Goal: Information Seeking & Learning: Find contact information

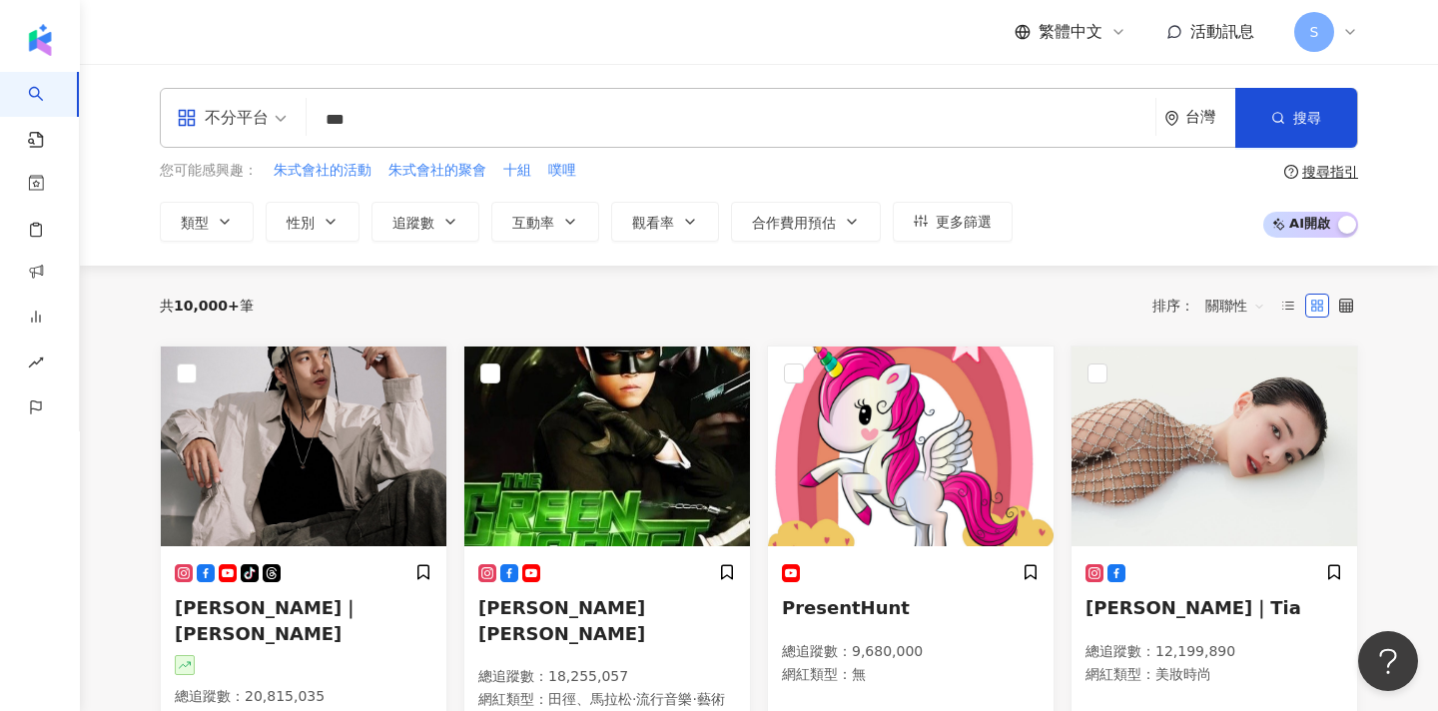
type input "***"
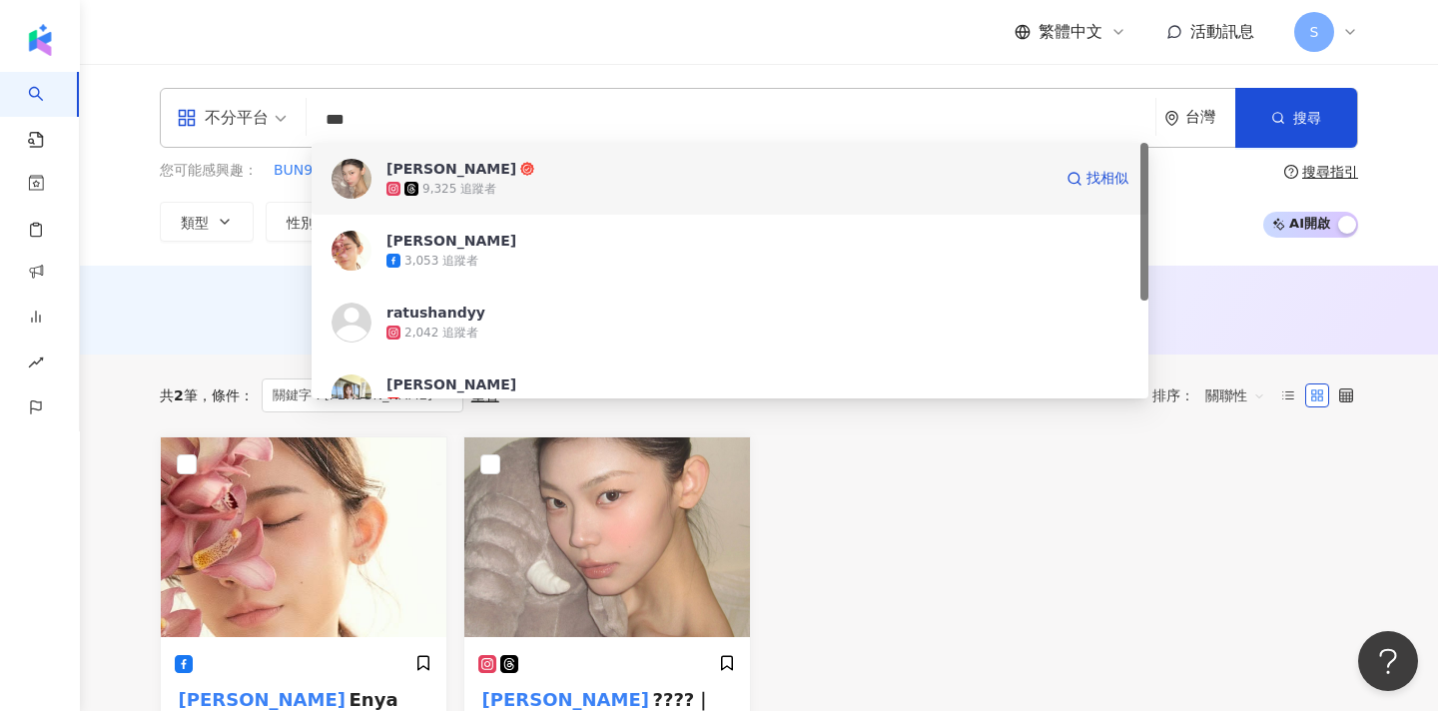
click at [640, 184] on div "9,325 追蹤者" at bounding box center [719, 189] width 665 height 20
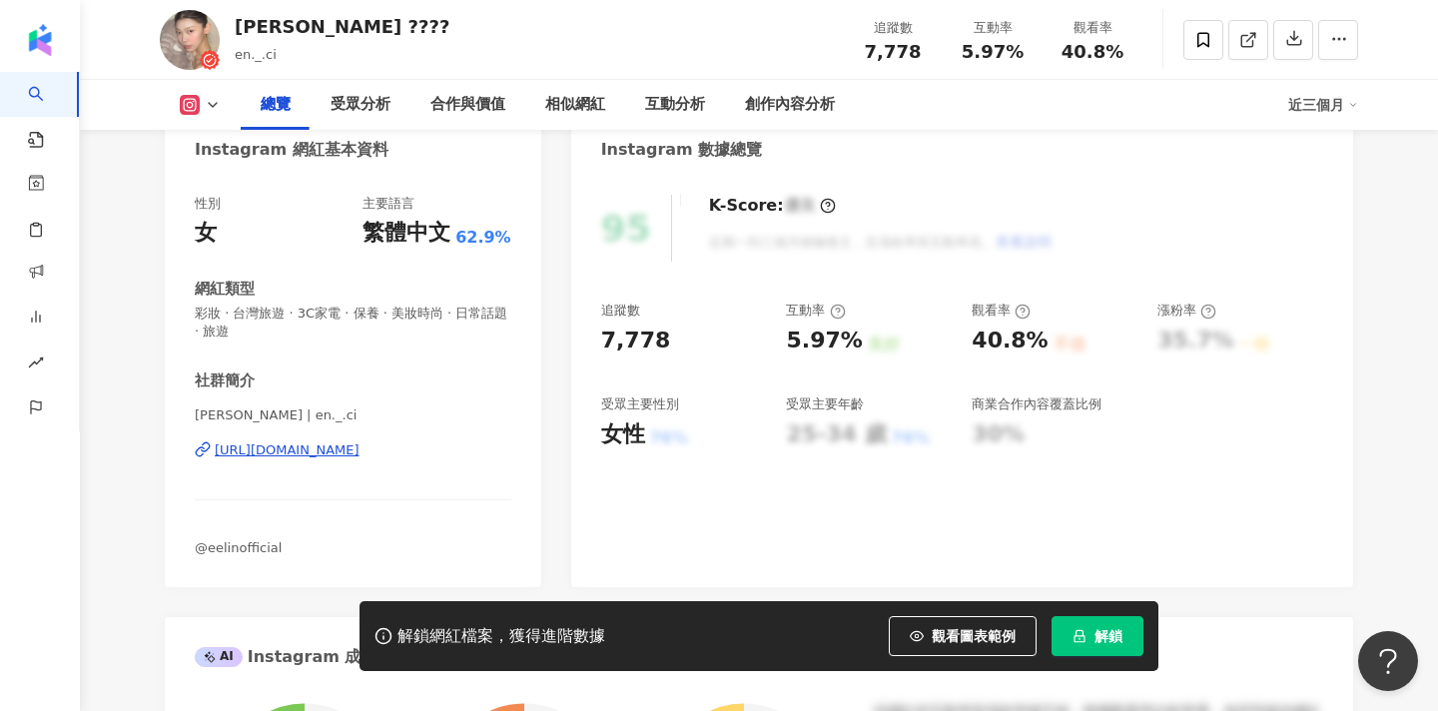
scroll to position [207, 0]
drag, startPoint x: 196, startPoint y: 409, endPoint x: 267, endPoint y: 409, distance: 70.9
click at [267, 409] on span "李恩慈 𝔼𝕟𝕪𝕒 | en._.ci" at bounding box center [353, 415] width 317 height 18
copy span "李恩慈 𝔼𝕟𝕪𝕒 | en"
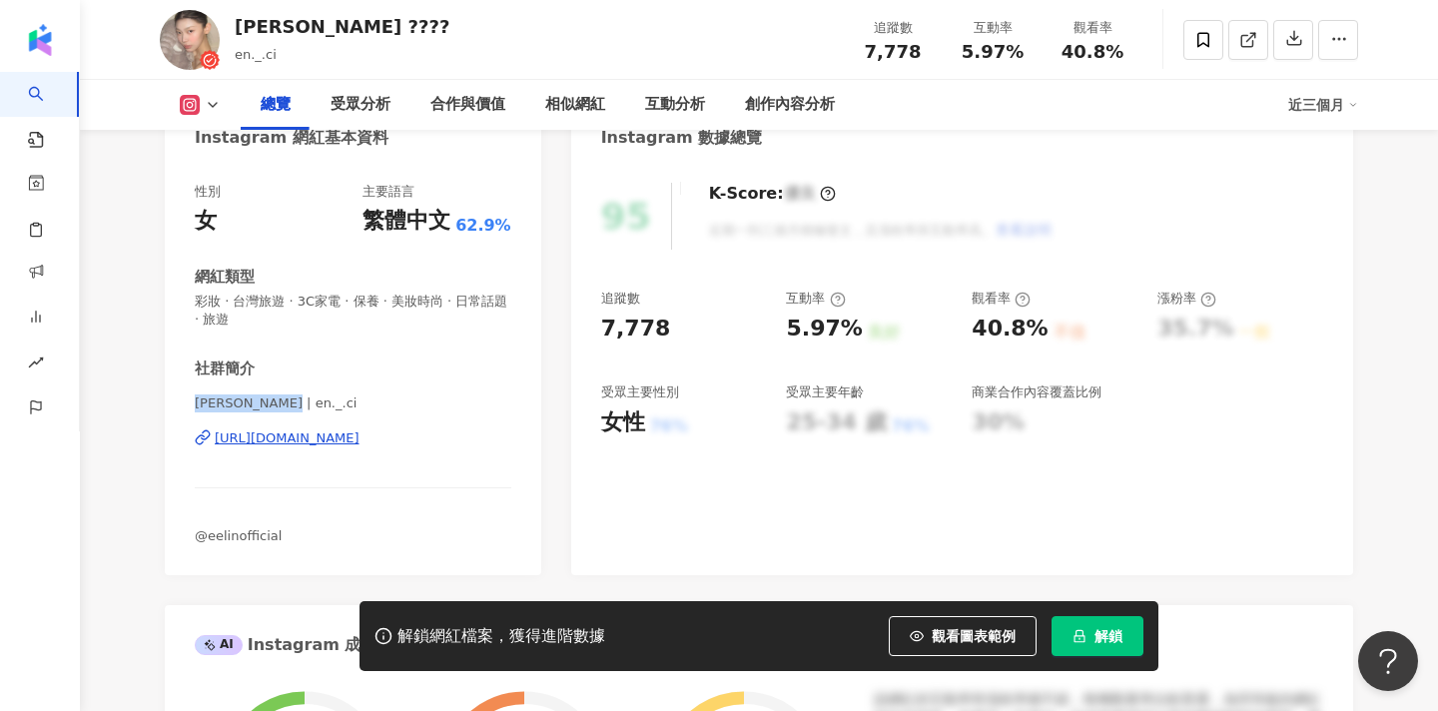
scroll to position [218, 0]
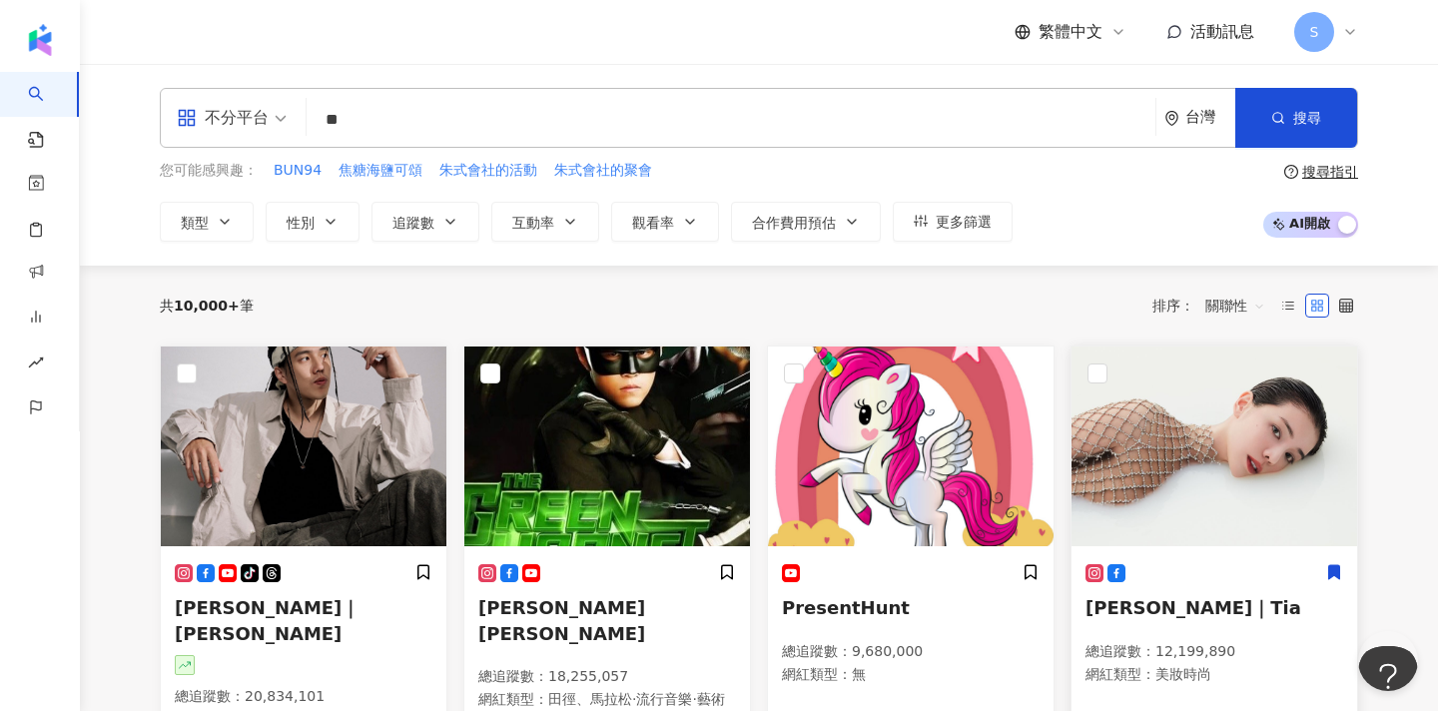
type input "**"
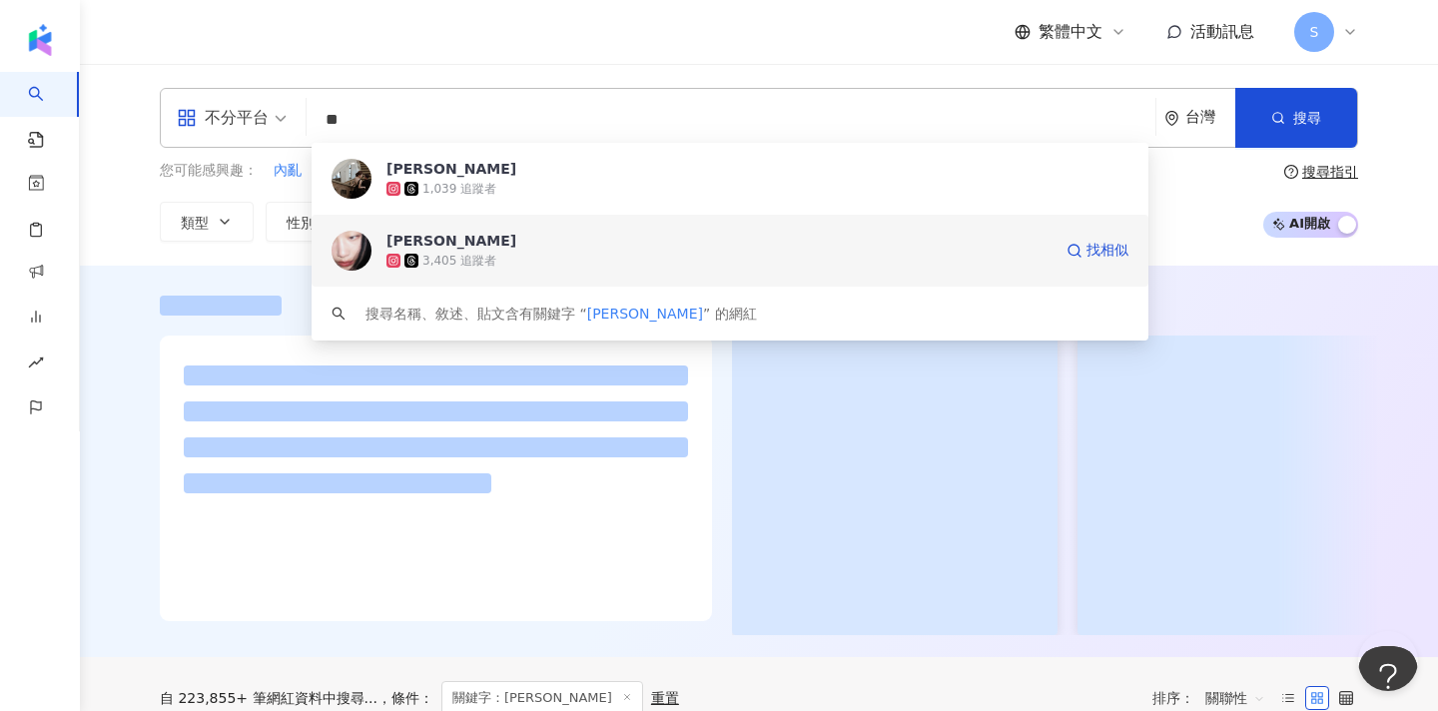
click at [763, 256] on div "3,405 追蹤者" at bounding box center [719, 261] width 665 height 20
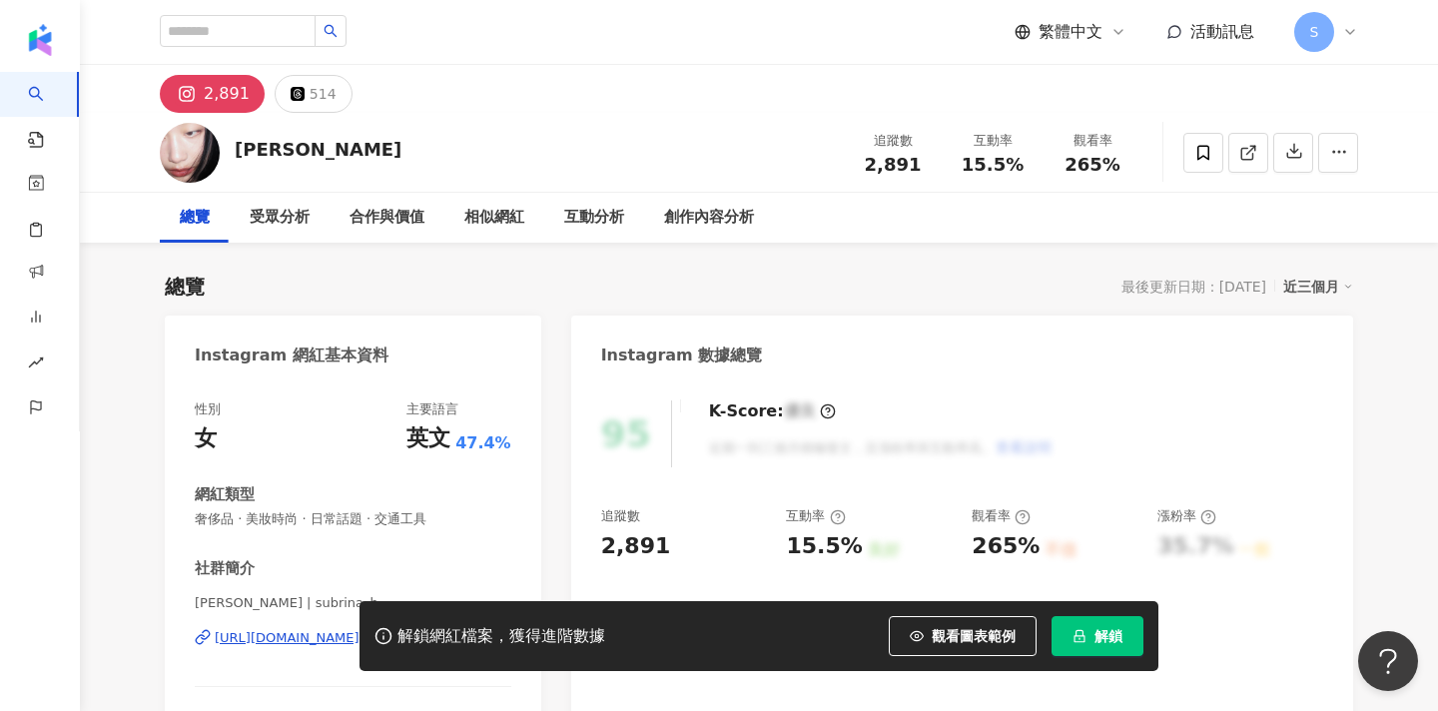
click at [1111, 643] on span "解鎖" at bounding box center [1109, 636] width 28 height 16
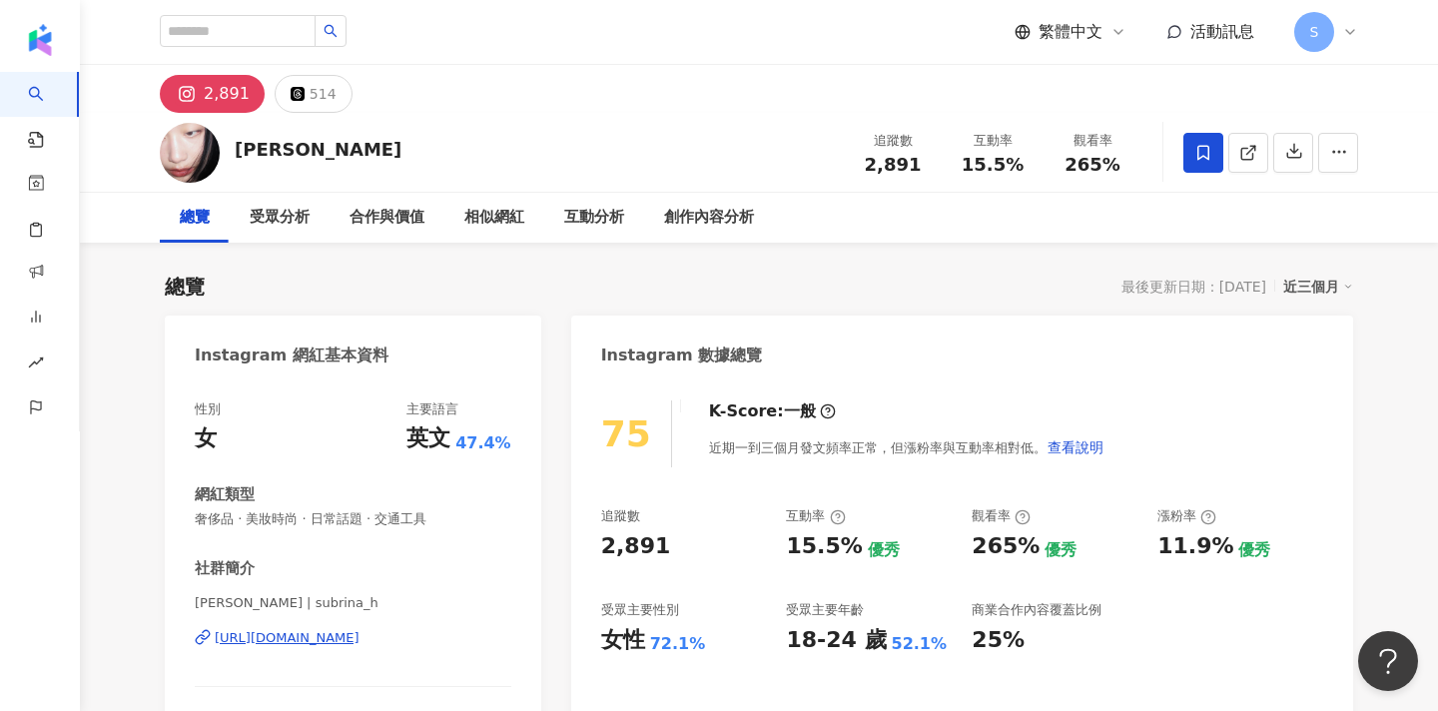
click at [1214, 158] on span at bounding box center [1204, 153] width 40 height 40
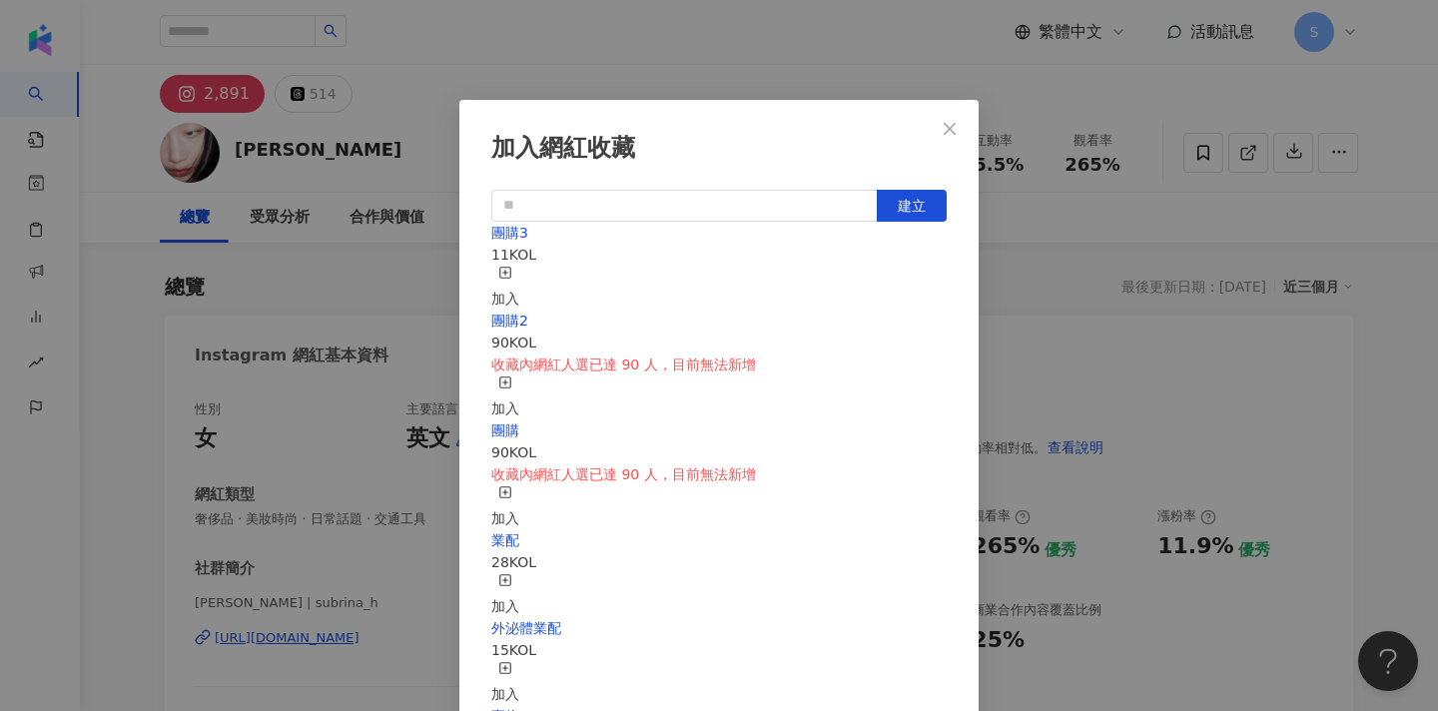
click at [519, 276] on div "加入" at bounding box center [505, 288] width 28 height 44
click at [953, 136] on icon "close" at bounding box center [950, 129] width 16 height 16
click at [953, 135] on div "加入網紅收藏 建立 團購3 12 KOL 已加入 團購2 90 KOL 收藏內網紅人選已達 90 人，目前無法新增 加入 團購 90 KOL 收藏內網紅人選已…" at bounding box center [719, 355] width 1438 height 711
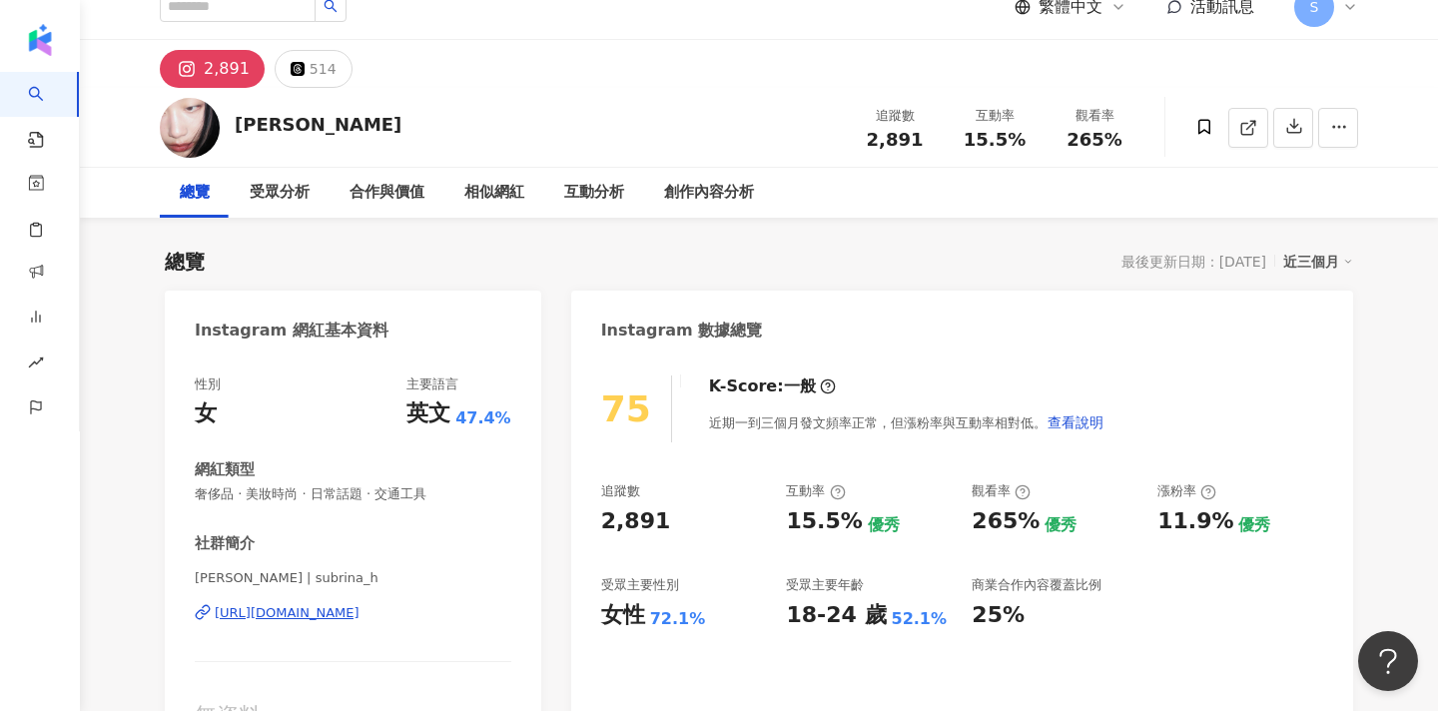
scroll to position [98, 0]
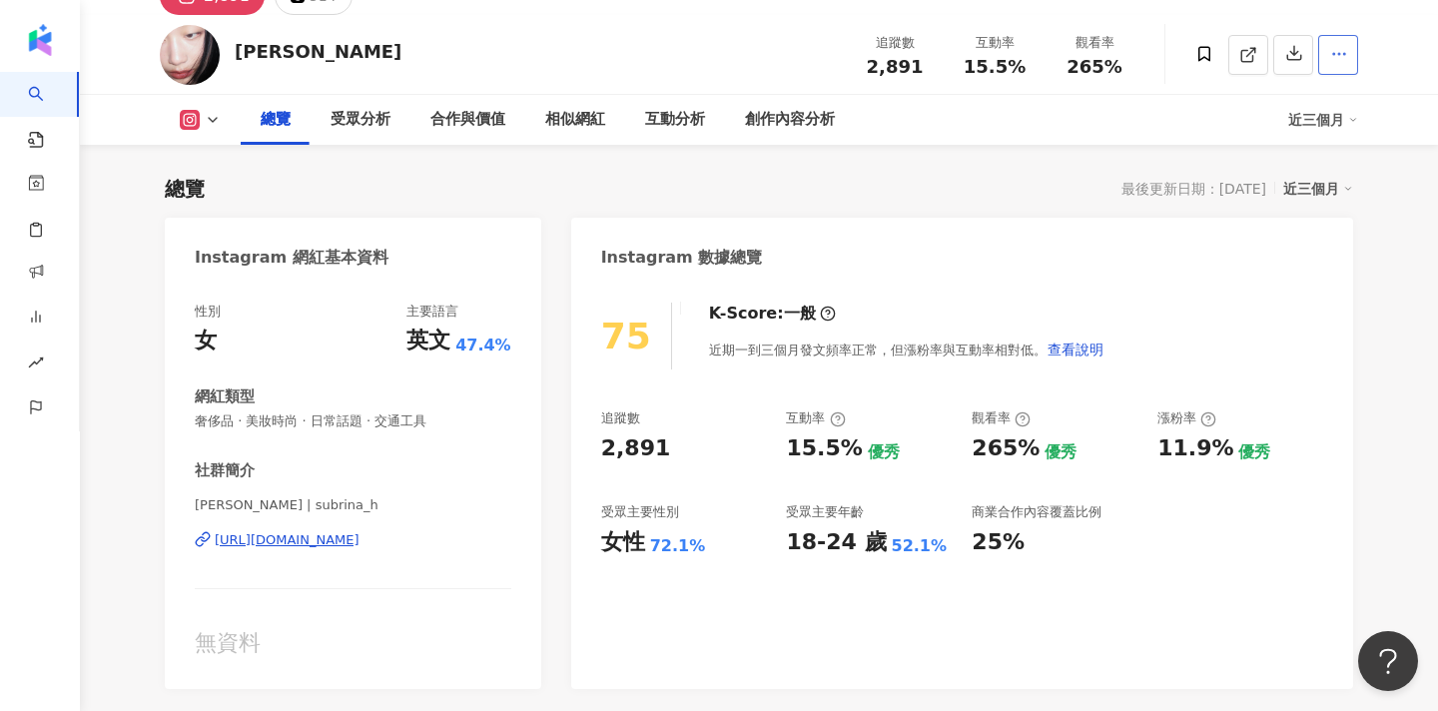
click at [1352, 58] on button "button" at bounding box center [1338, 55] width 40 height 40
drag, startPoint x: 282, startPoint y: 505, endPoint x: 184, endPoint y: 505, distance: 97.9
click at [184, 505] on div "性別 女 主要語言 英文 47.4% 網紅類型 奢侈品 · 美妝時尚 · 日常話題 · 交通工具 社群簡介 SUBRINA 辛 晴 | subrina_h h…" at bounding box center [353, 486] width 377 height 407
copy span "SUBRINA 辛 晴"
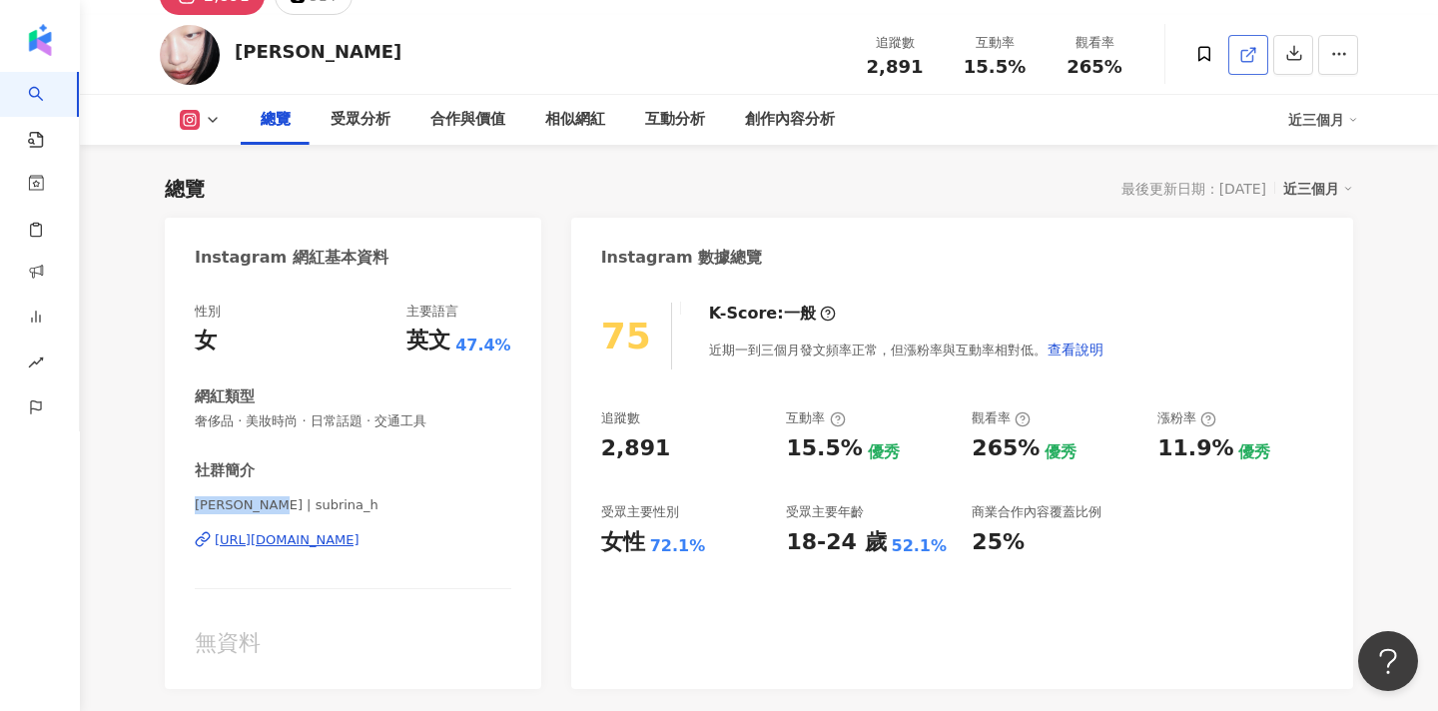
click at [1242, 59] on icon at bounding box center [1247, 55] width 11 height 11
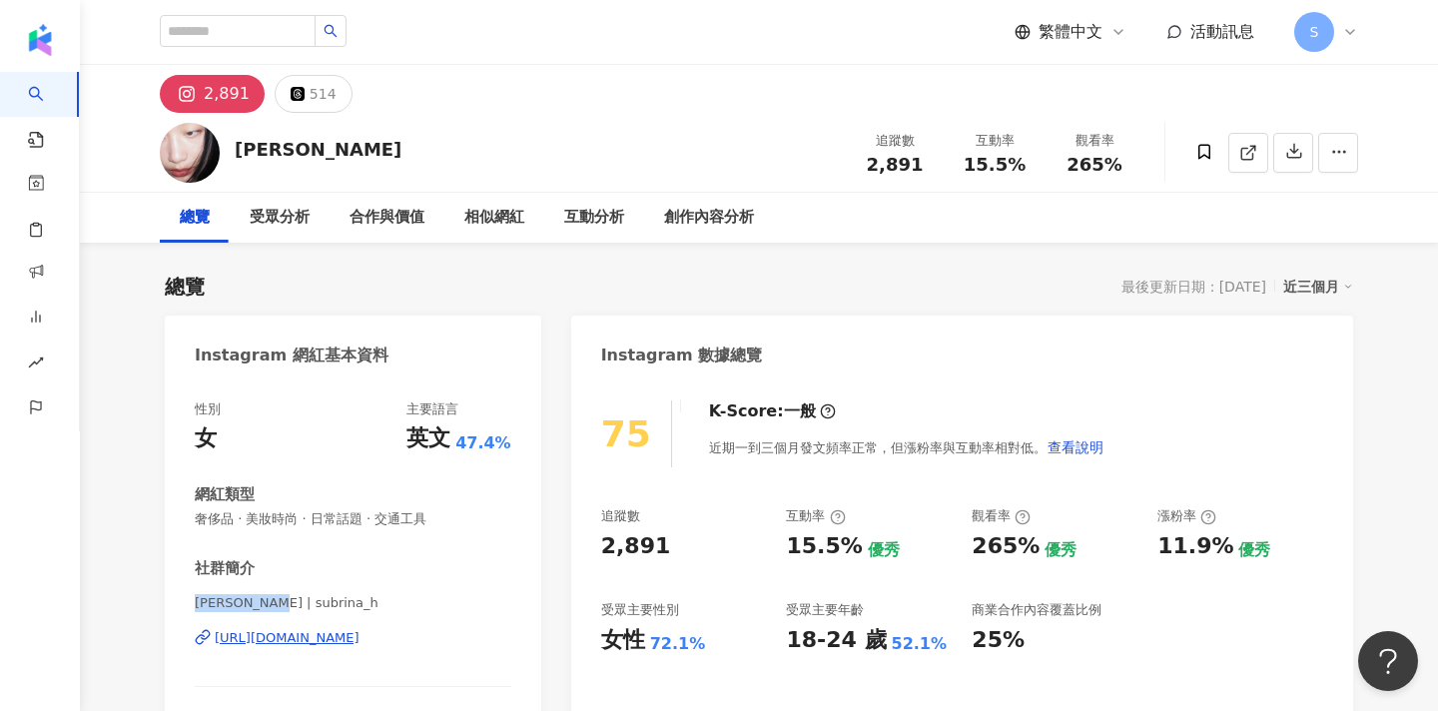
scroll to position [0, 0]
click at [316, 35] on input "search" at bounding box center [238, 31] width 156 height 32
click at [244, 27] on input "search" at bounding box center [238, 31] width 156 height 32
click at [199, 31] on input "***" at bounding box center [238, 31] width 156 height 32
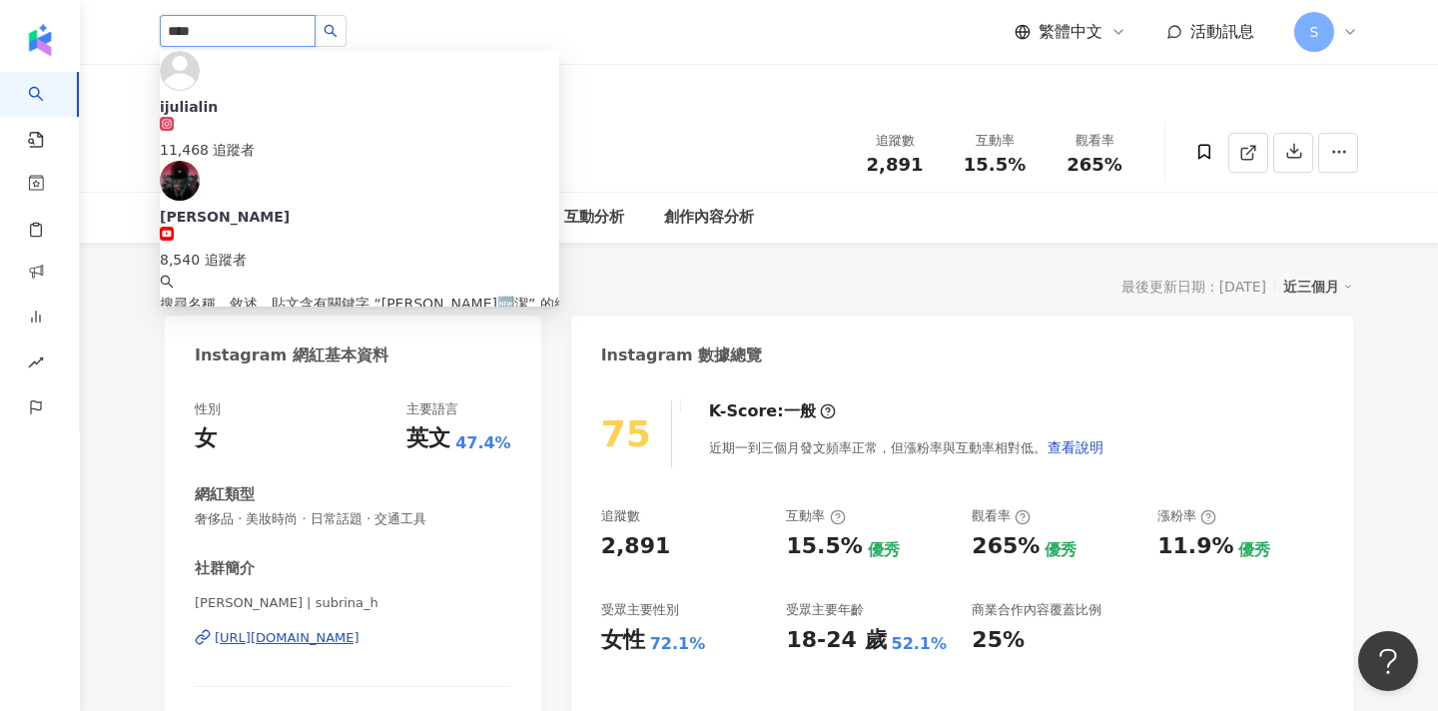
type input "***"
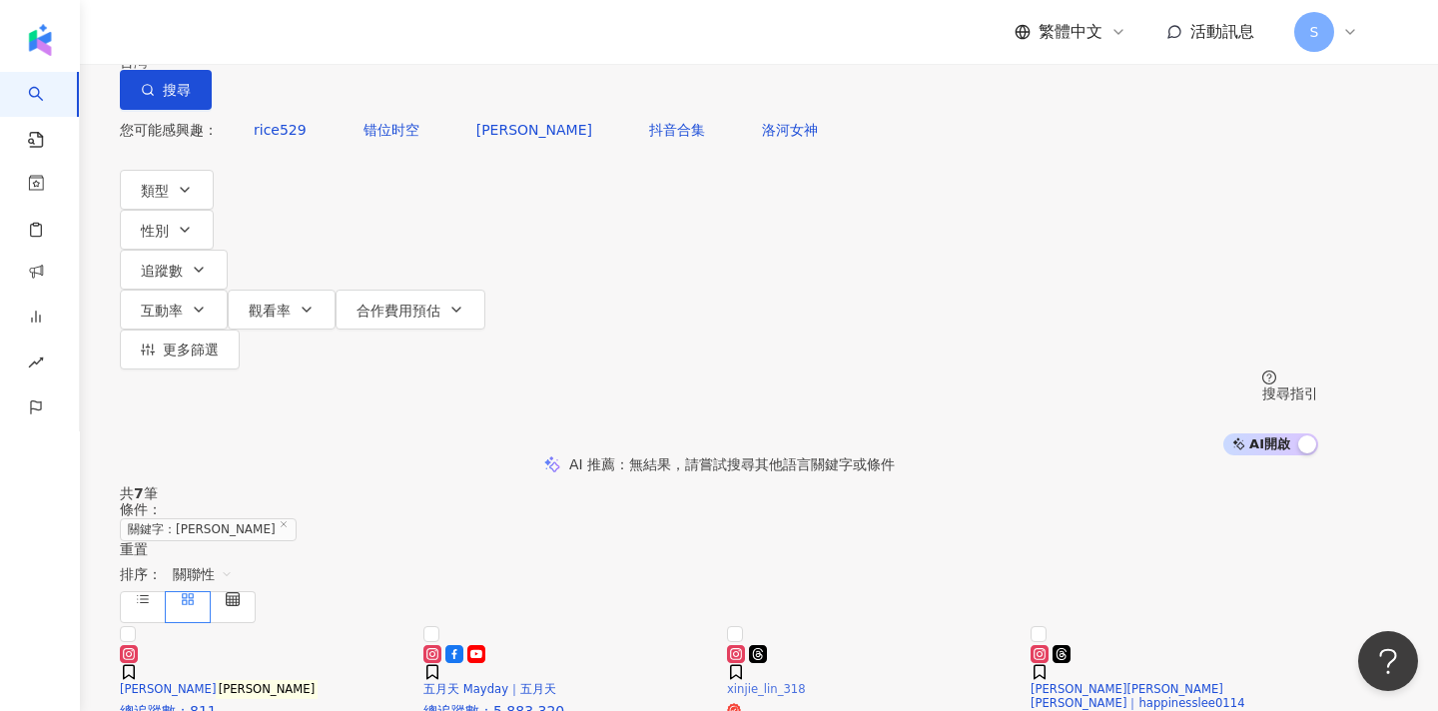
click at [727, 639] on img at bounding box center [727, 639] width 0 height 0
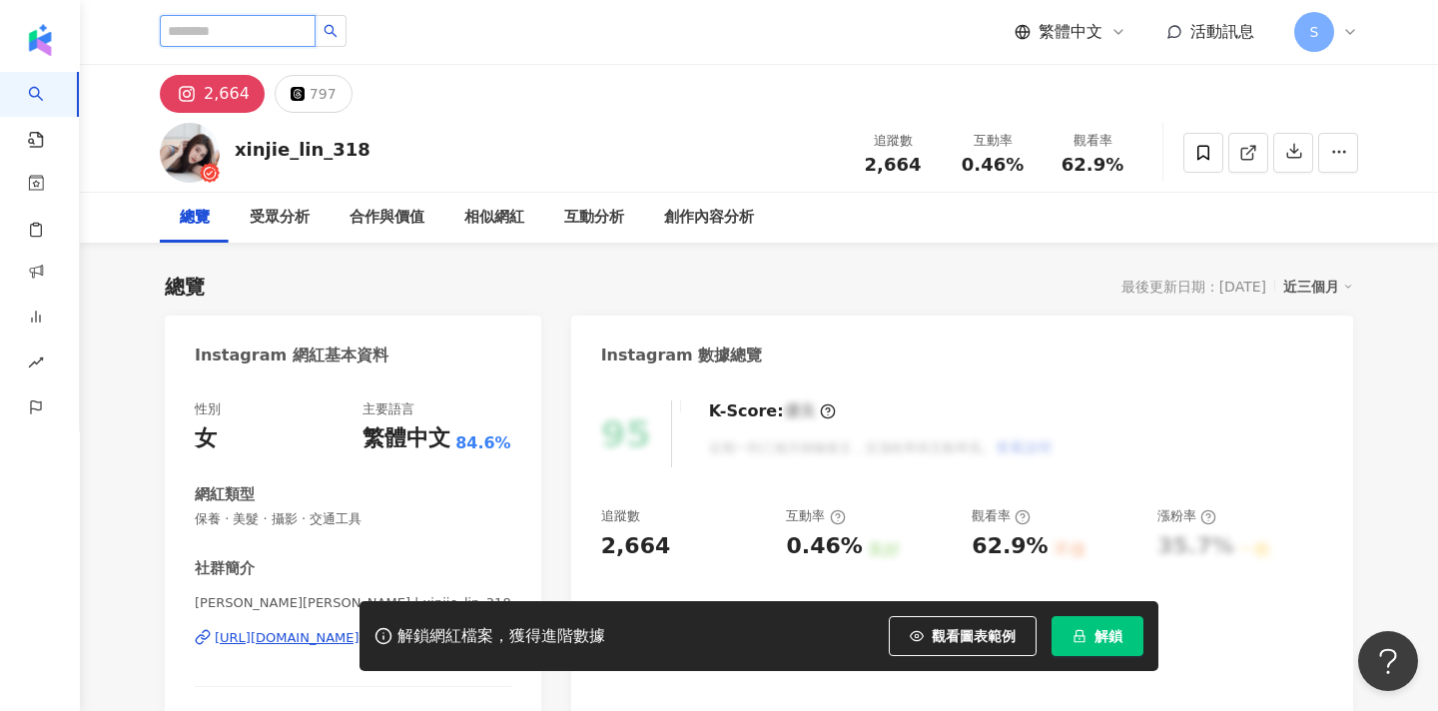
click at [298, 26] on input "search" at bounding box center [238, 31] width 156 height 32
type input "***"
click at [338, 32] on icon "search" at bounding box center [331, 31] width 14 height 14
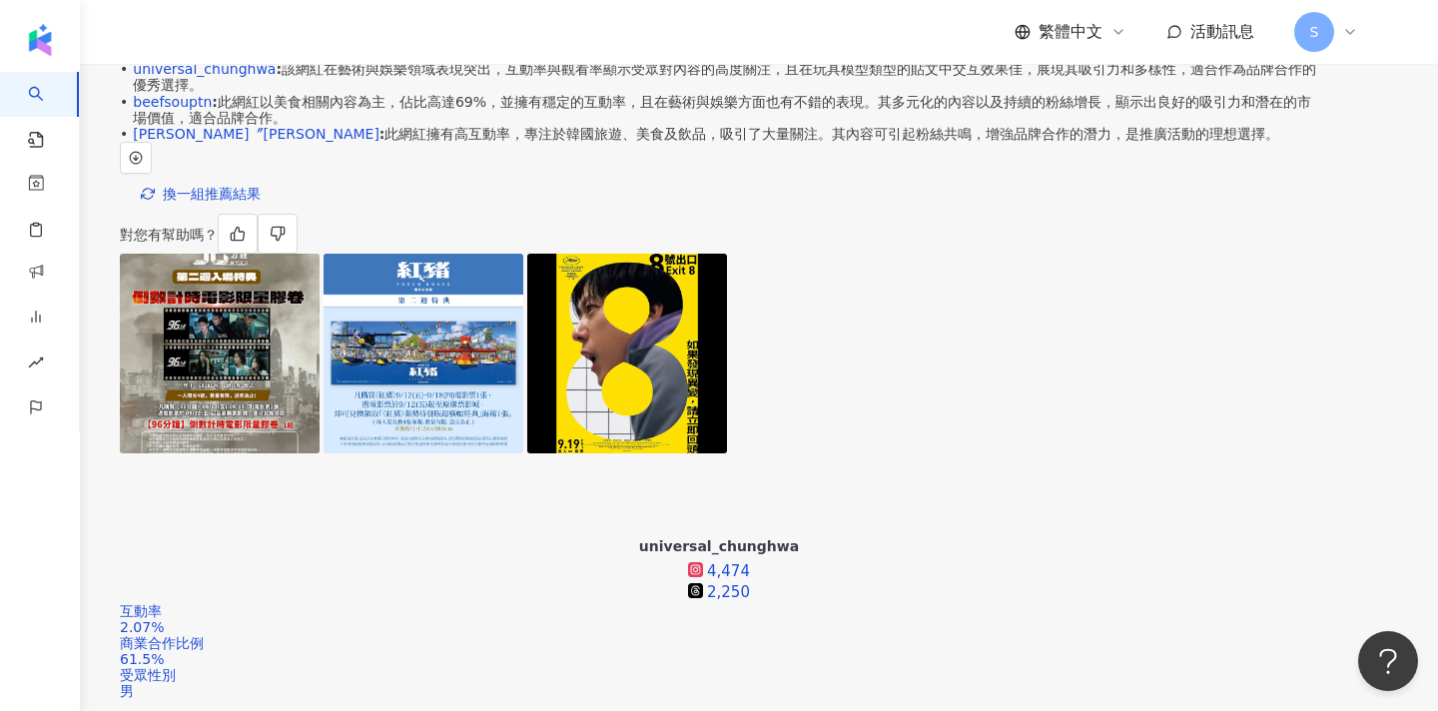
scroll to position [457, 0]
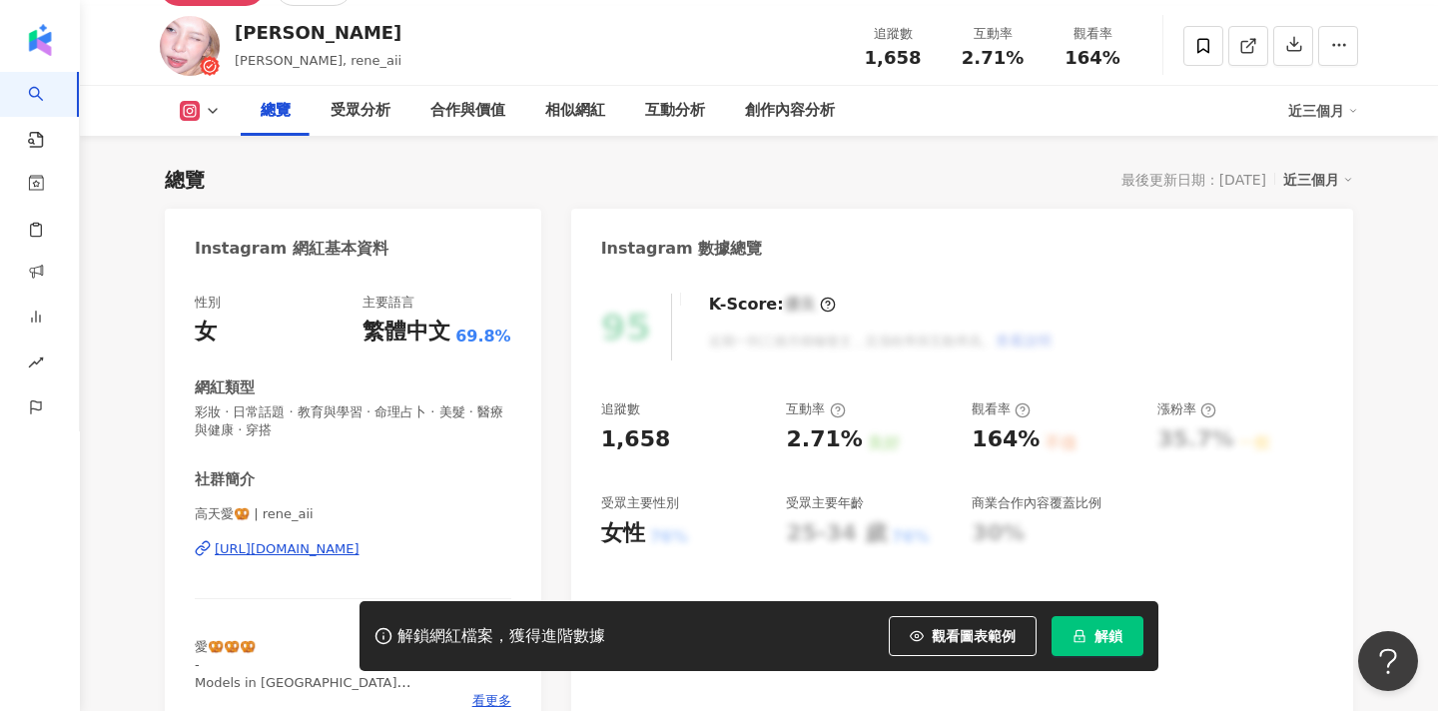
scroll to position [107, 0]
drag, startPoint x: 199, startPoint y: 514, endPoint x: 245, endPoint y: 514, distance: 45.9
click at [245, 514] on span "高天愛🥨 | rene_aii" at bounding box center [353, 514] width 317 height 18
click at [1113, 634] on span "解鎖" at bounding box center [1109, 636] width 28 height 16
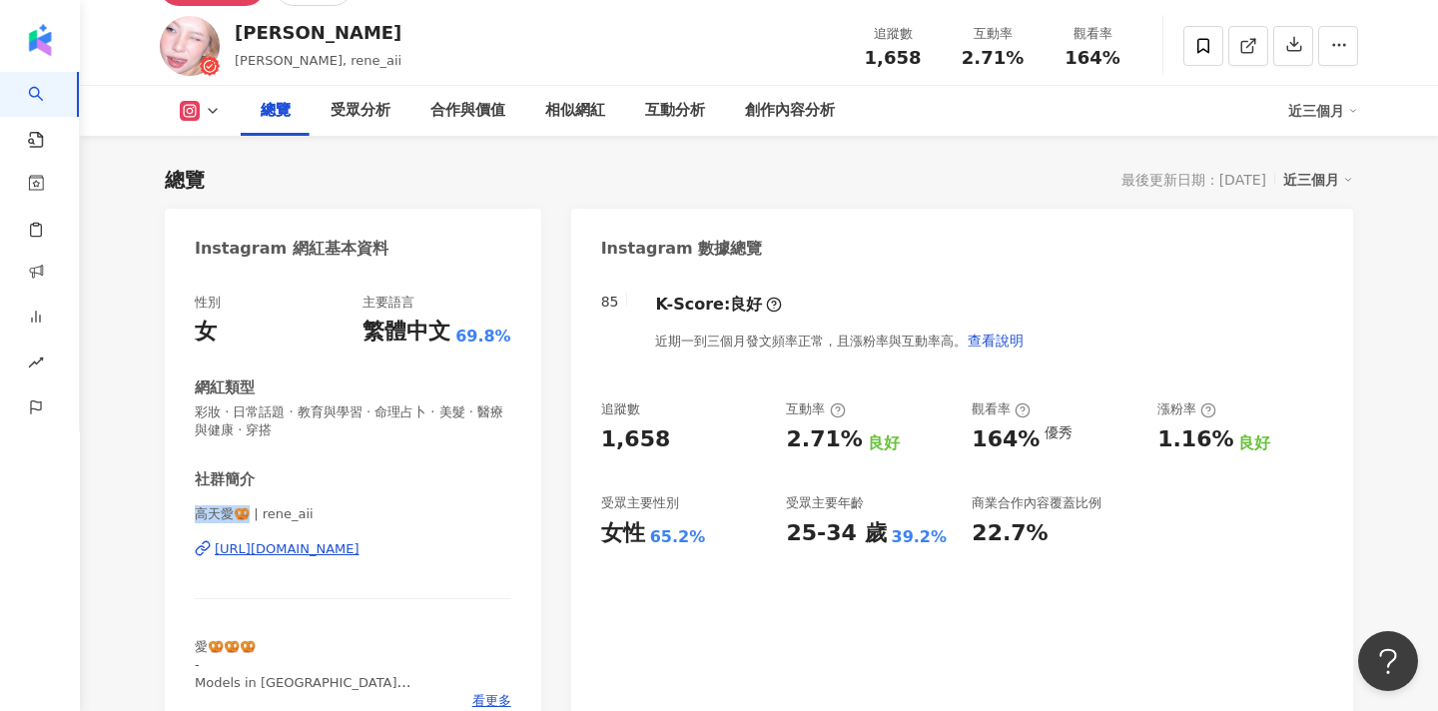
scroll to position [407, 0]
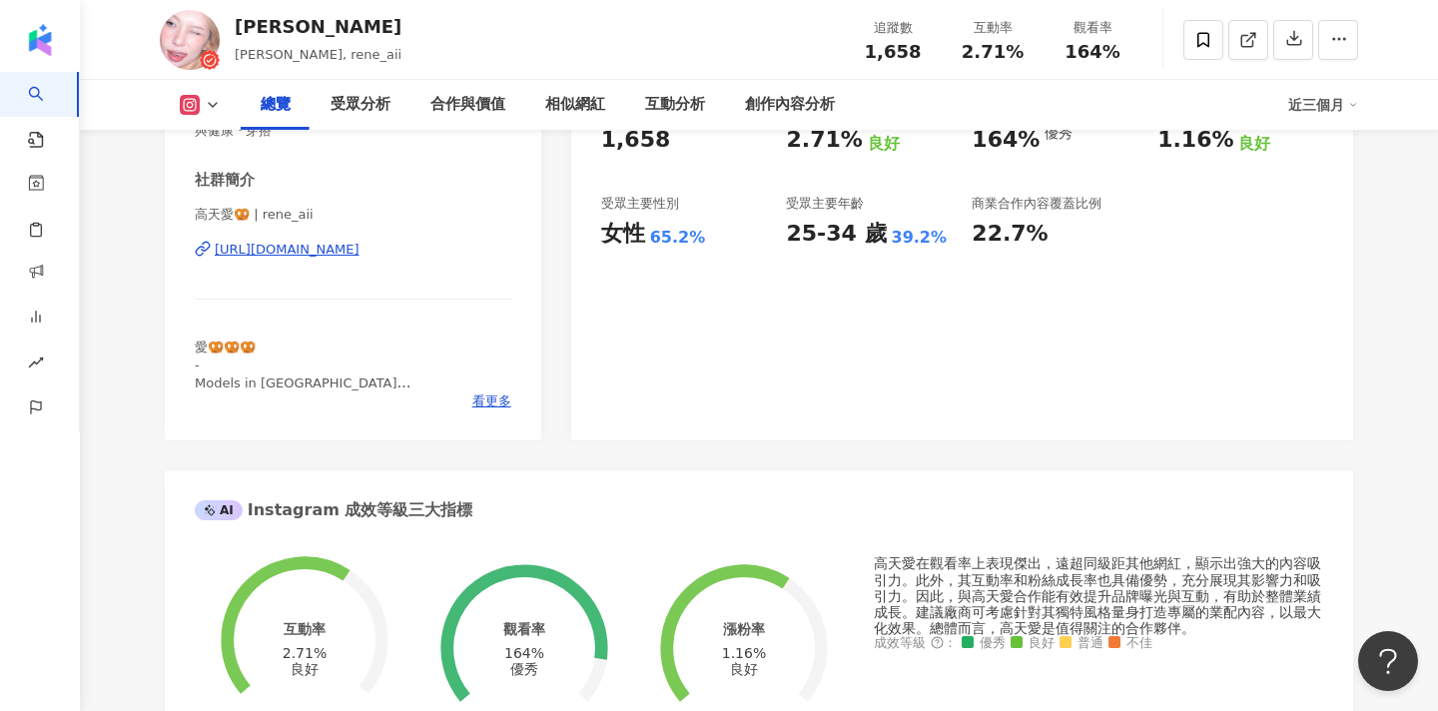
click at [309, 215] on span "高天愛🥨 | rene_aii" at bounding box center [353, 215] width 317 height 18
click at [204, 206] on span "高天愛🥨 | rene_aii" at bounding box center [353, 215] width 317 height 18
drag, startPoint x: 248, startPoint y: 211, endPoint x: 197, endPoint y: 211, distance: 50.9
click at [195, 212] on span "高天愛🥨 | rene_aii" at bounding box center [353, 215] width 317 height 18
copy span "高天愛🥨"
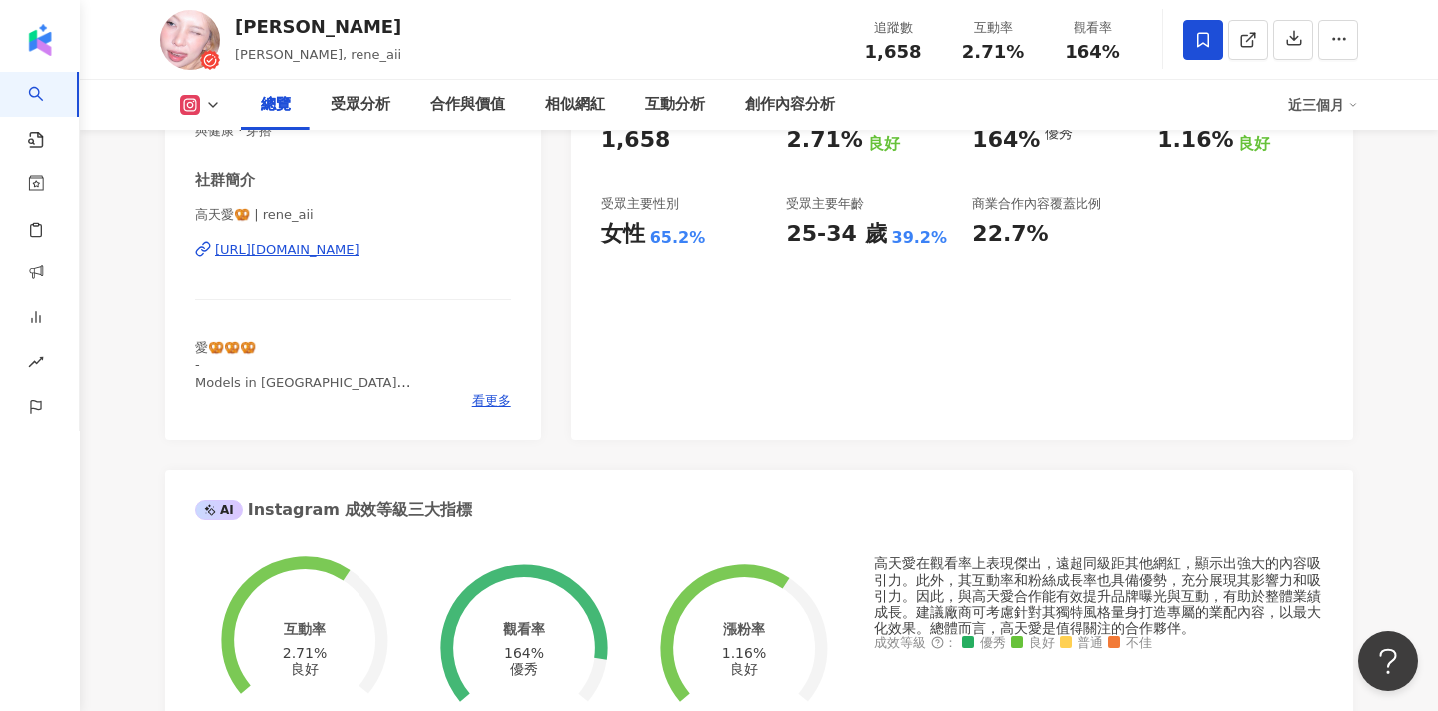
click at [1213, 47] on span at bounding box center [1204, 40] width 40 height 40
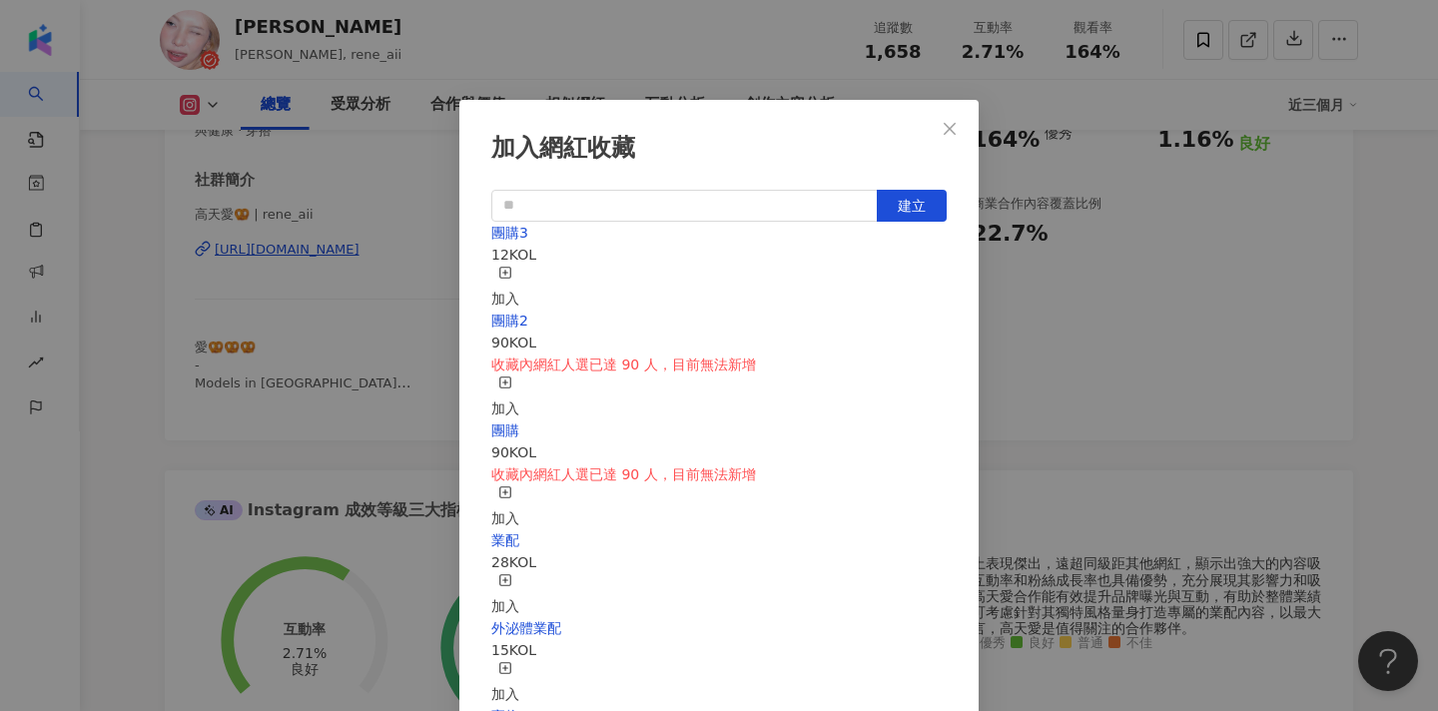
click at [512, 272] on icon "button" at bounding box center [505, 273] width 14 height 14
click at [1043, 331] on div "加入網紅收藏 建立 團購3 13 KOL 已加入 團購2 90 KOL 收藏內網紅人選已達 90 人，目前無法新增 加入 團購 90 KOL 收藏內網紅人選已…" at bounding box center [719, 355] width 1438 height 711
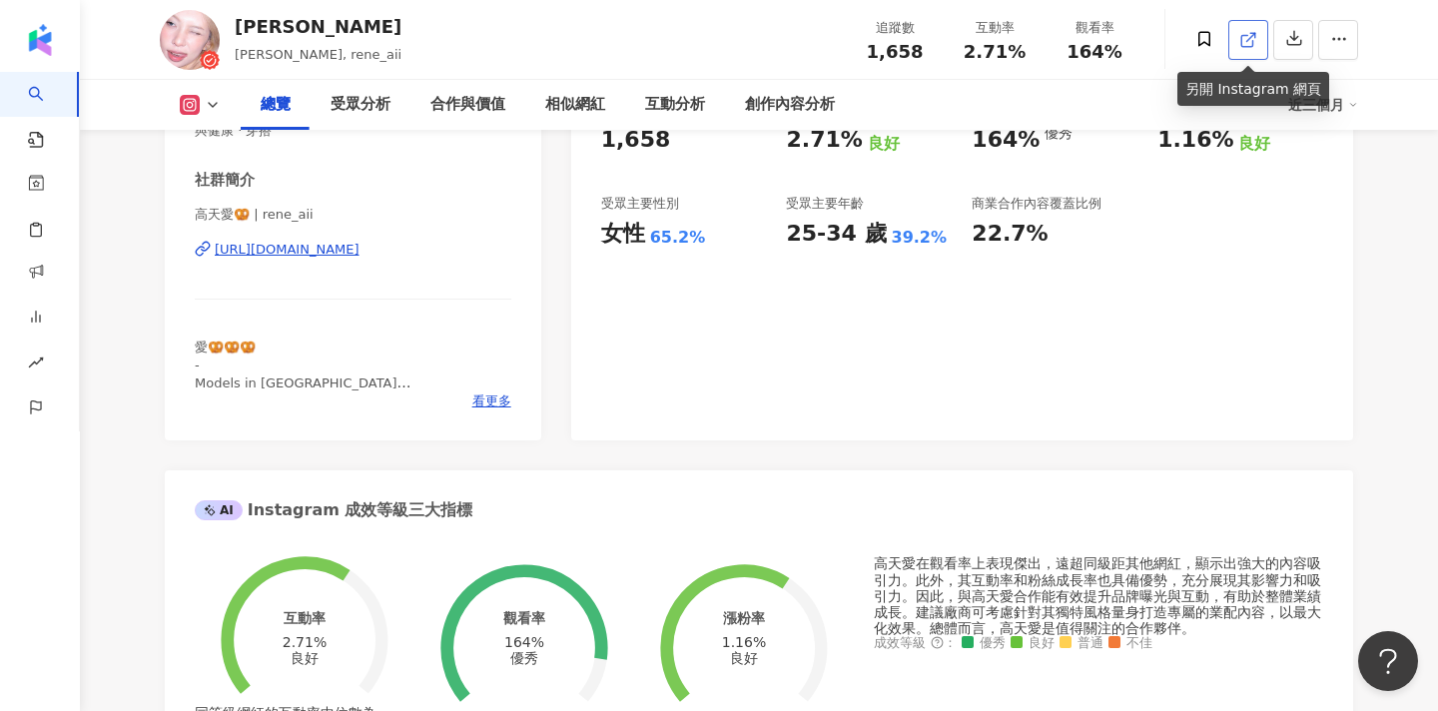
click at [1243, 53] on link at bounding box center [1249, 40] width 40 height 40
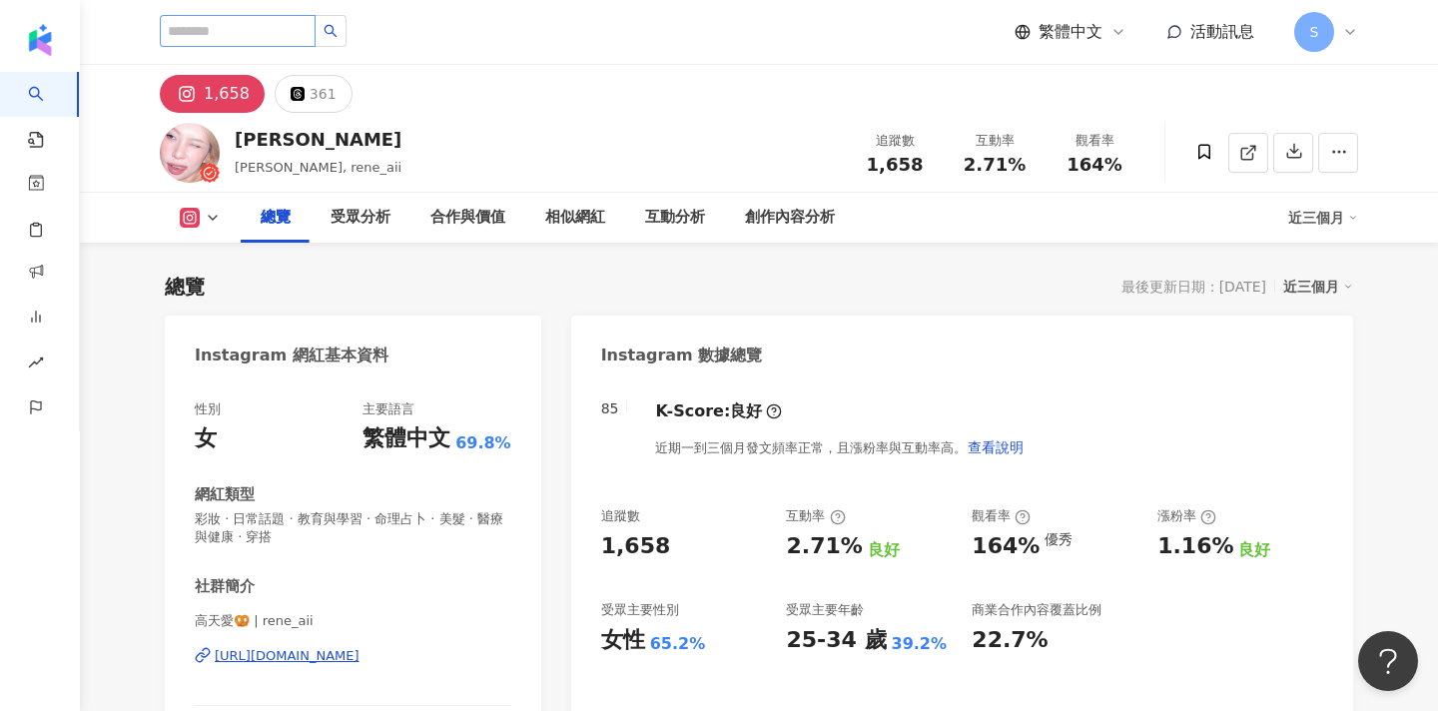
scroll to position [0, 0]
click at [295, 31] on input "search" at bounding box center [238, 31] width 156 height 32
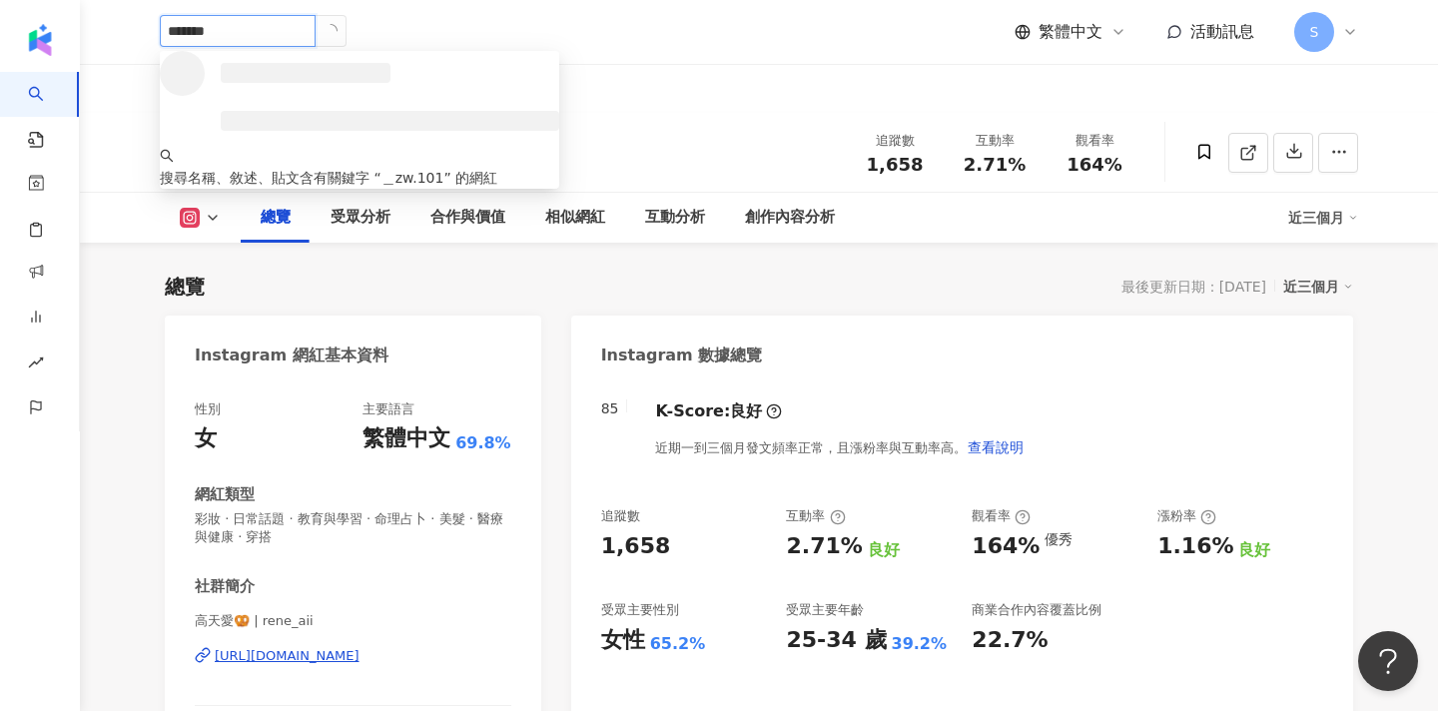
type input "********"
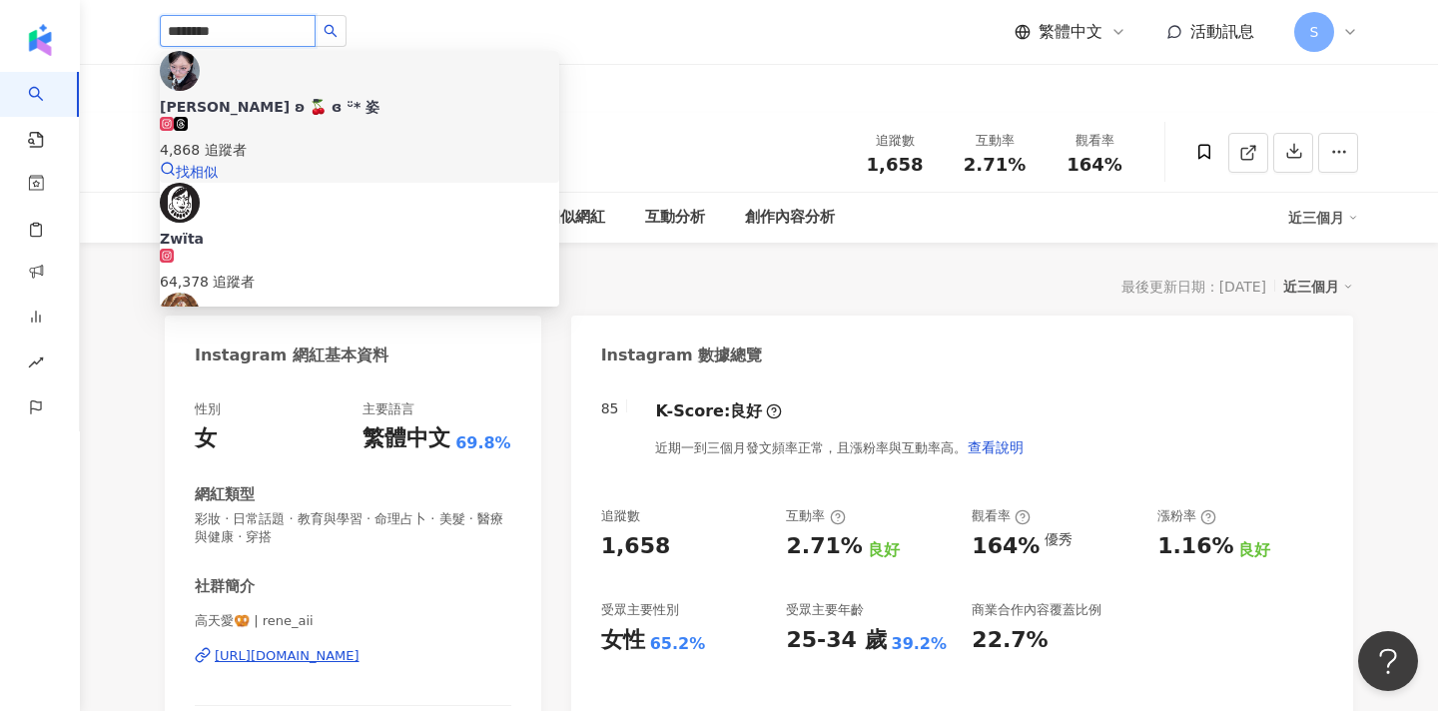
click at [401, 117] on div "4,868 追蹤者" at bounding box center [360, 139] width 400 height 44
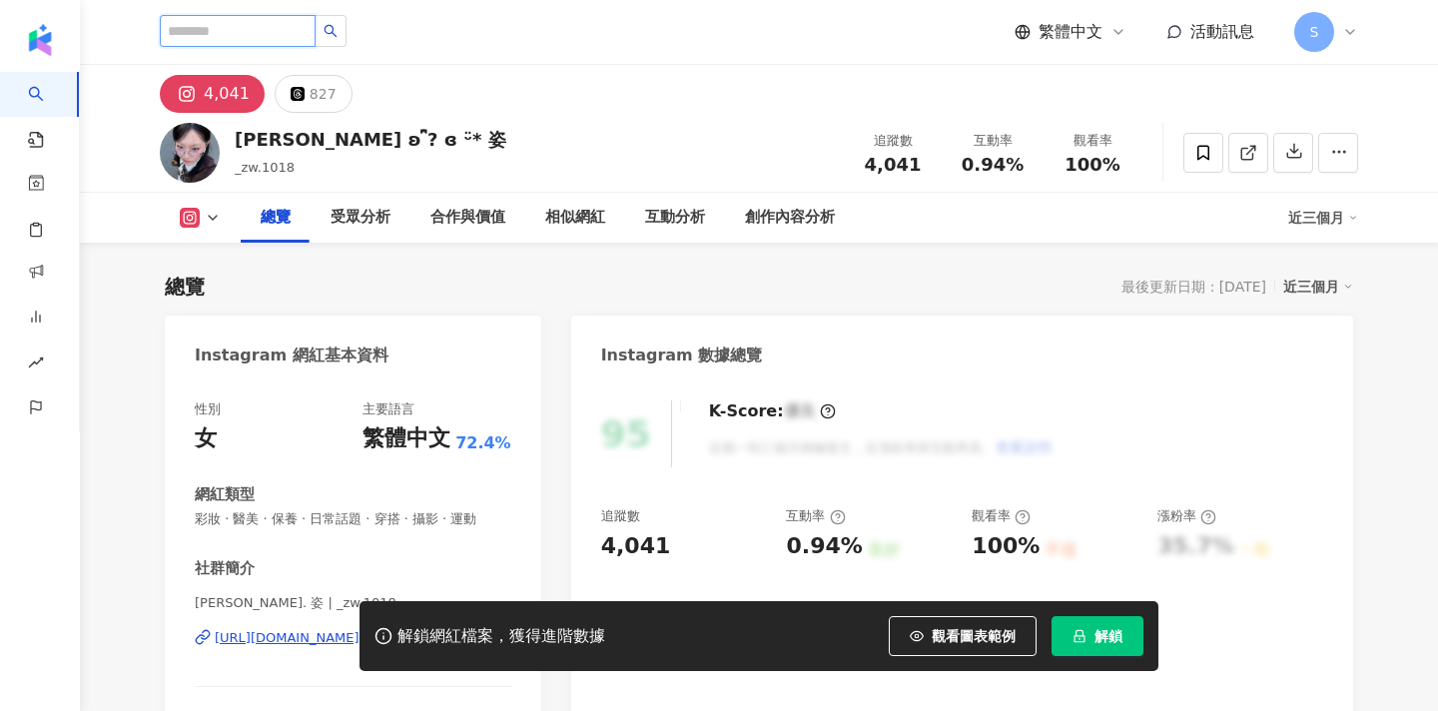
click at [309, 30] on input "search" at bounding box center [238, 31] width 156 height 32
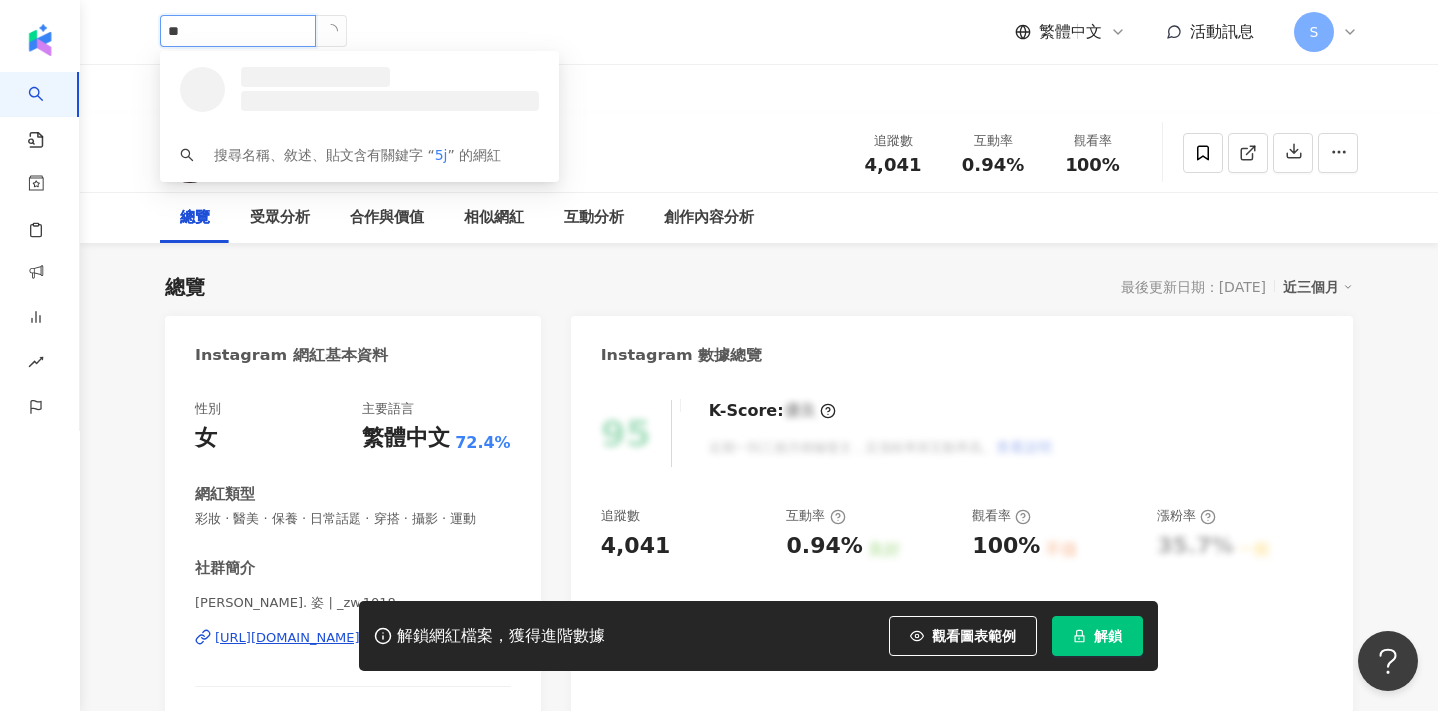
type input "*"
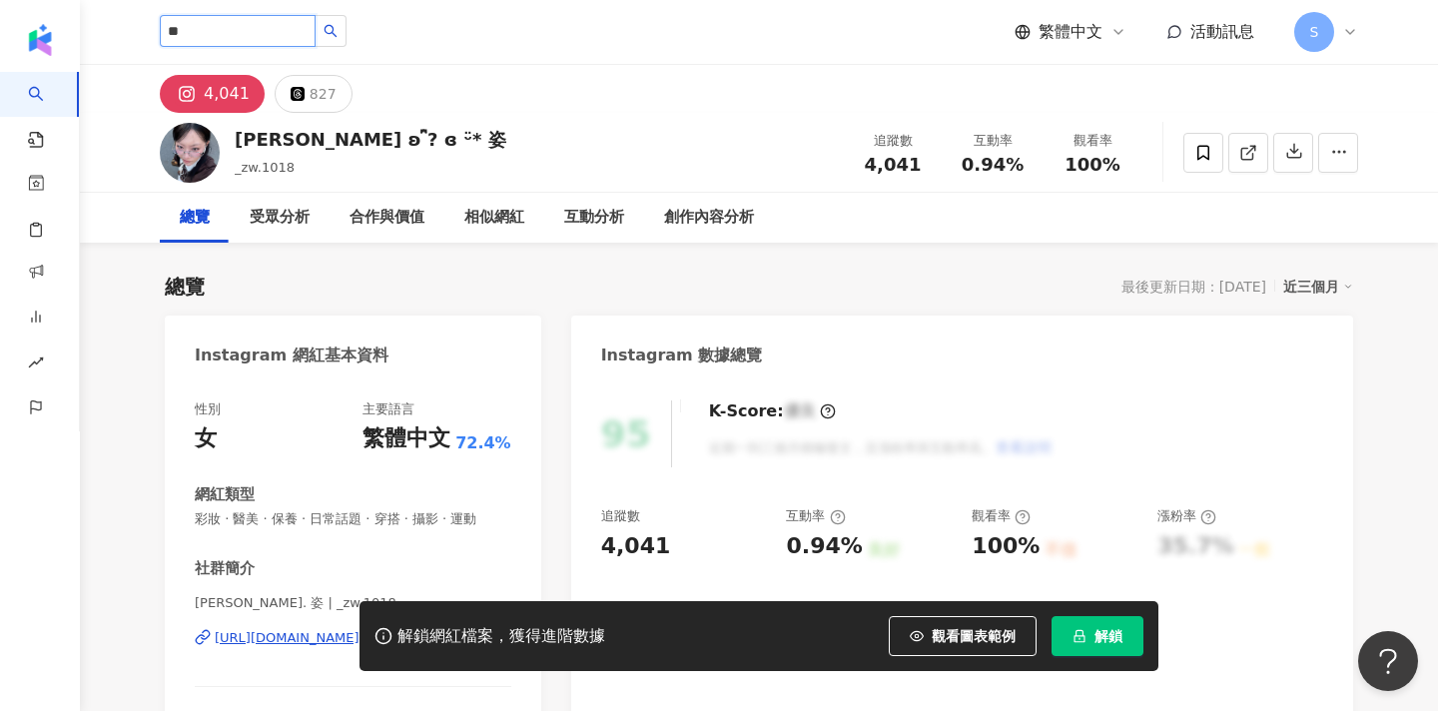
type input "*"
type input "***"
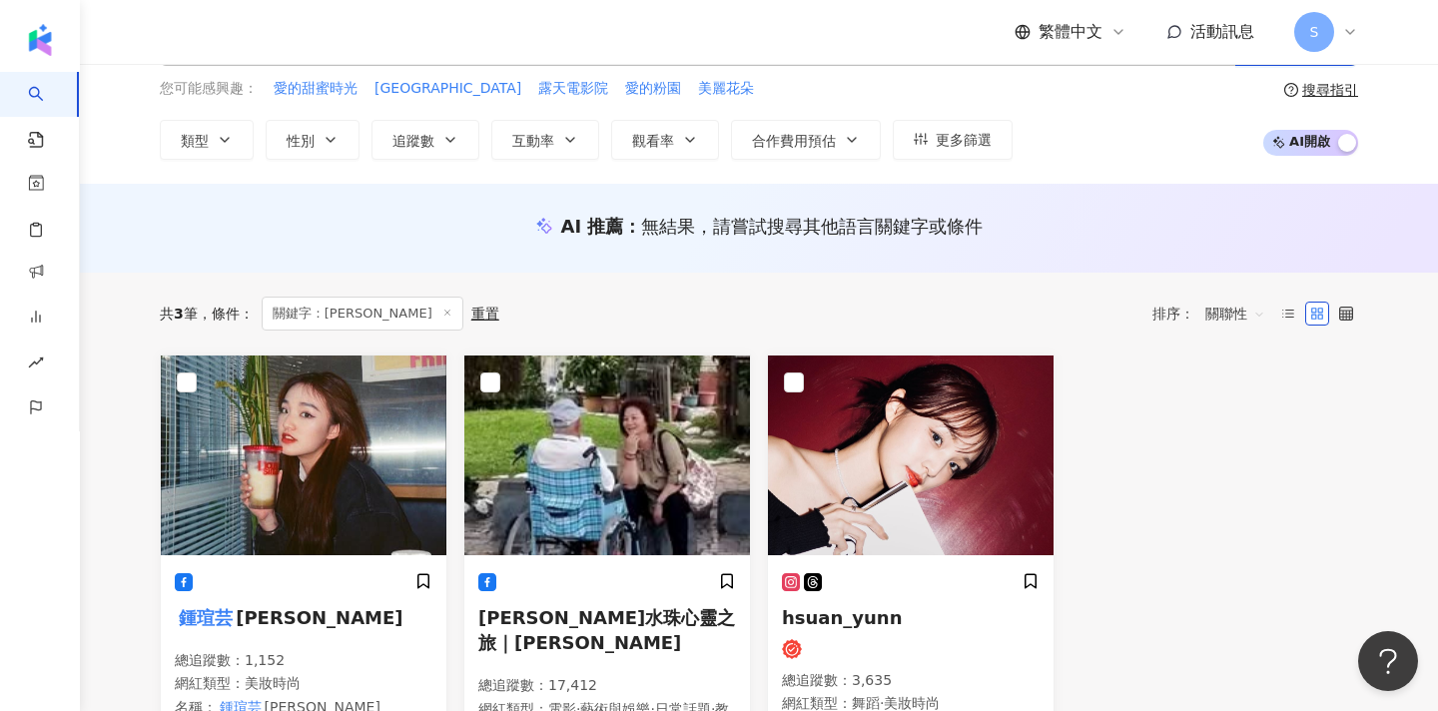
scroll to position [105, 0]
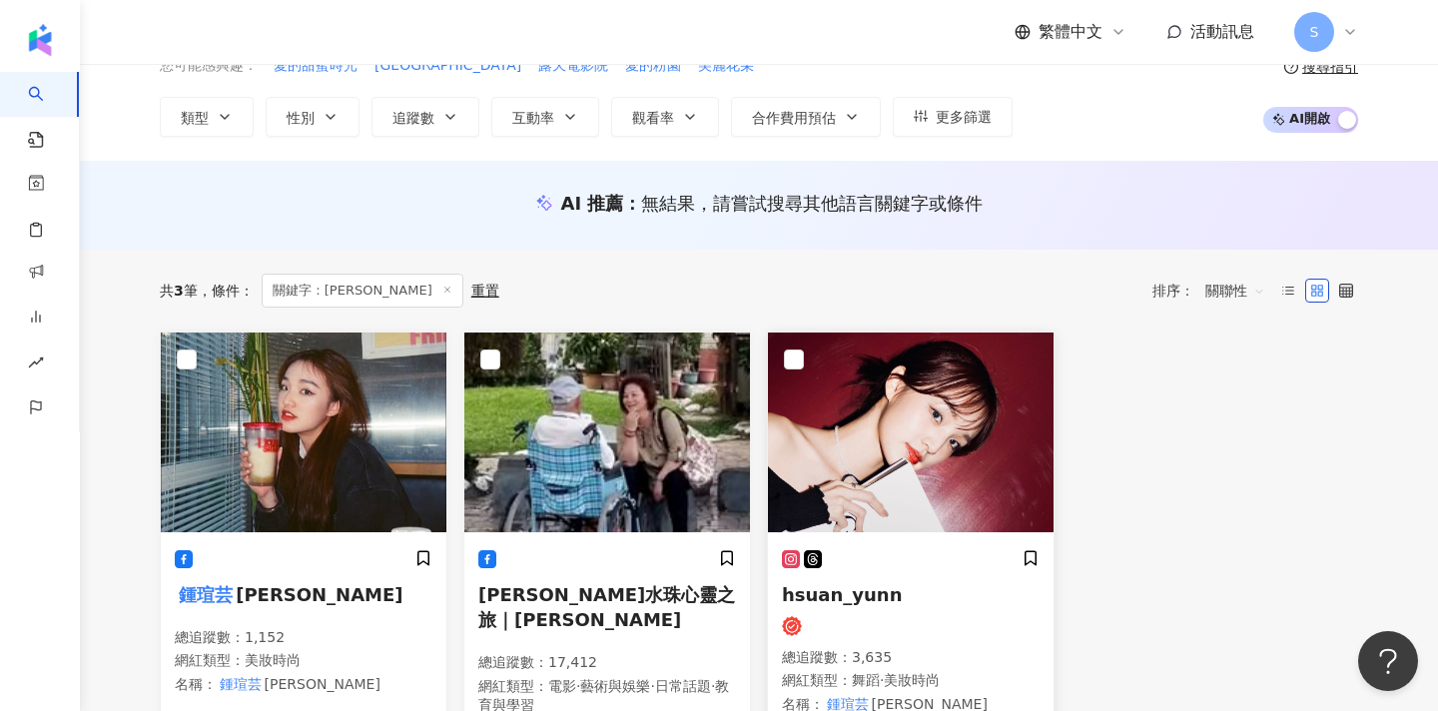
click at [892, 463] on img at bounding box center [911, 433] width 286 height 200
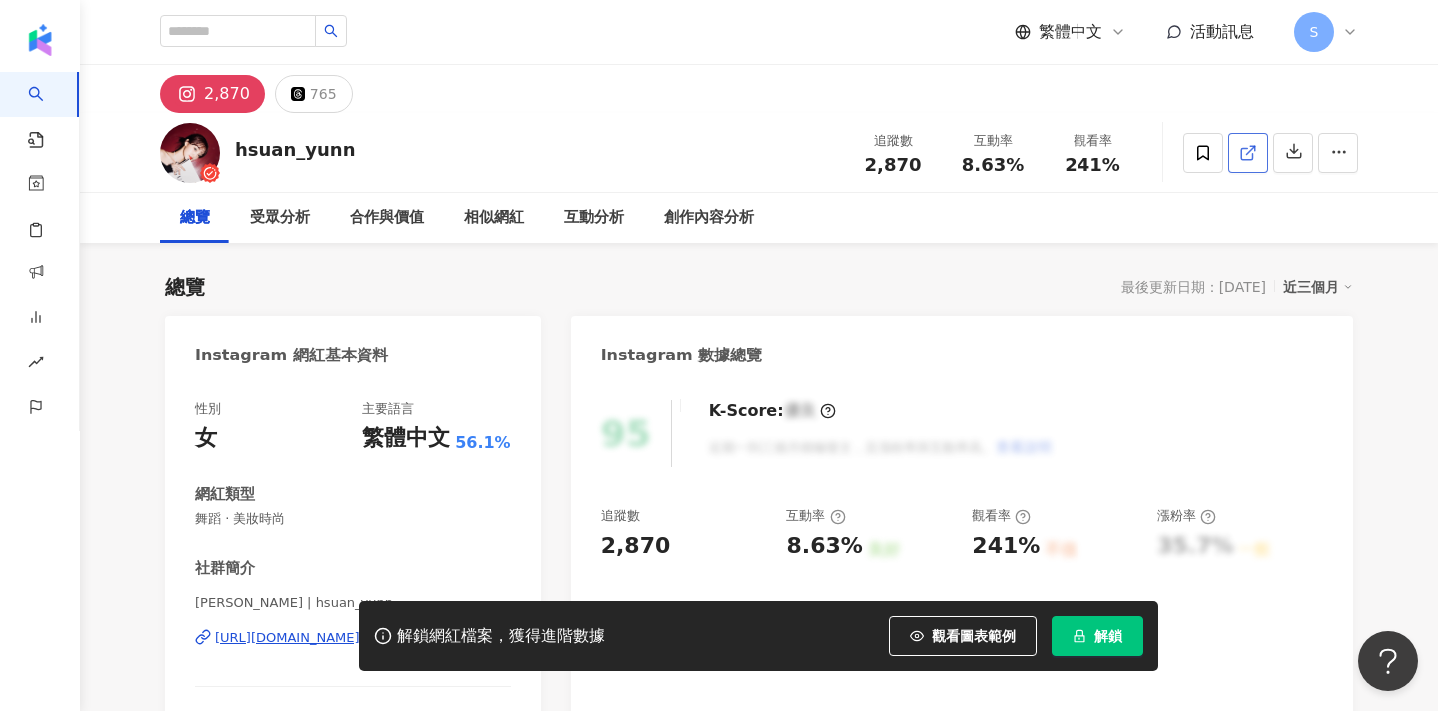
click at [1251, 155] on icon at bounding box center [1249, 153] width 18 height 18
click at [1192, 161] on span at bounding box center [1204, 153] width 40 height 40
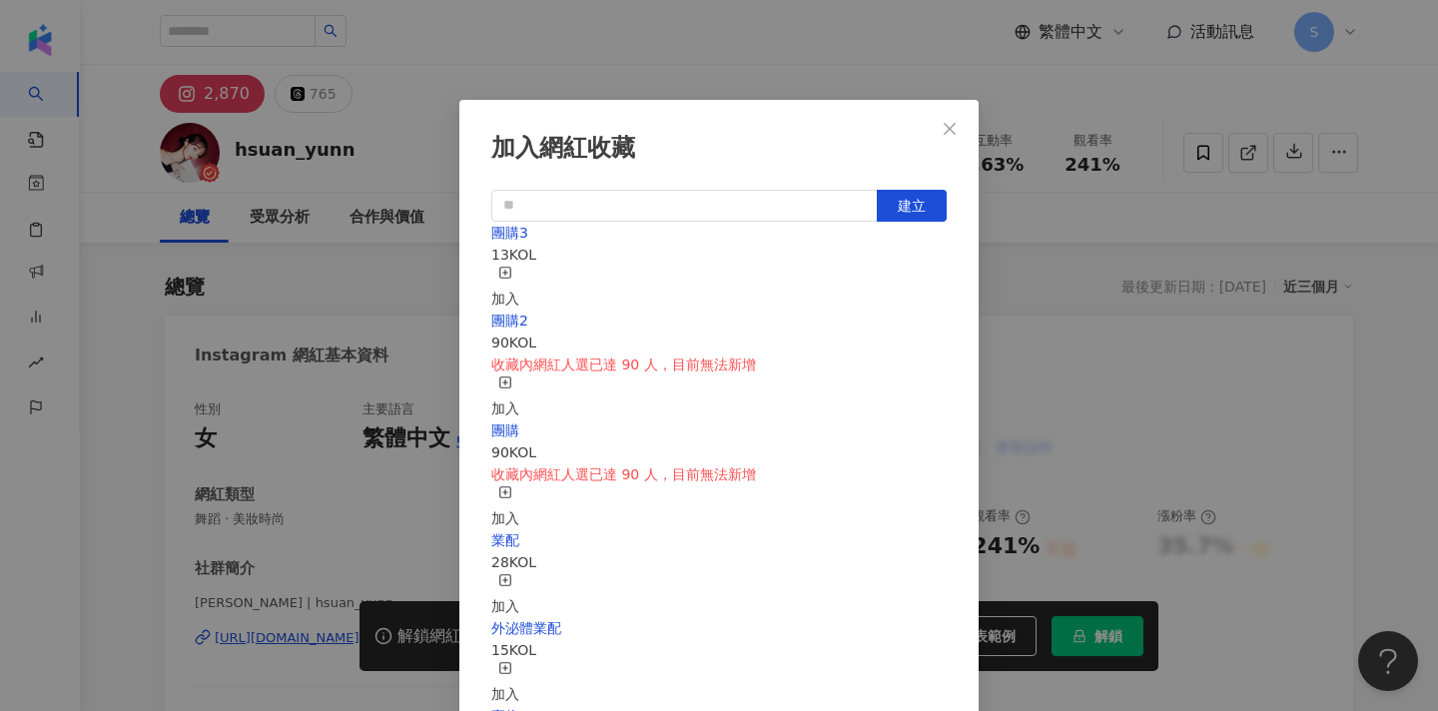
click at [519, 269] on div "加入" at bounding box center [505, 288] width 28 height 44
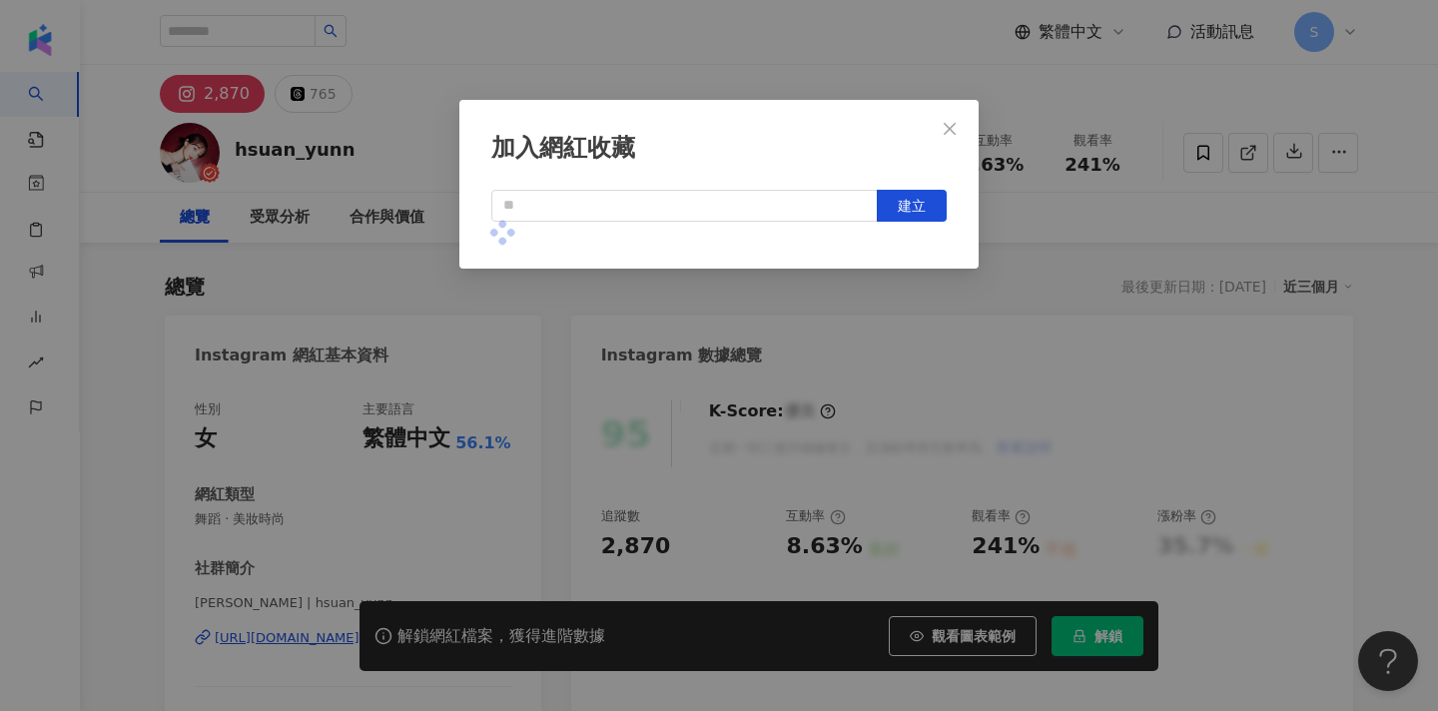
click at [1141, 359] on div "加入網紅收藏 建立" at bounding box center [719, 355] width 1438 height 711
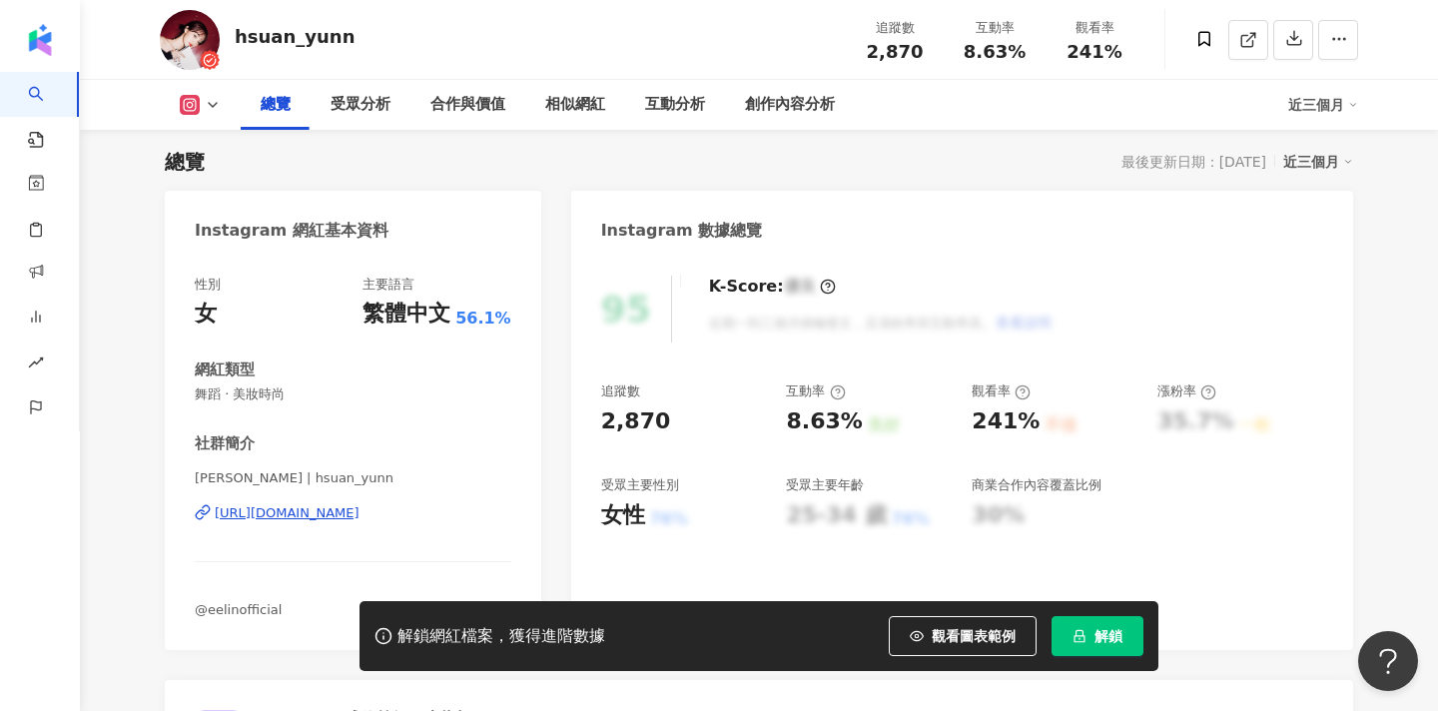
scroll to position [281, 0]
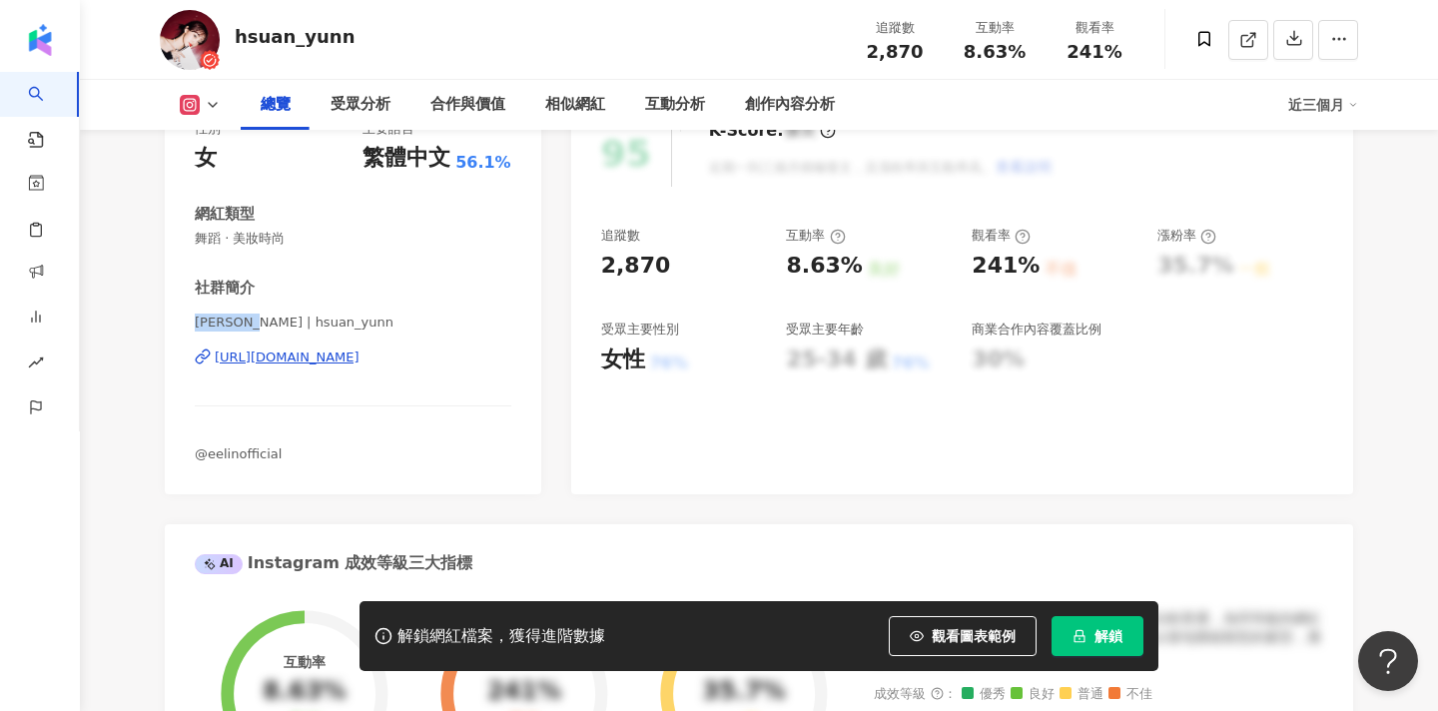
drag, startPoint x: 199, startPoint y: 316, endPoint x: 279, endPoint y: 319, distance: 80.0
click at [279, 319] on span "鍾瑄芸Shanny | hsuan_yunn" at bounding box center [353, 323] width 317 height 18
copy span "鍾瑄芸Shann"
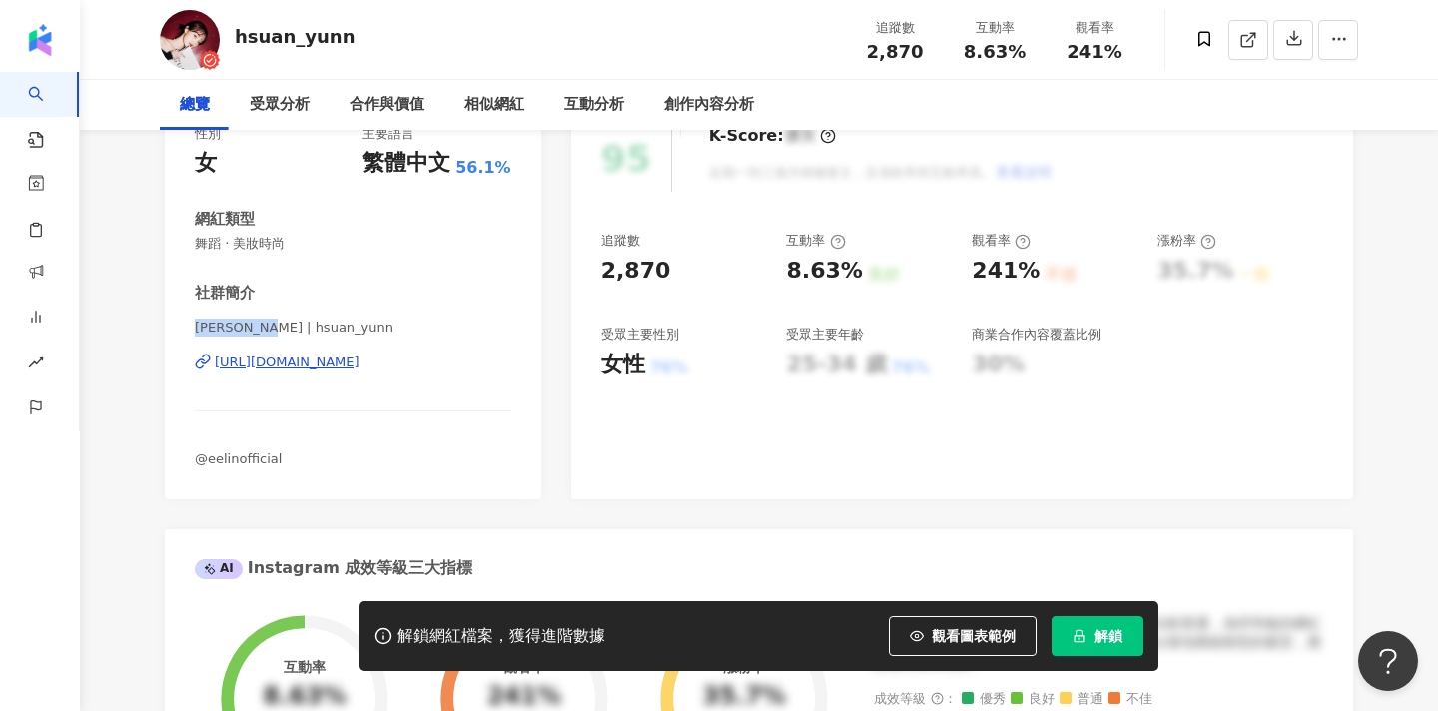
scroll to position [0, 0]
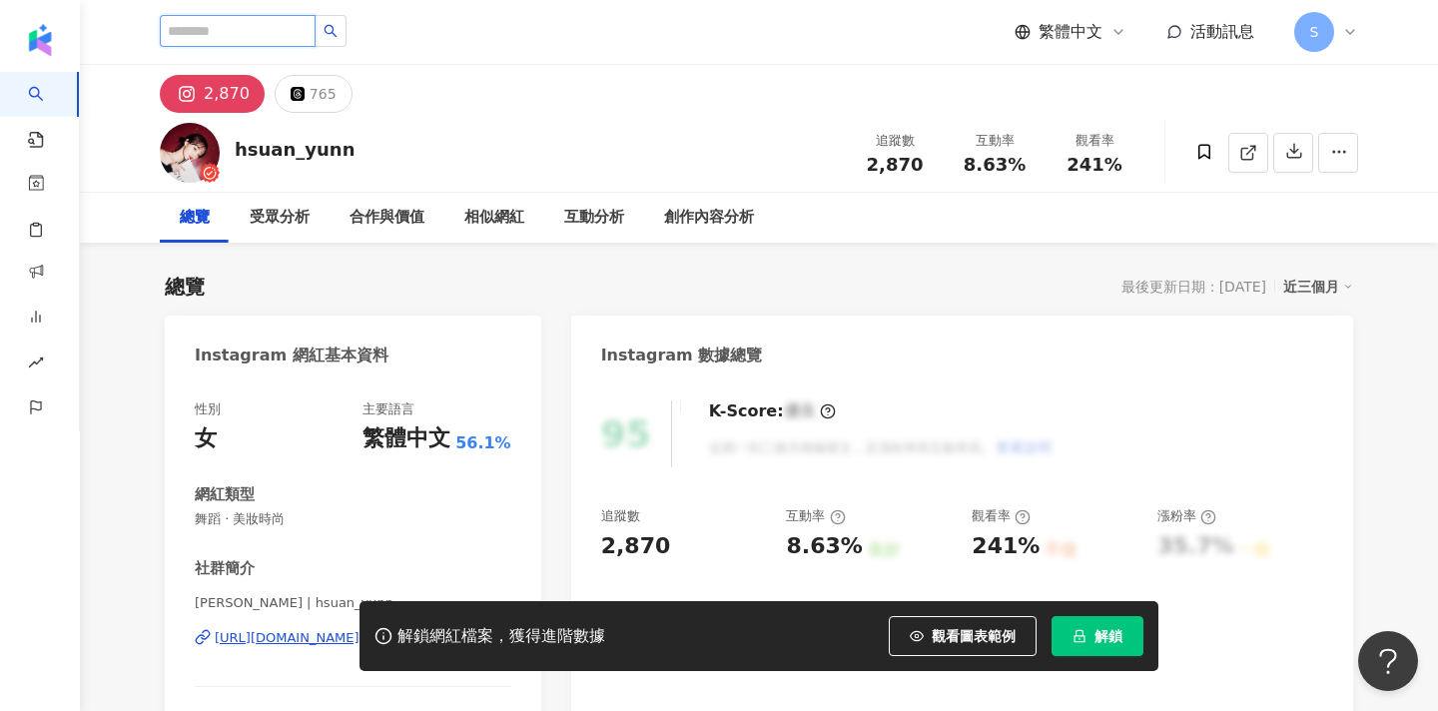
click at [305, 38] on input "search" at bounding box center [238, 31] width 156 height 32
type input "*"
type input "***"
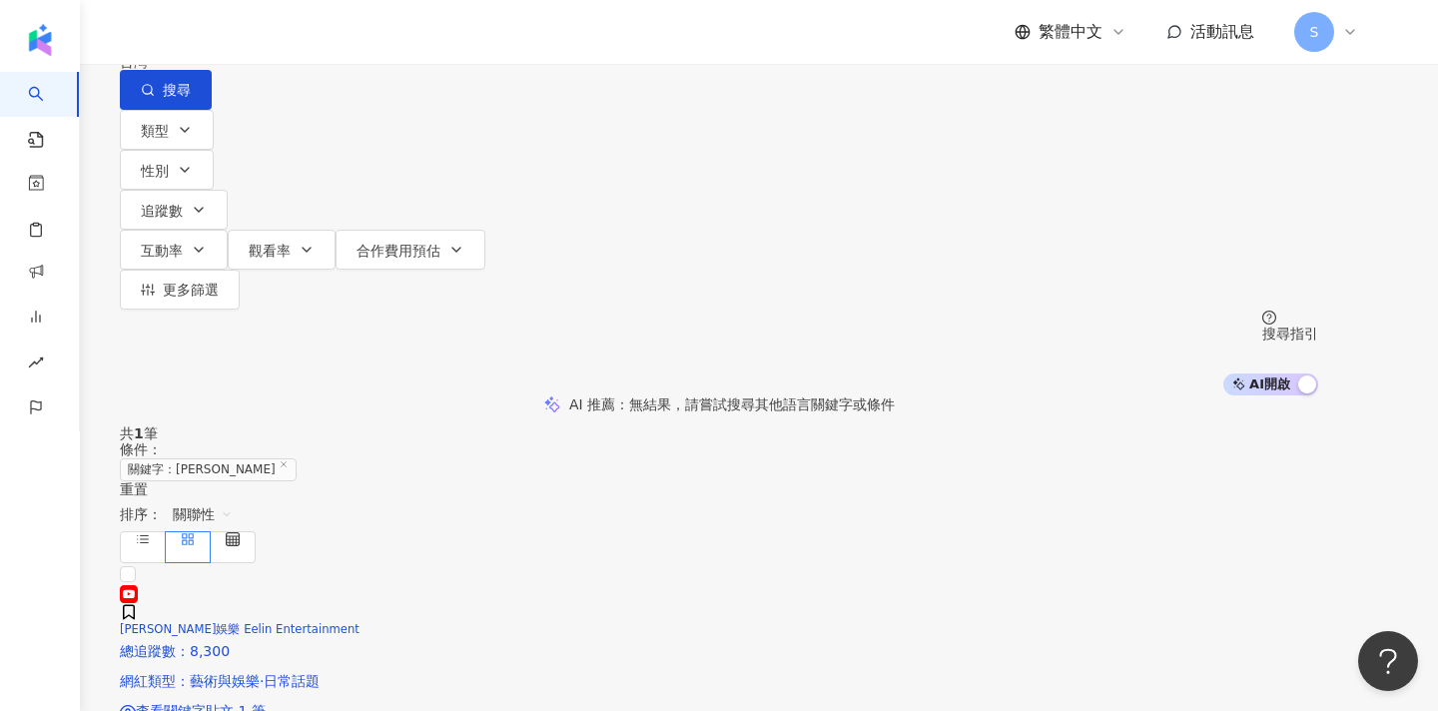
type input "*"
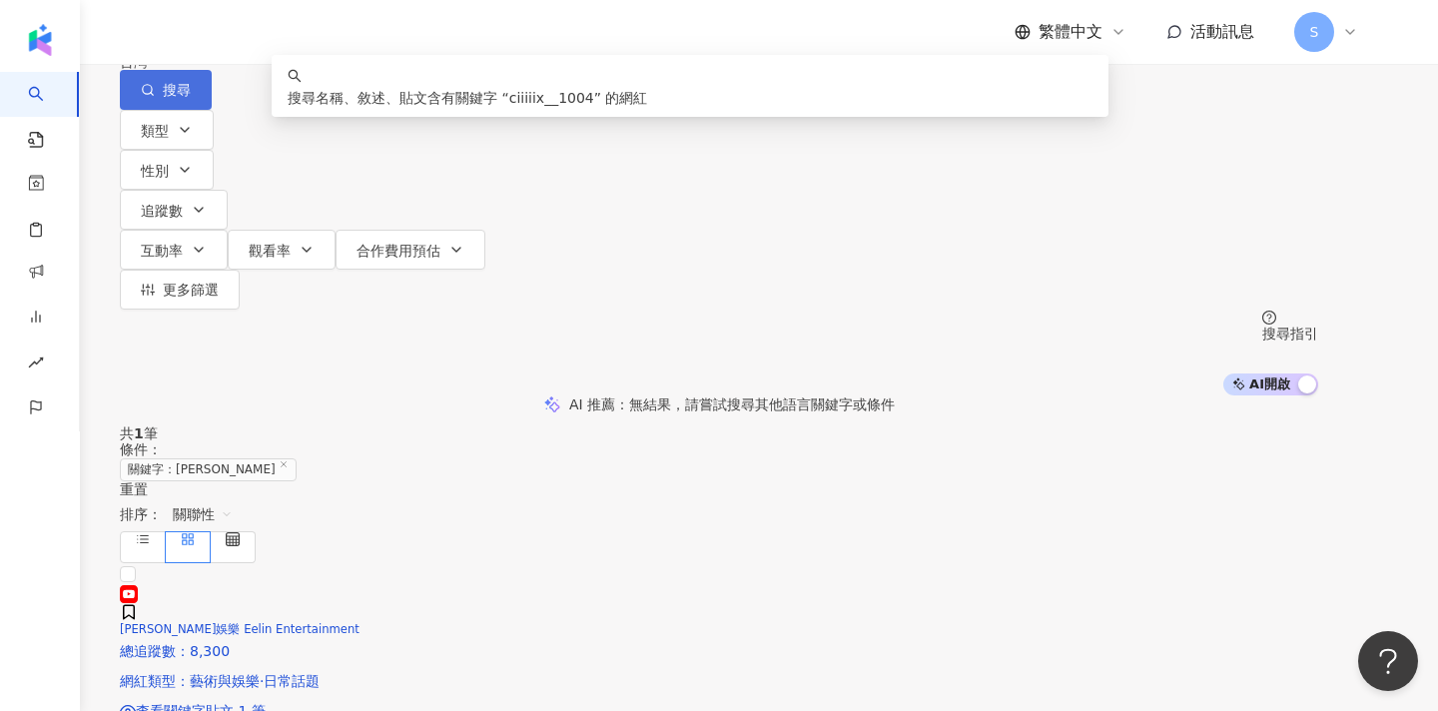
click at [212, 110] on button "搜尋" at bounding box center [166, 90] width 92 height 40
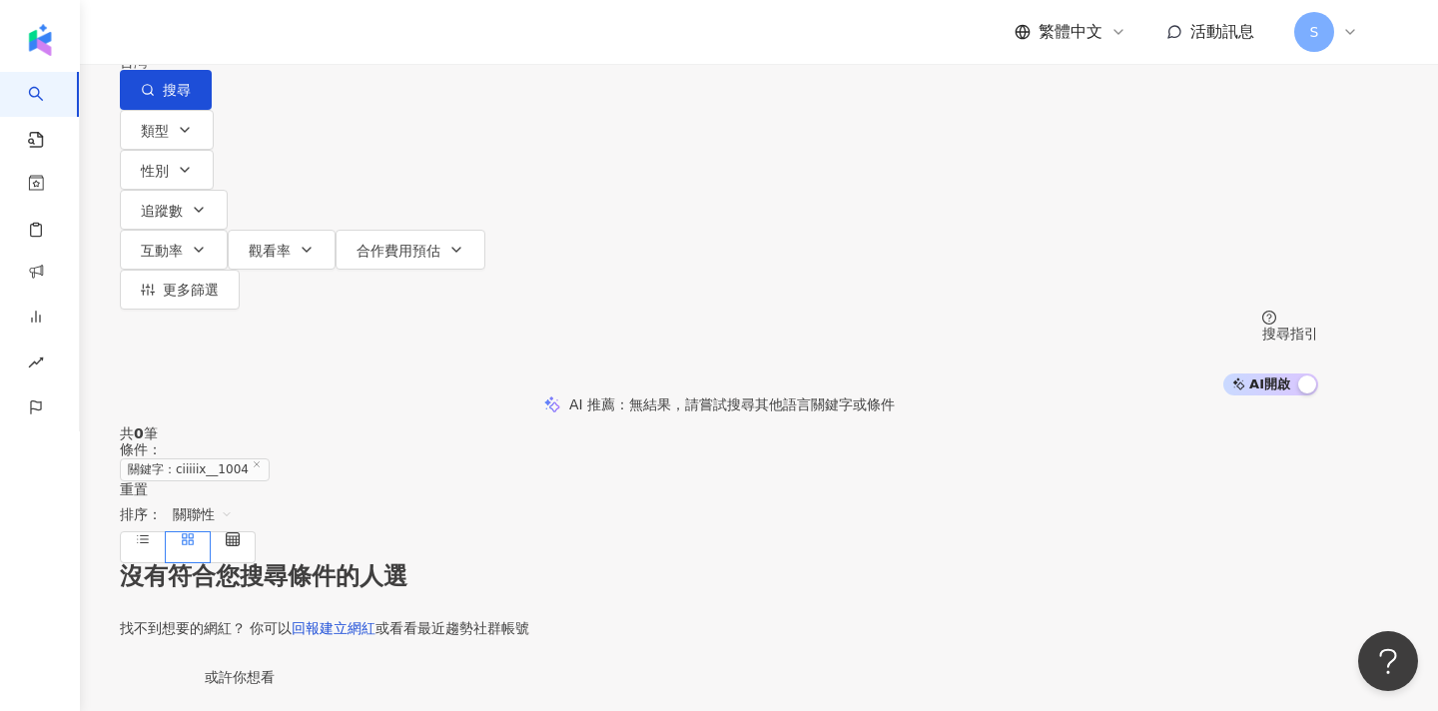
click at [334, 38] on input "**********" at bounding box center [330, 19] width 162 height 38
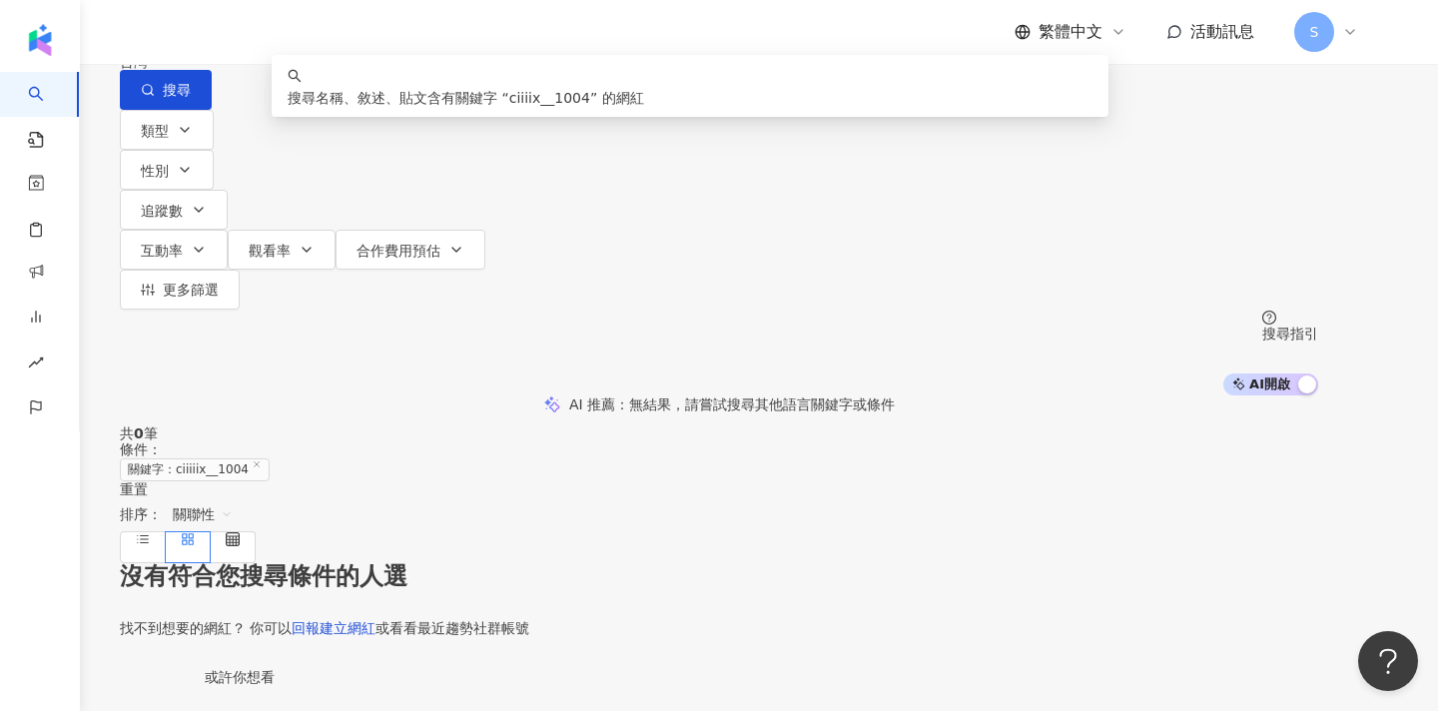
type input "**********"
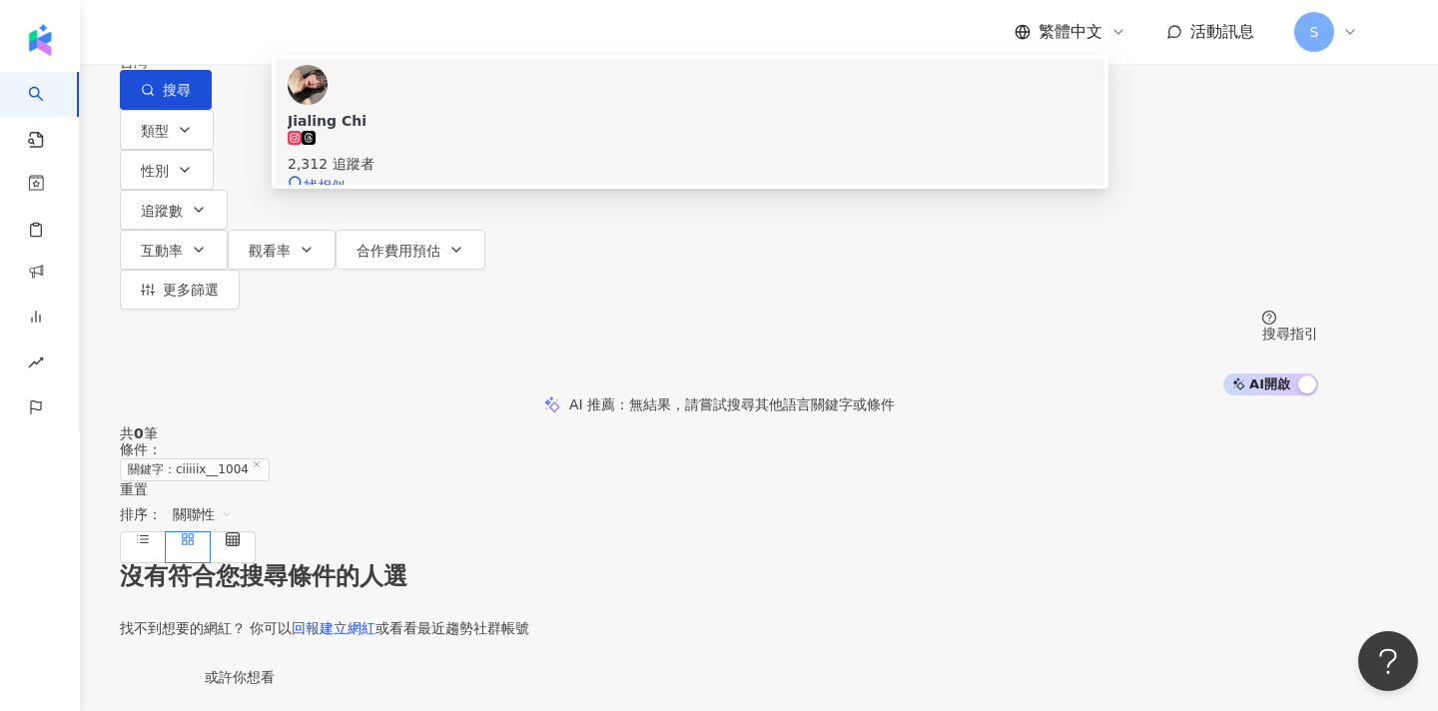
click at [735, 131] on span "Jialing Chi" at bounding box center [690, 121] width 805 height 20
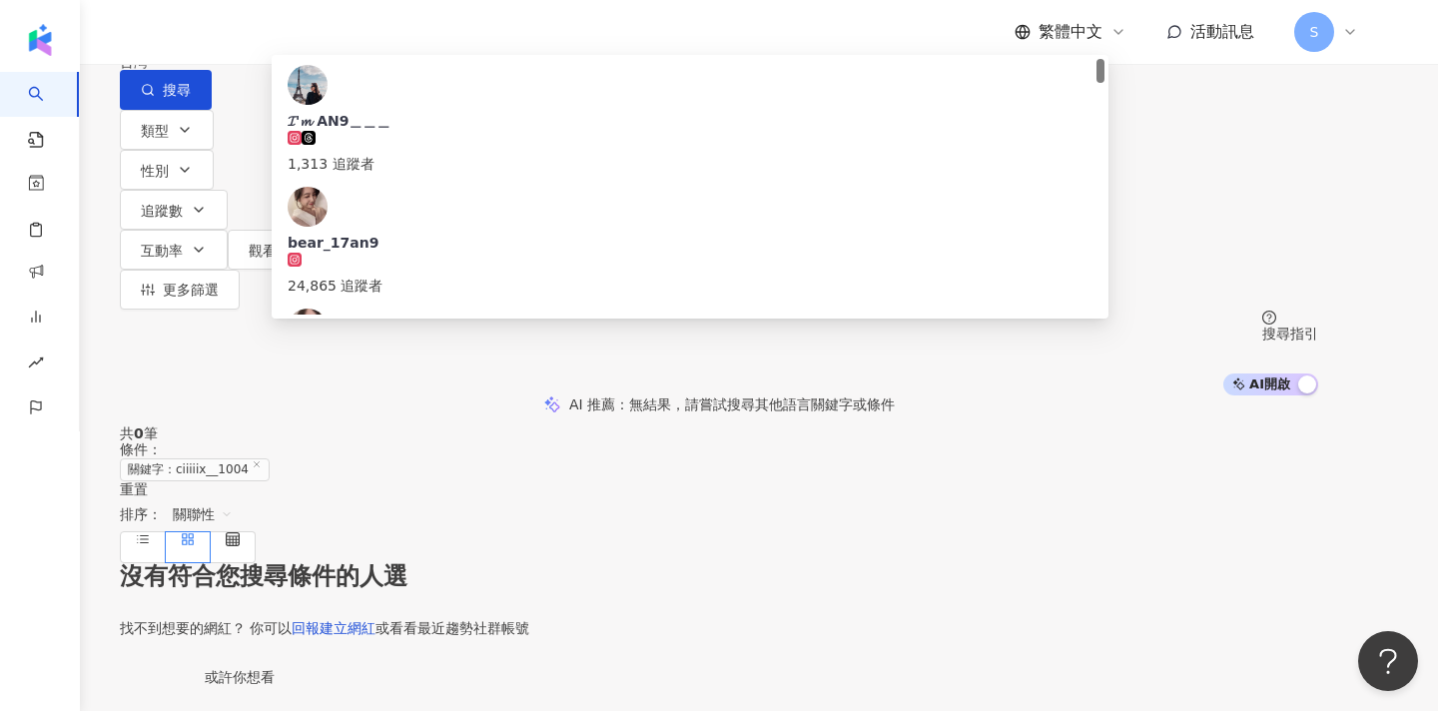
type input "*******"
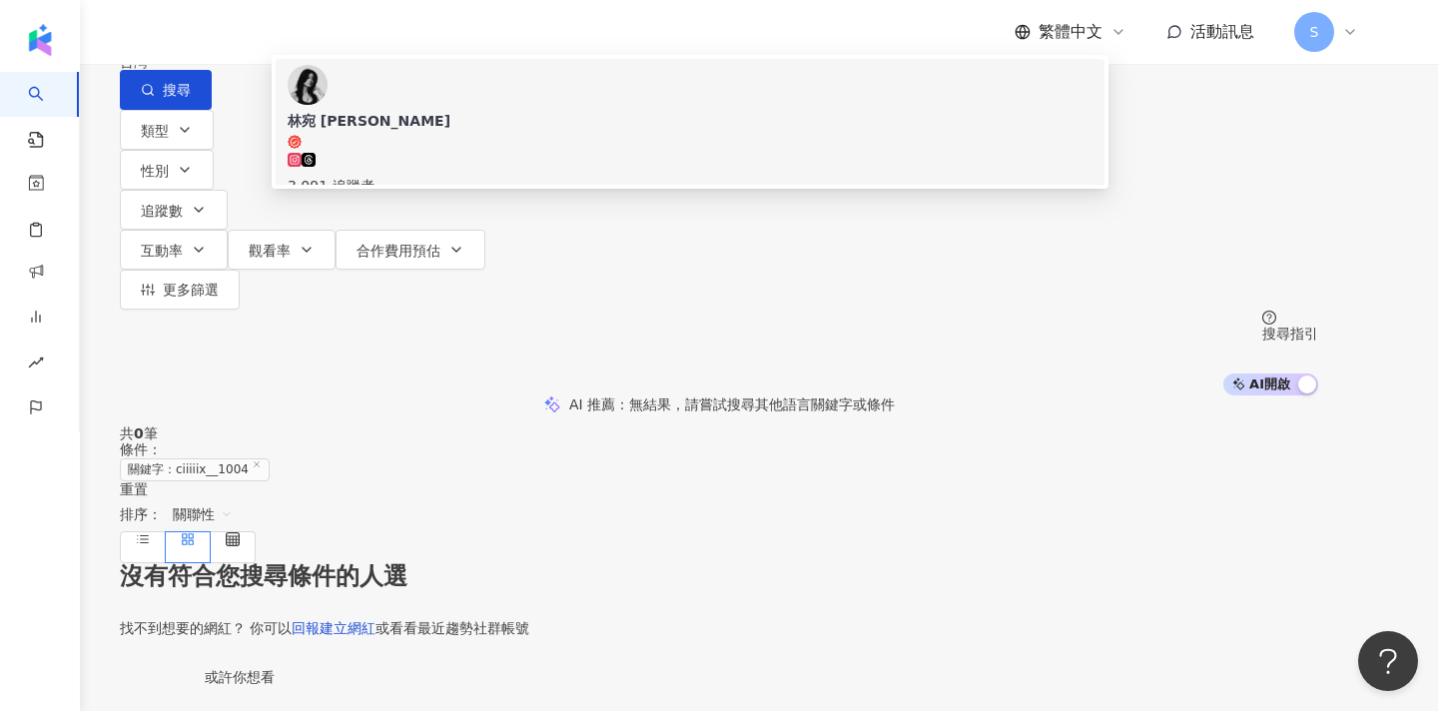
click at [617, 192] on div "3,091 追蹤者" at bounding box center [690, 175] width 805 height 44
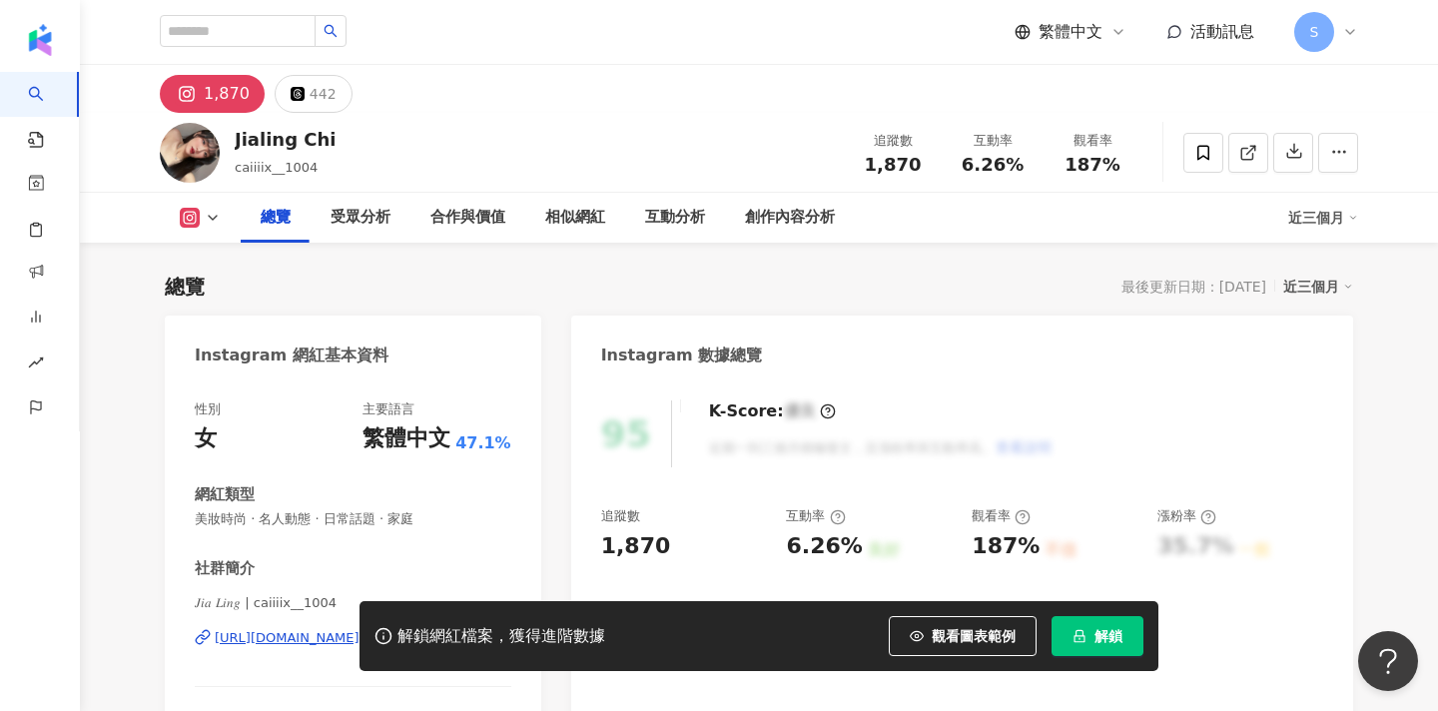
scroll to position [180, 0]
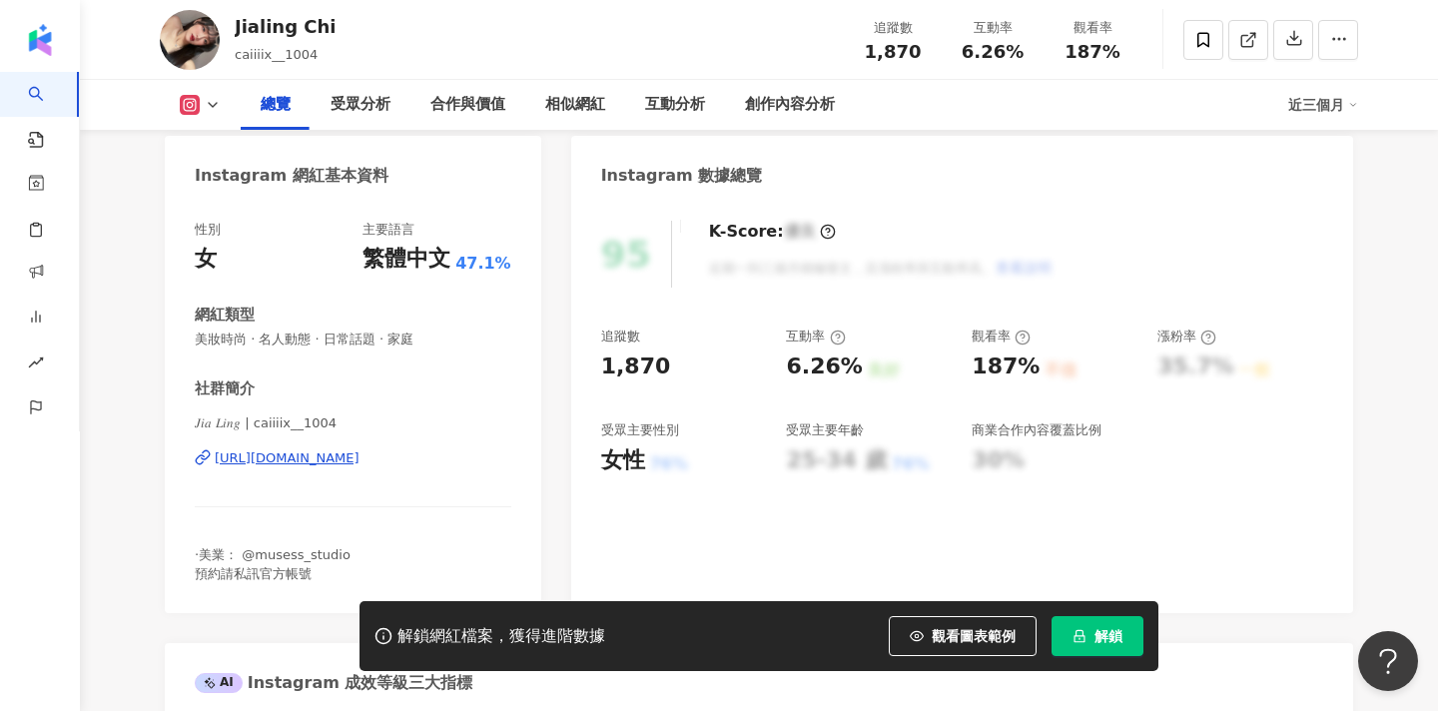
click at [209, 425] on span "𝐽𝑖𝑎 𝐿𝑖𝑛𝑔 | caiiiix__1004" at bounding box center [353, 424] width 317 height 18
click at [245, 416] on span "𝐽𝑖𝑎 𝐿𝑖𝑛𝑔 | caiiiix__1004" at bounding box center [353, 424] width 317 height 18
click at [241, 423] on span "𝐽𝑖𝑎 𝐿𝑖𝑛𝑔 | caiiiix__1004" at bounding box center [353, 424] width 317 height 18
drag, startPoint x: 241, startPoint y: 423, endPoint x: 188, endPoint y: 421, distance: 53.0
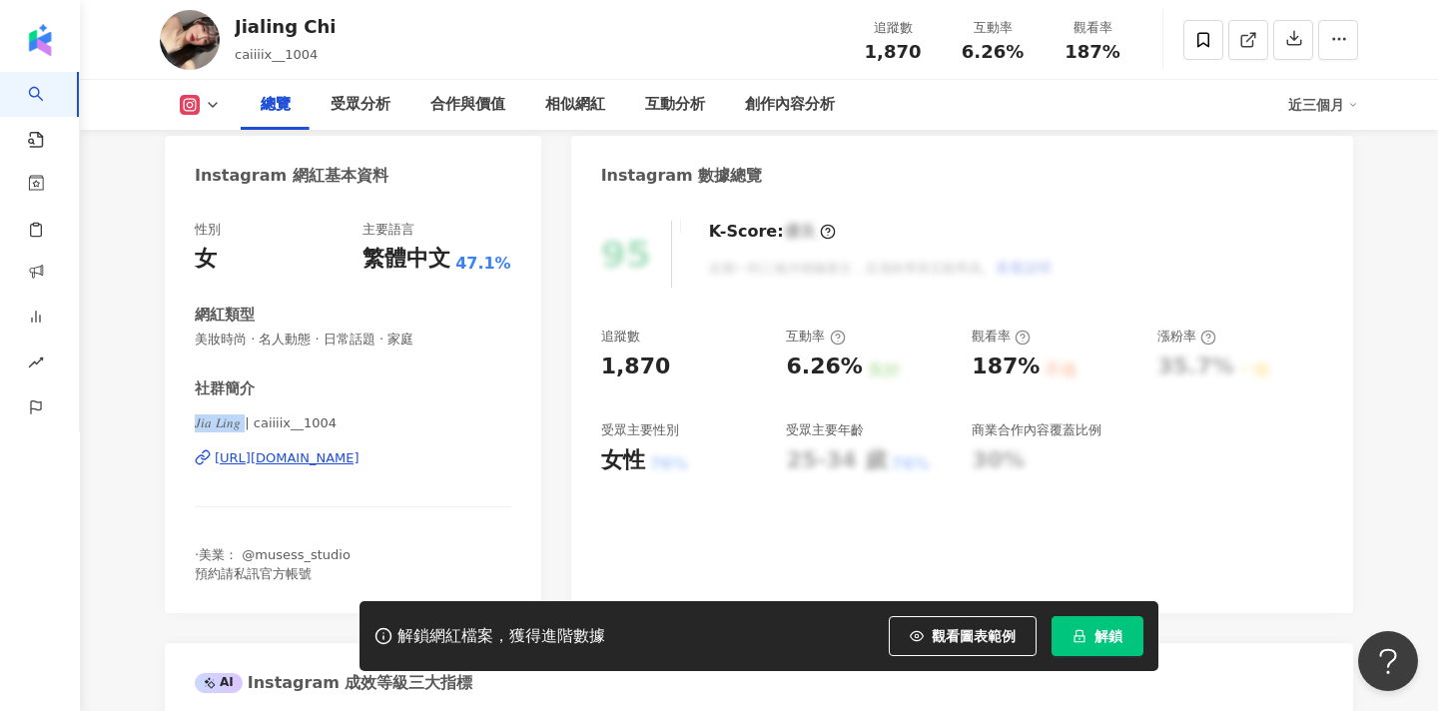
click at [188, 421] on div "性別 女 主要語言 繁體中文 47.1% 網紅類型 美妝時尚 · 名人動態 · 日常話題 · 家庭 社群簡介 𝐽𝑖𝑎 𝐿𝑖𝑛𝑔 | caiiiix__1004…" at bounding box center [353, 407] width 377 height 413
copy span "𝐽𝑖𝑎 𝐿𝑖𝑛𝑔 | caiii"
click at [1261, 52] on link at bounding box center [1249, 40] width 40 height 40
click at [1251, 33] on polyline at bounding box center [1253, 35] width 5 height 5
click at [1217, 37] on span at bounding box center [1204, 40] width 40 height 40
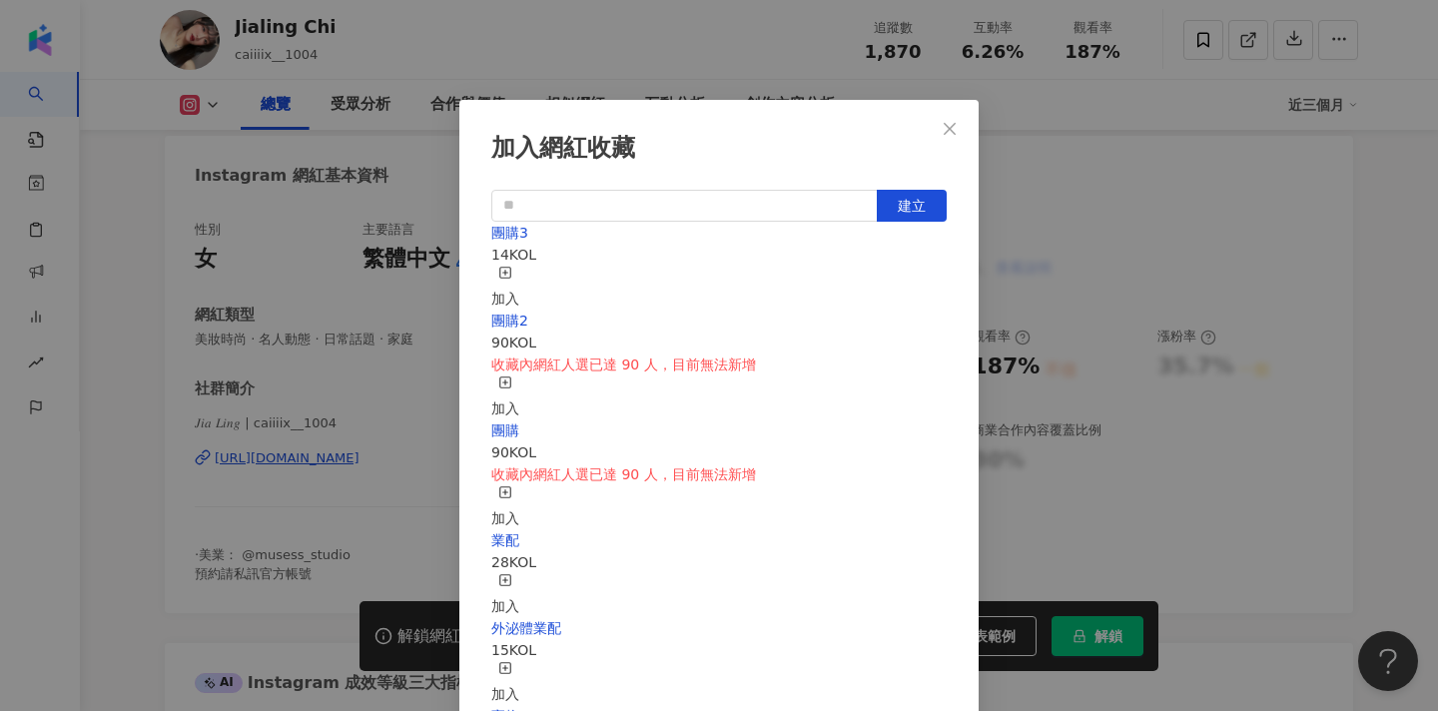
click at [519, 277] on div "加入" at bounding box center [505, 288] width 28 height 44
click at [973, 121] on div "加入網紅收藏 建立 團購3 15 KOL 已加入 團購2 90 KOL 收藏內網紅人選已達 90 人，目前無法新增 加入 團購 90 KOL 收藏內網紅人選已…" at bounding box center [718, 458] width 519 height 717
click at [952, 117] on button "Close" at bounding box center [950, 129] width 40 height 40
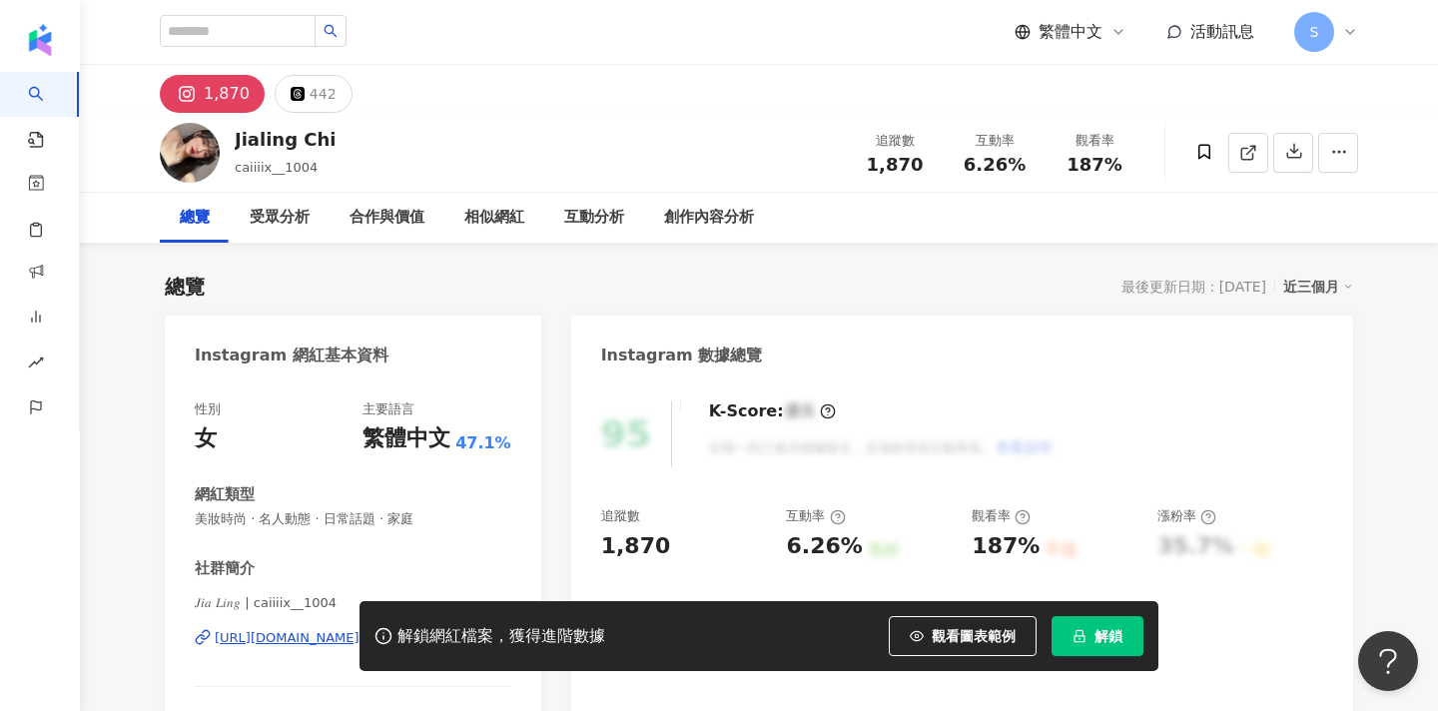
scroll to position [-1, 0]
click at [289, 47] on div at bounding box center [253, 32] width 187 height 34
click at [289, 36] on input "search" at bounding box center [238, 31] width 156 height 32
type input "*"
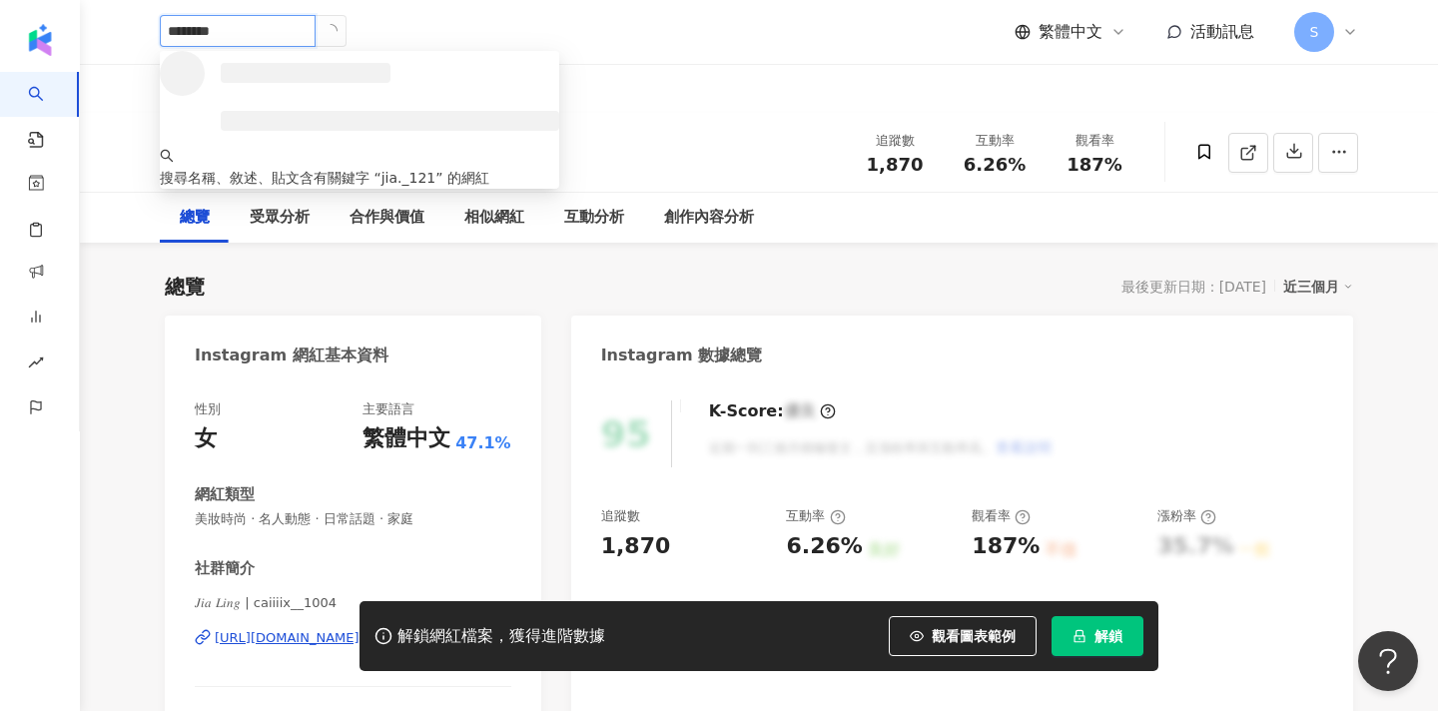
type input "*********"
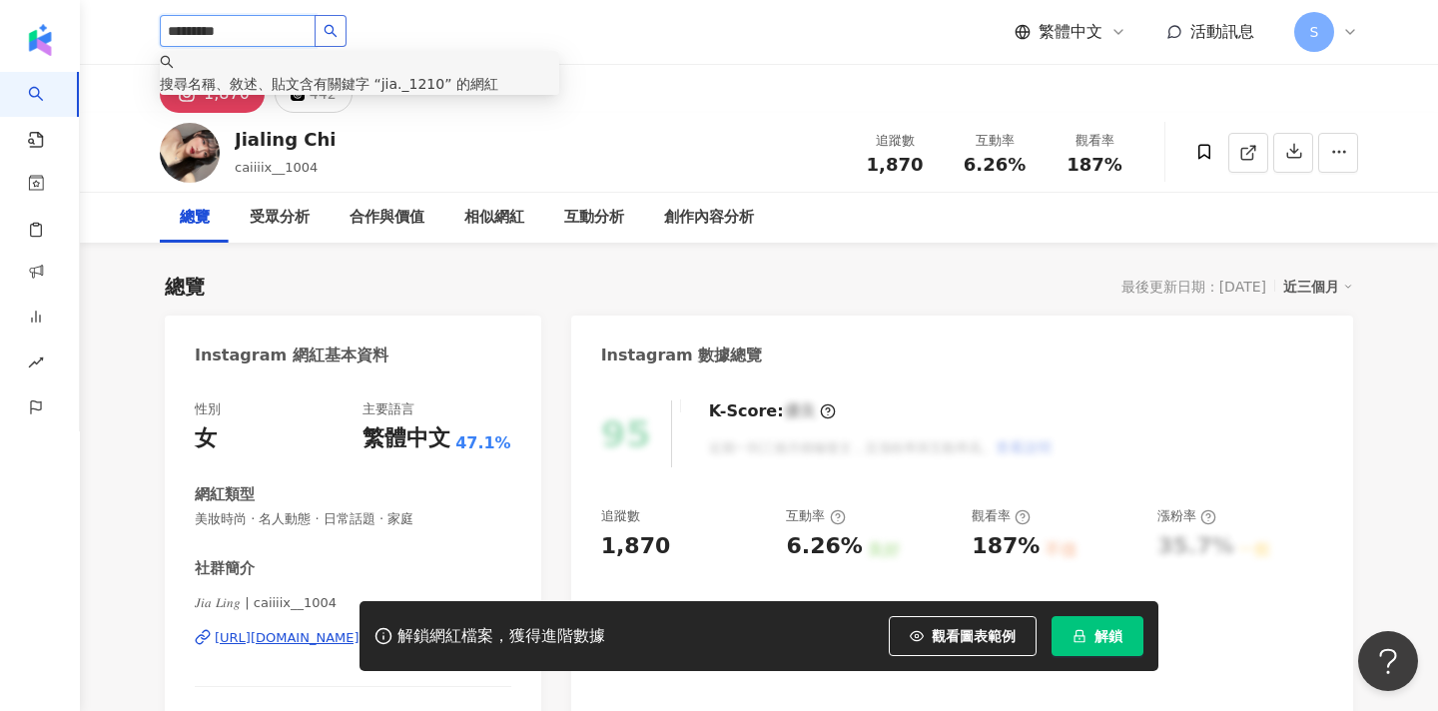
click at [338, 33] on icon "search" at bounding box center [331, 31] width 14 height 14
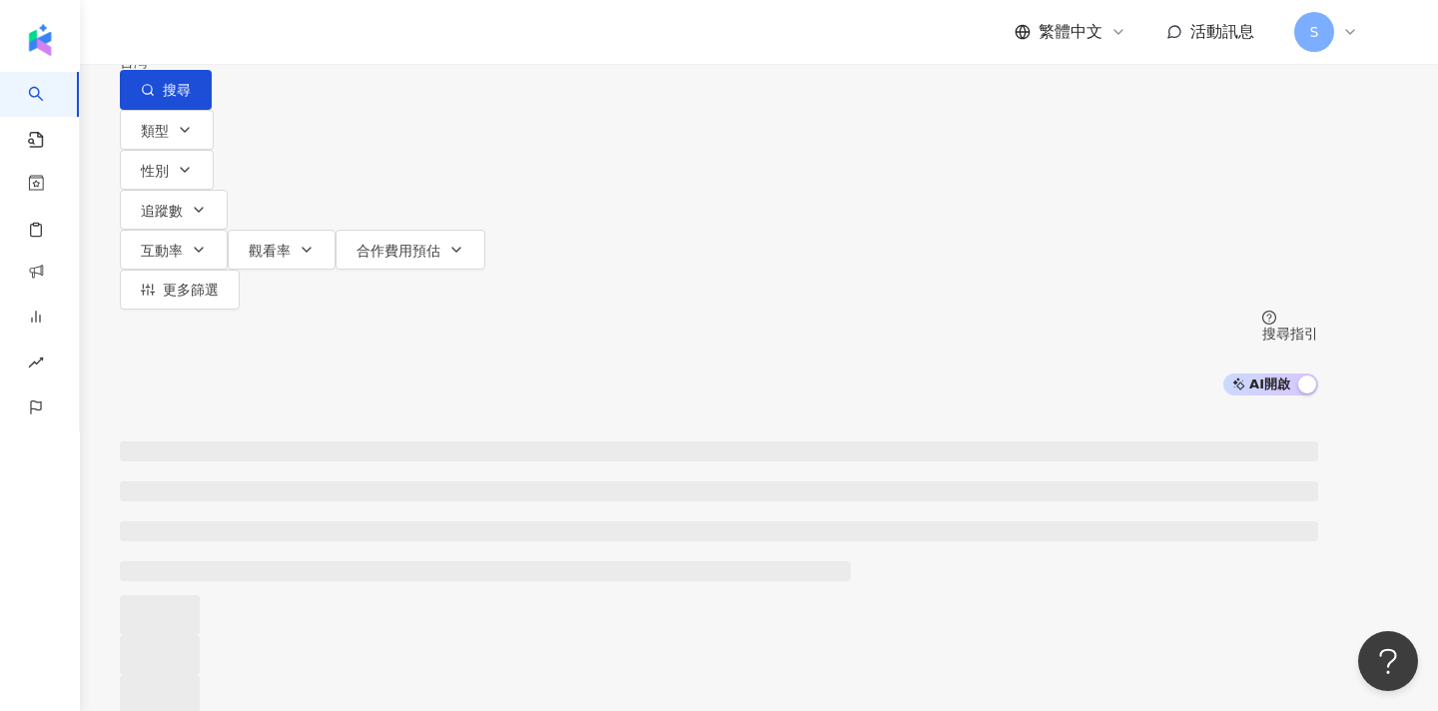
click at [362, 39] on div "繁體中文 活動訊息 S" at bounding box center [759, 32] width 1199 height 64
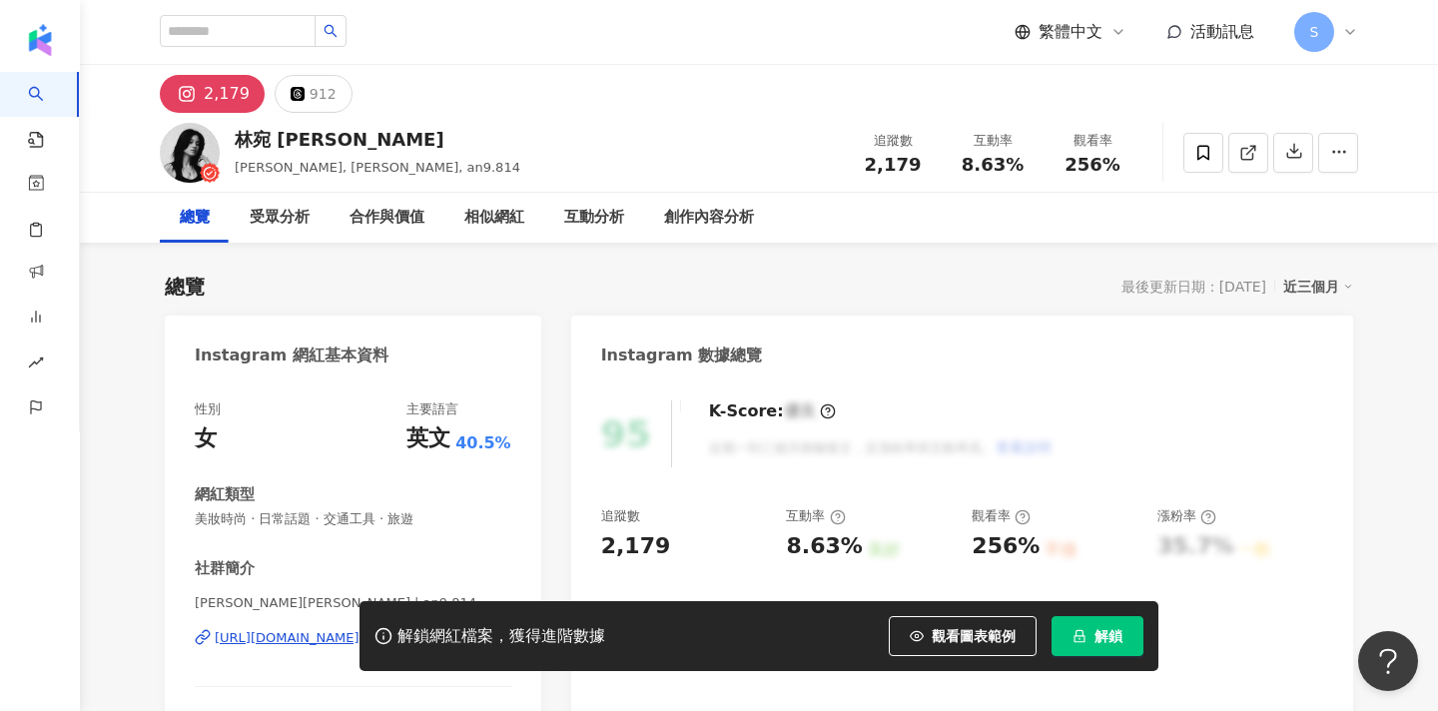
scroll to position [51, 0]
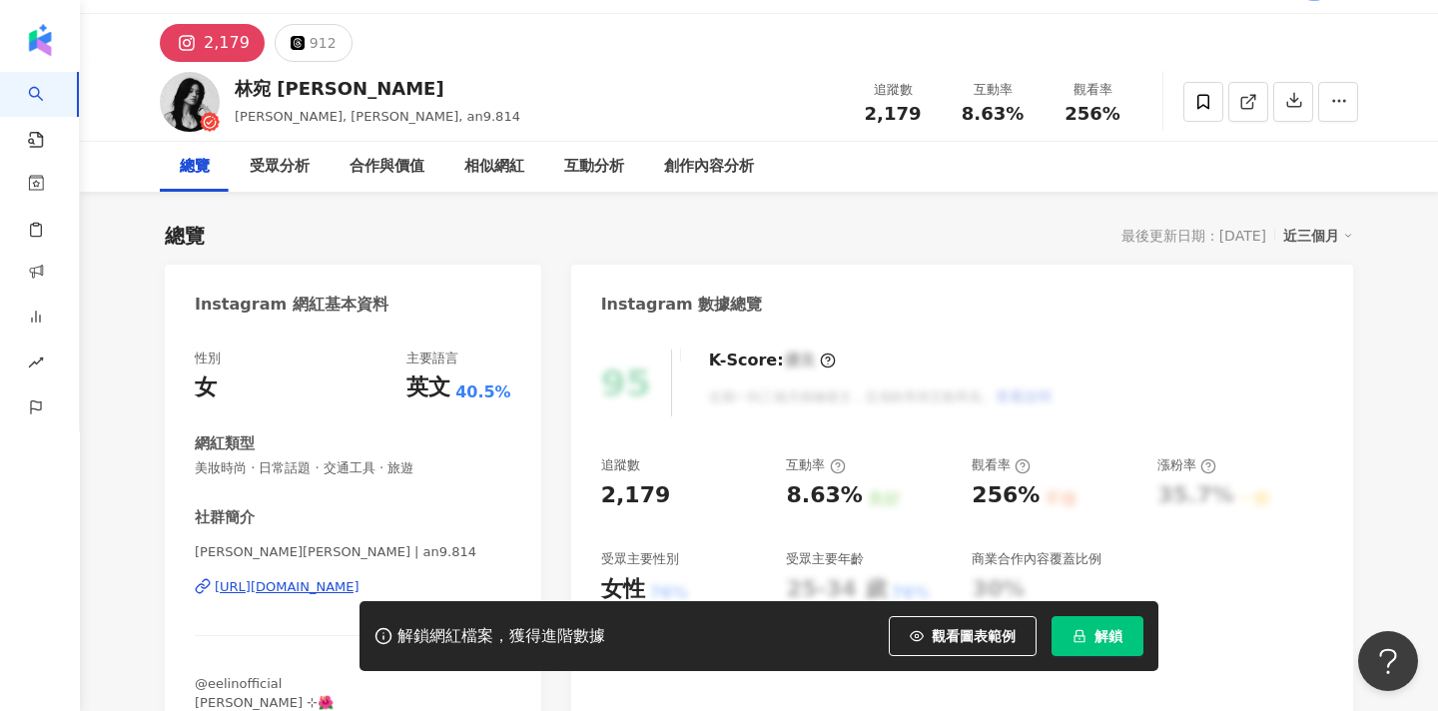
click at [240, 548] on span "[PERSON_NAME][PERSON_NAME] | an9.814" at bounding box center [353, 552] width 317 height 18
drag, startPoint x: 201, startPoint y: 552, endPoint x: 188, endPoint y: 551, distance: 13.0
click at [188, 551] on div "性別 女 主要語言 英文 40.5% 網紅類型 美妝時尚 · 日常話題 · 交通工具 · 旅遊 社群簡介 [PERSON_NAME][PERSON_NAME]…" at bounding box center [353, 536] width 377 height 413
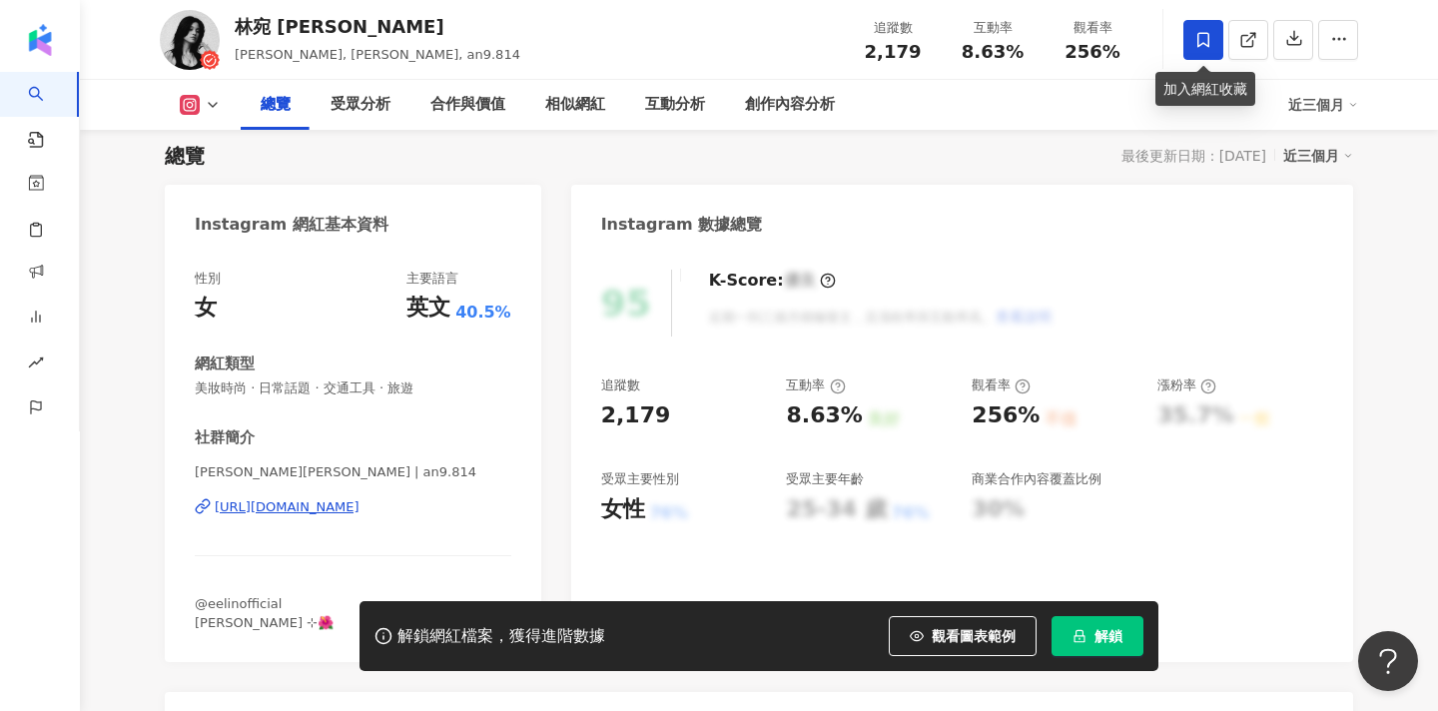
click at [1198, 48] on icon at bounding box center [1204, 40] width 18 height 18
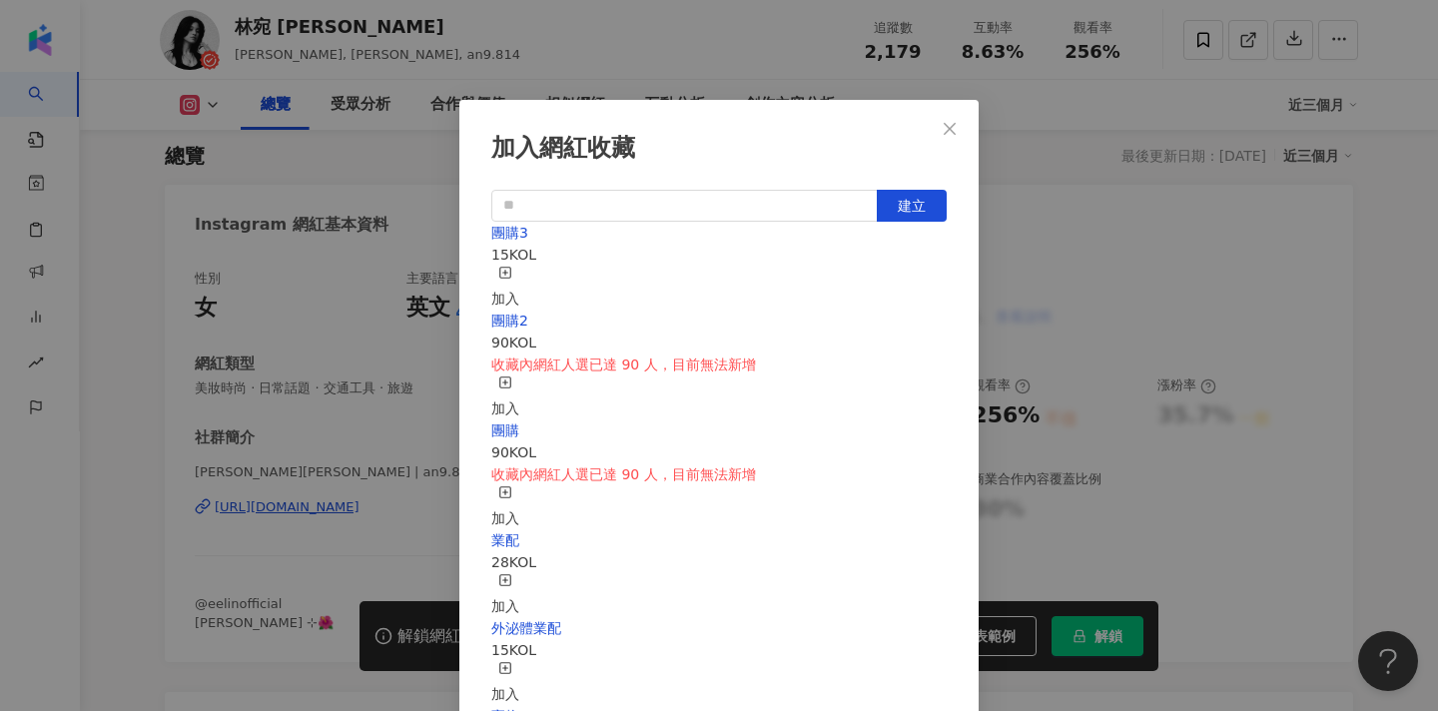
click at [519, 276] on div "加入" at bounding box center [505, 288] width 28 height 44
click at [802, 56] on div "加入網紅收藏 建立 團購3 16 KOL 已加入 團購2 90 KOL 收藏內網紅人選已達 90 人，目前無法新增 加入 團購 90 KOL 收藏內網紅人選已…" at bounding box center [719, 355] width 1438 height 711
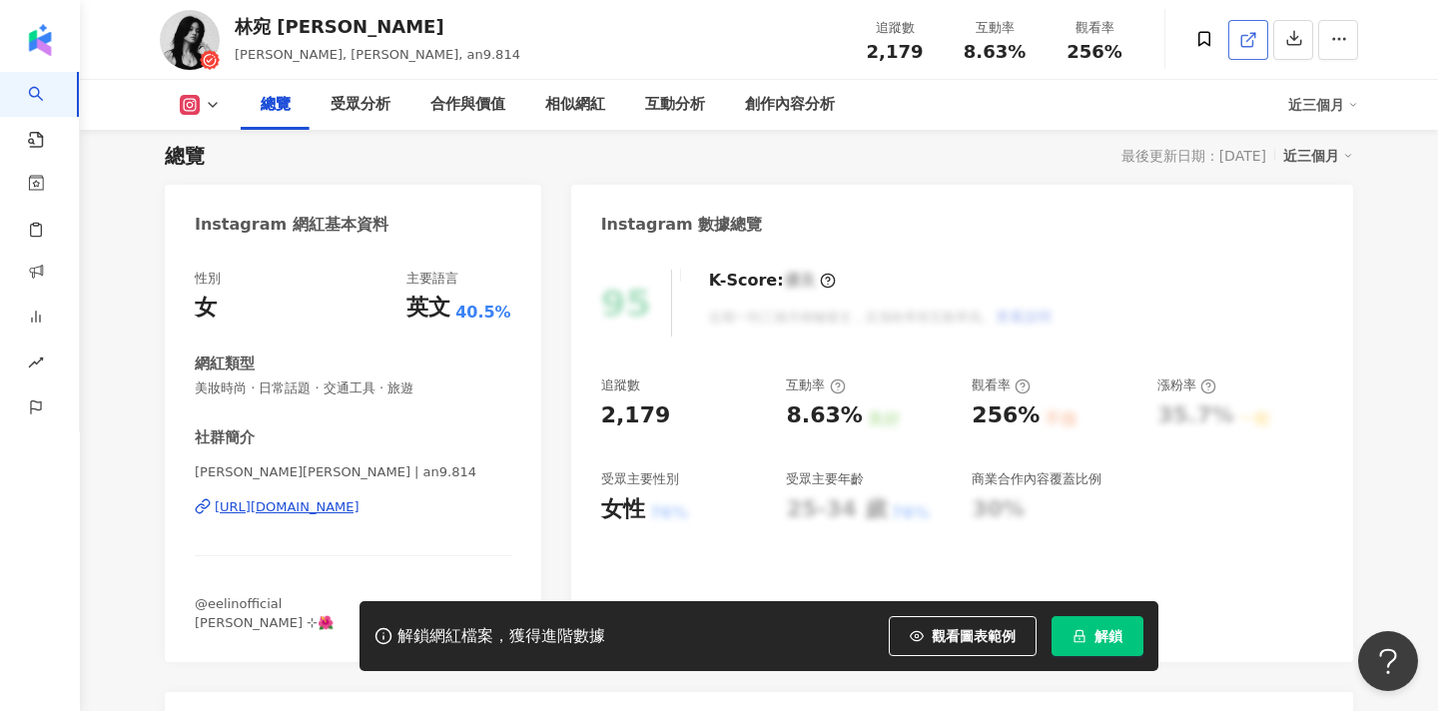
click at [1253, 46] on icon at bounding box center [1247, 40] width 11 height 11
click at [1253, 39] on icon at bounding box center [1249, 40] width 18 height 18
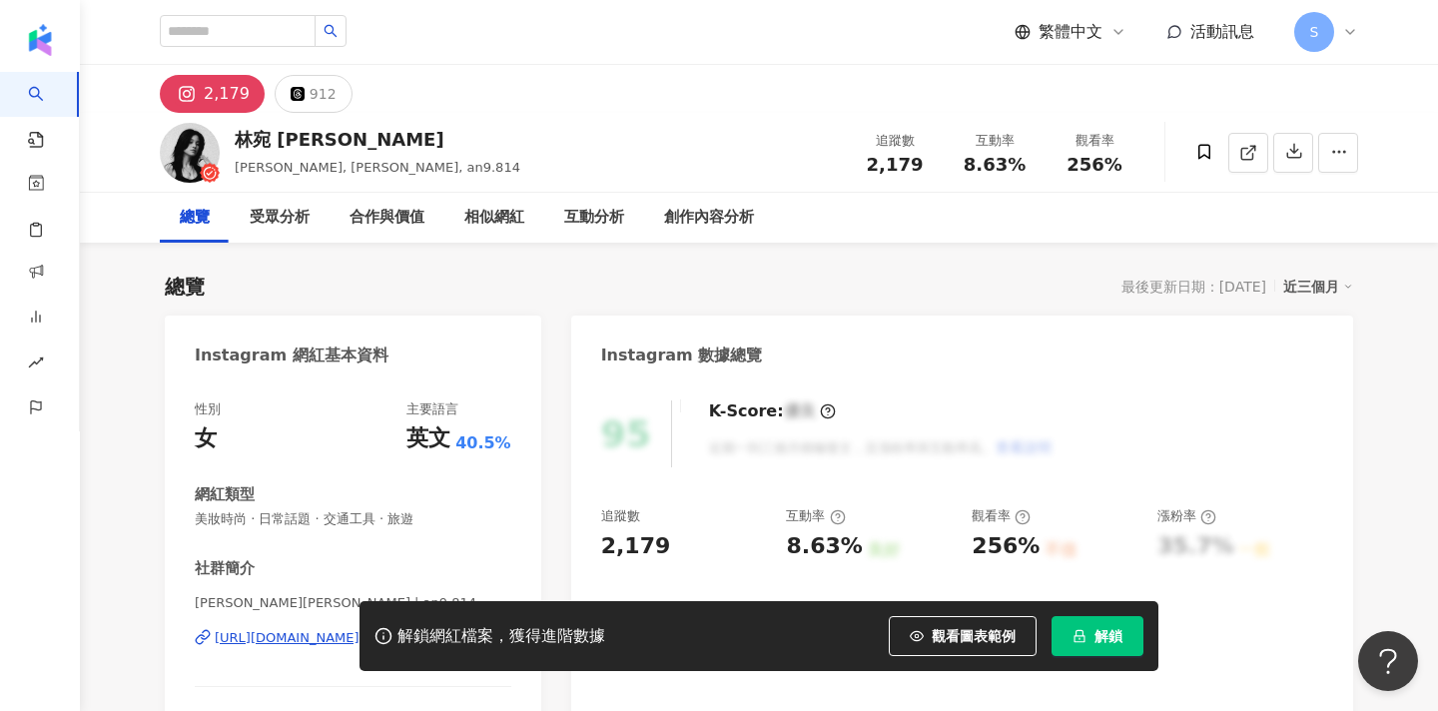
scroll to position [0, 0]
click at [249, 27] on input "search" at bounding box center [238, 31] width 156 height 32
type input "*"
click at [338, 29] on icon "search" at bounding box center [331, 31] width 13 height 13
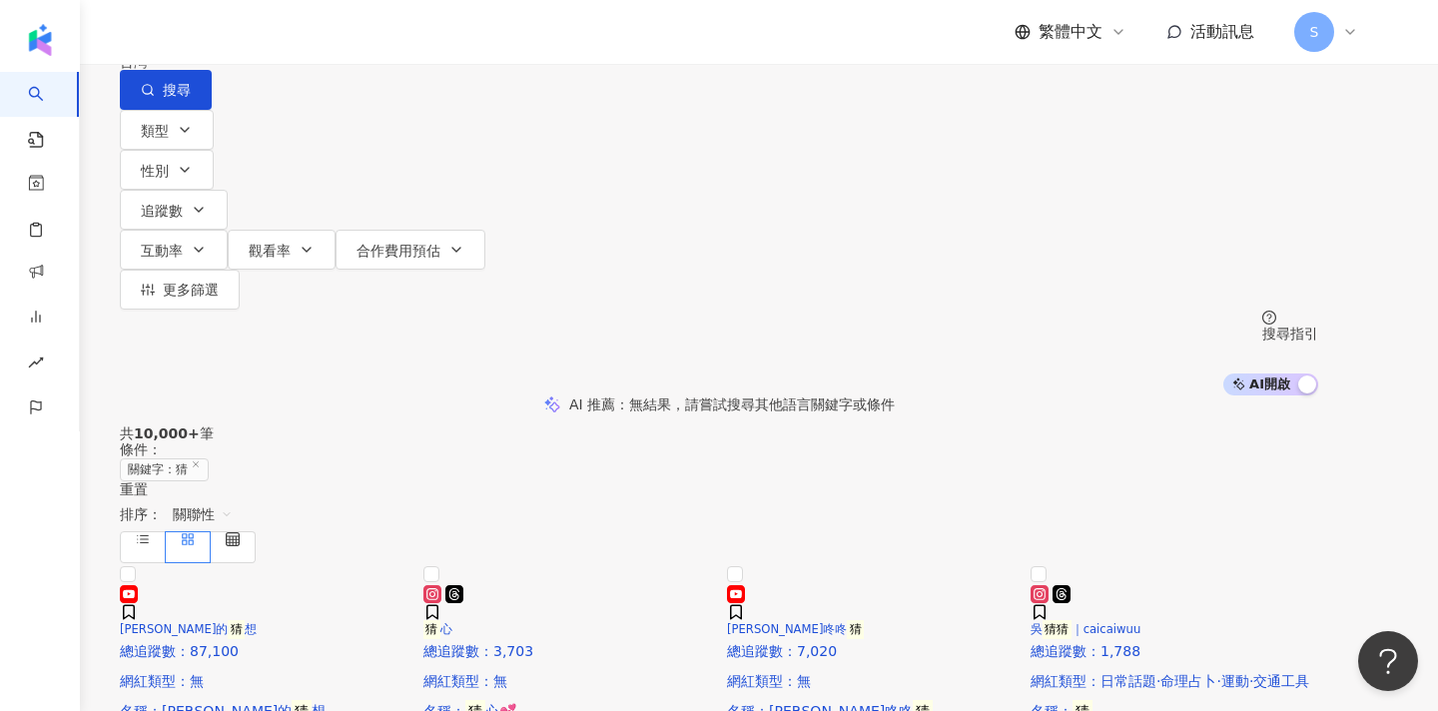
click at [364, 38] on input "*" at bounding box center [330, 19] width 162 height 38
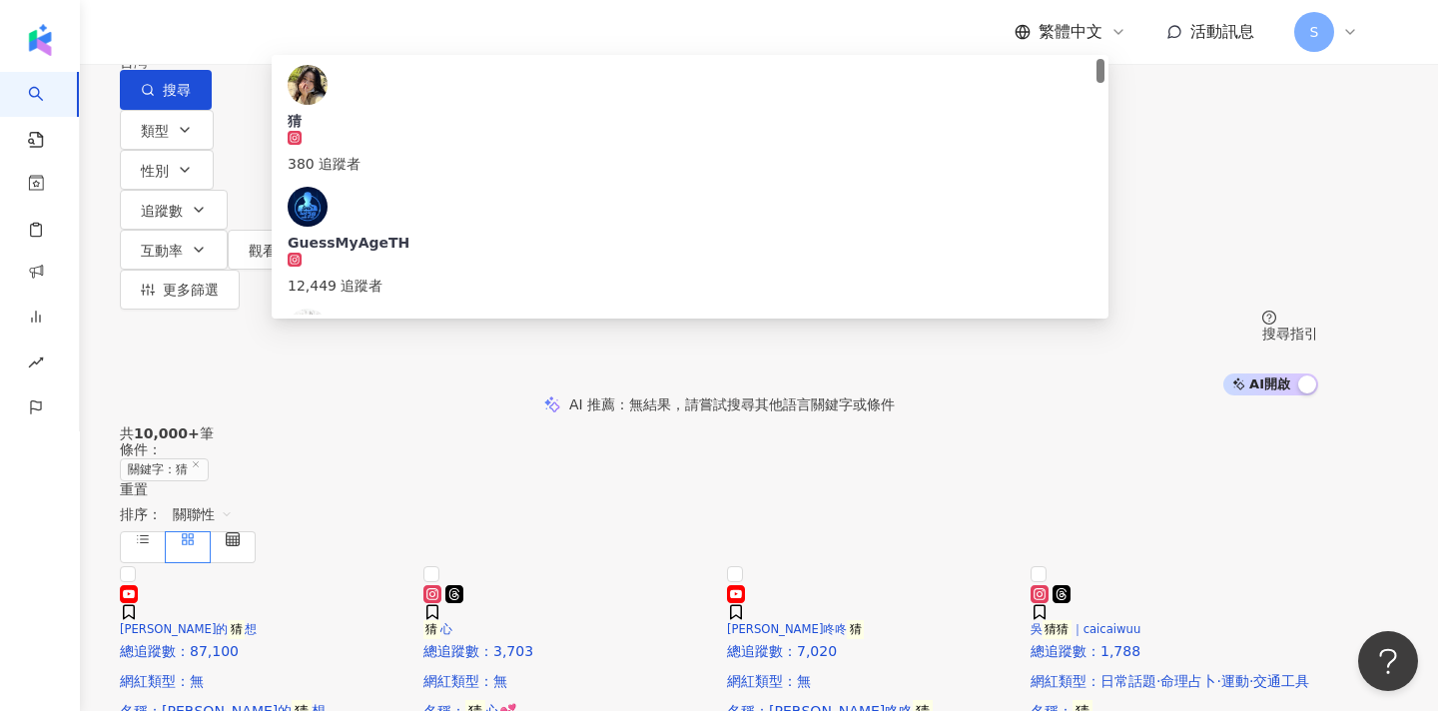
type input "********"
drag, startPoint x: 362, startPoint y: 129, endPoint x: 434, endPoint y: 159, distance: 78.8
click at [434, 131] on span "猜" at bounding box center [690, 121] width 805 height 20
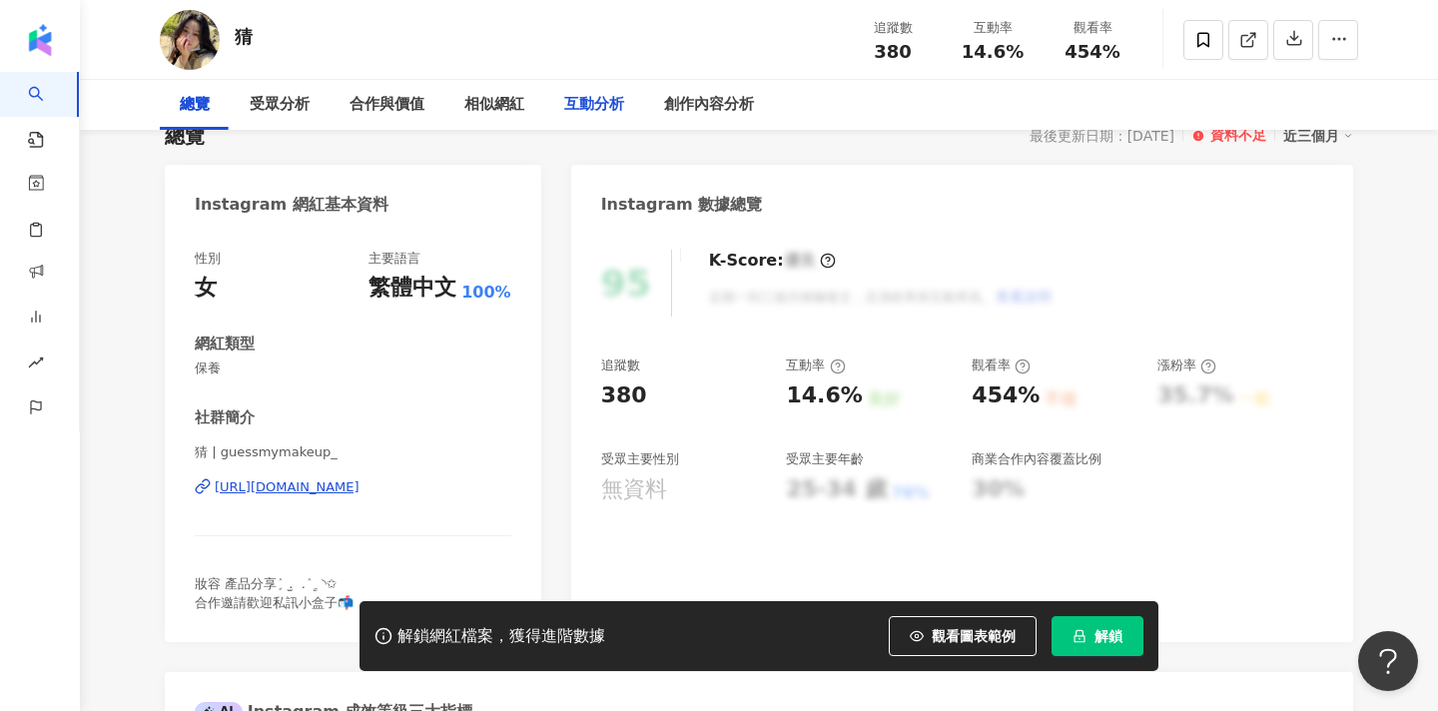
scroll to position [200, 0]
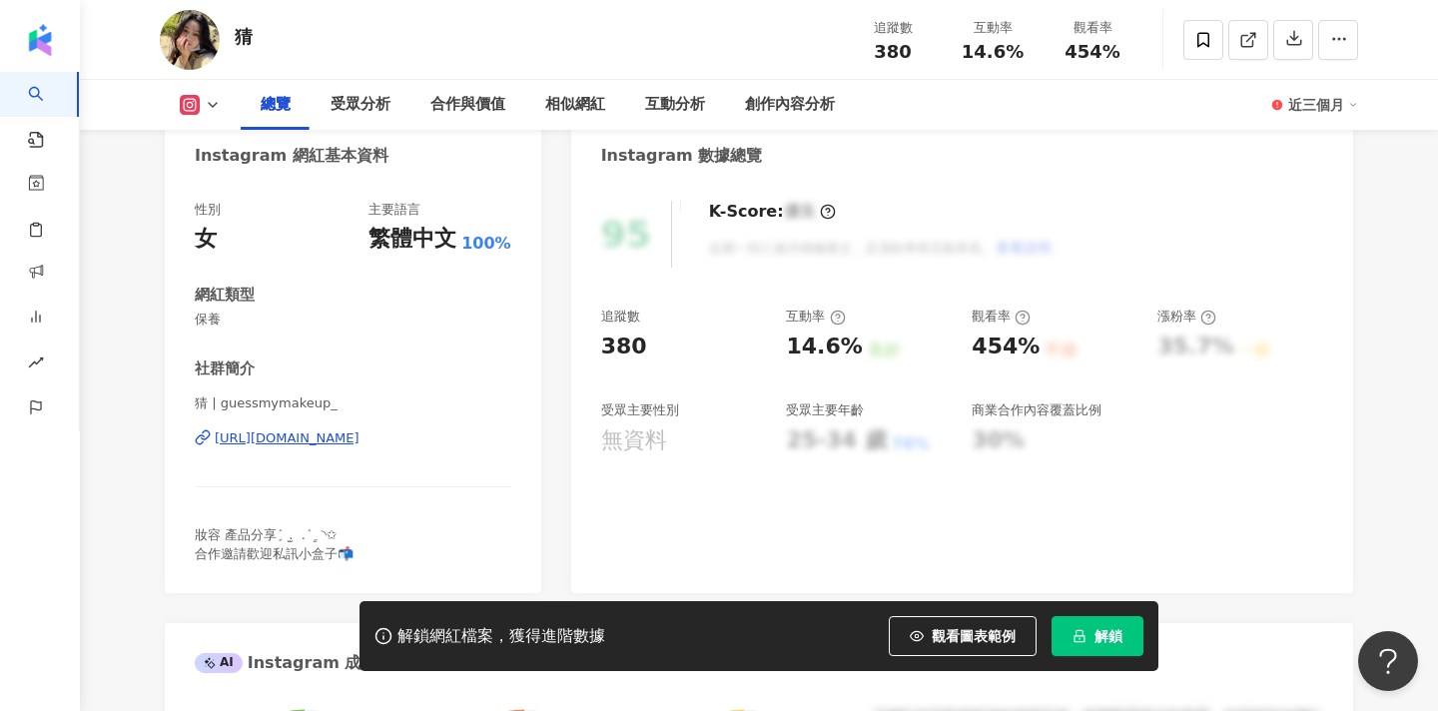
drag, startPoint x: 204, startPoint y: 399, endPoint x: 186, endPoint y: 399, distance: 18.0
click at [186, 399] on div "性別 女 主要語言 繁體中文 100% 網紅類型 保養 社群簡介 猜 | guessmymakeup_ https://www.instagram.com/g…" at bounding box center [353, 387] width 377 height 413
click at [435, 5] on div "猜 追蹤數 380 互動率 14.6% 觀看率 454%" at bounding box center [759, 39] width 1278 height 79
click at [1249, 50] on link at bounding box center [1249, 40] width 40 height 40
click at [1196, 44] on icon at bounding box center [1204, 40] width 18 height 18
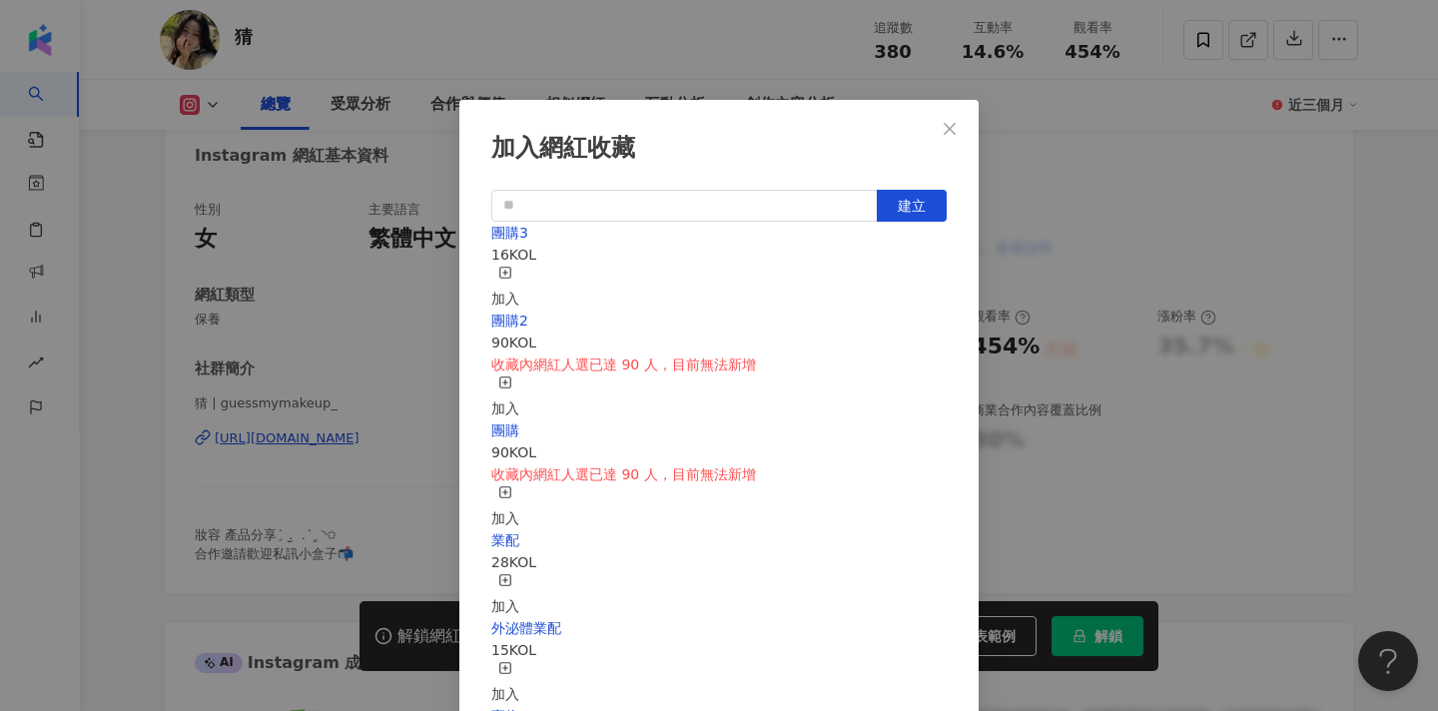
click at [519, 266] on div "加入" at bounding box center [505, 288] width 28 height 44
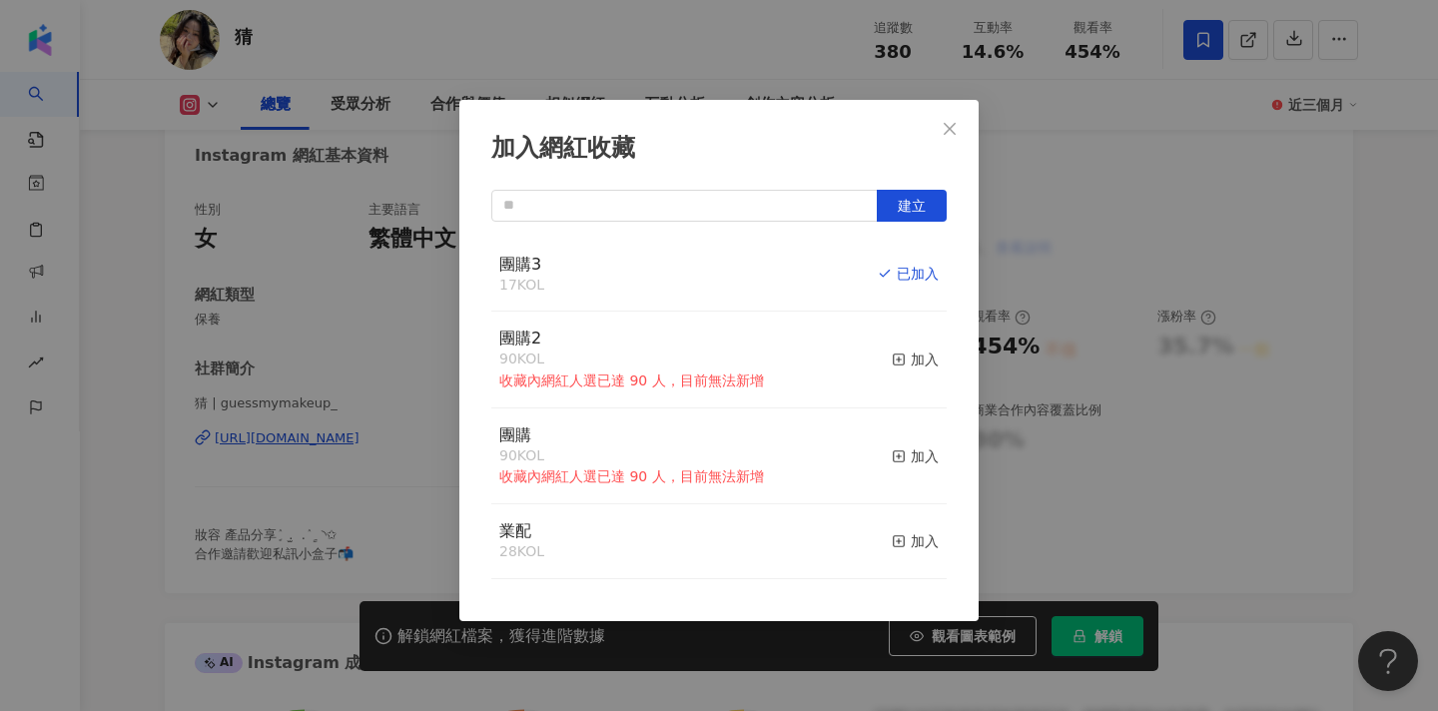
click at [1030, 205] on div "加入網紅收藏 建立 團購3 17 KOL 已加入 團購2 90 KOL 收藏內網紅人選已達 90 人，目前無法新增 加入 團購 90 KOL 收藏內網紅人選已…" at bounding box center [719, 355] width 1438 height 711
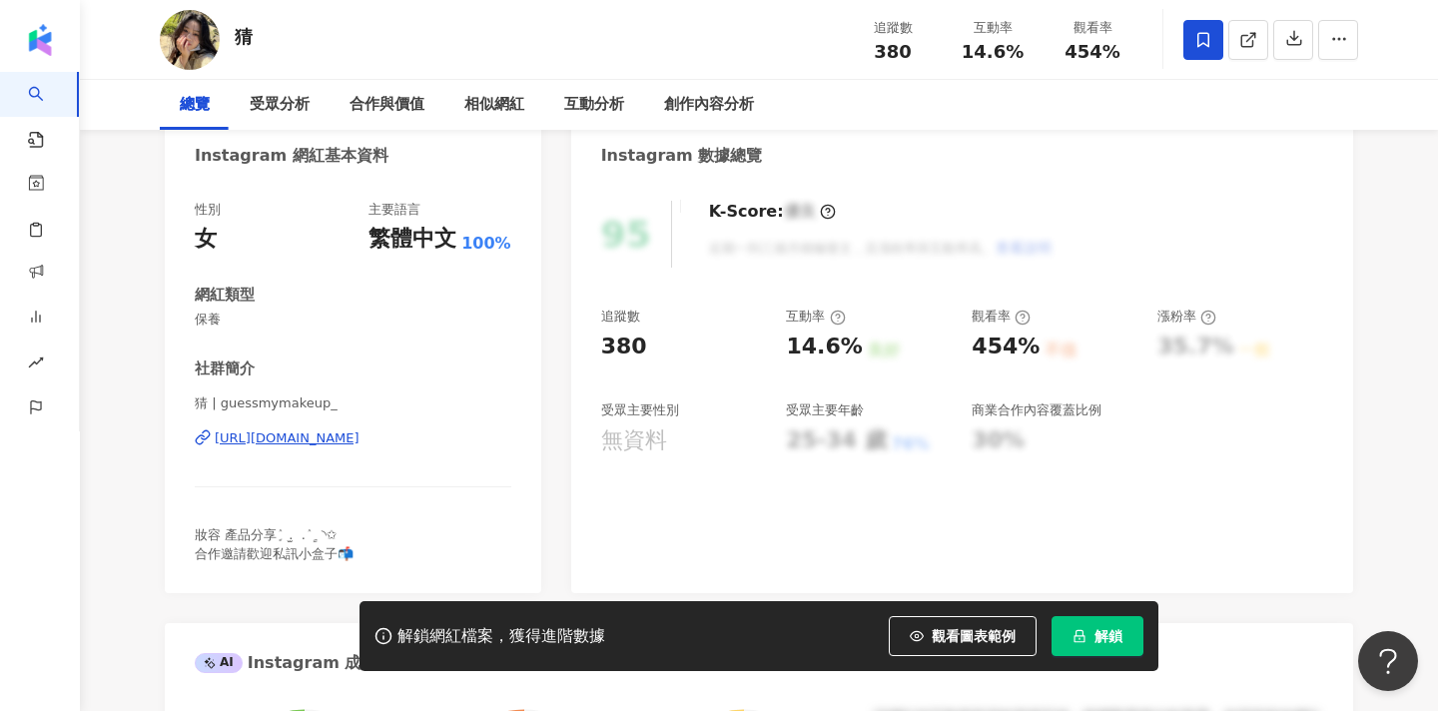
scroll to position [-1, 0]
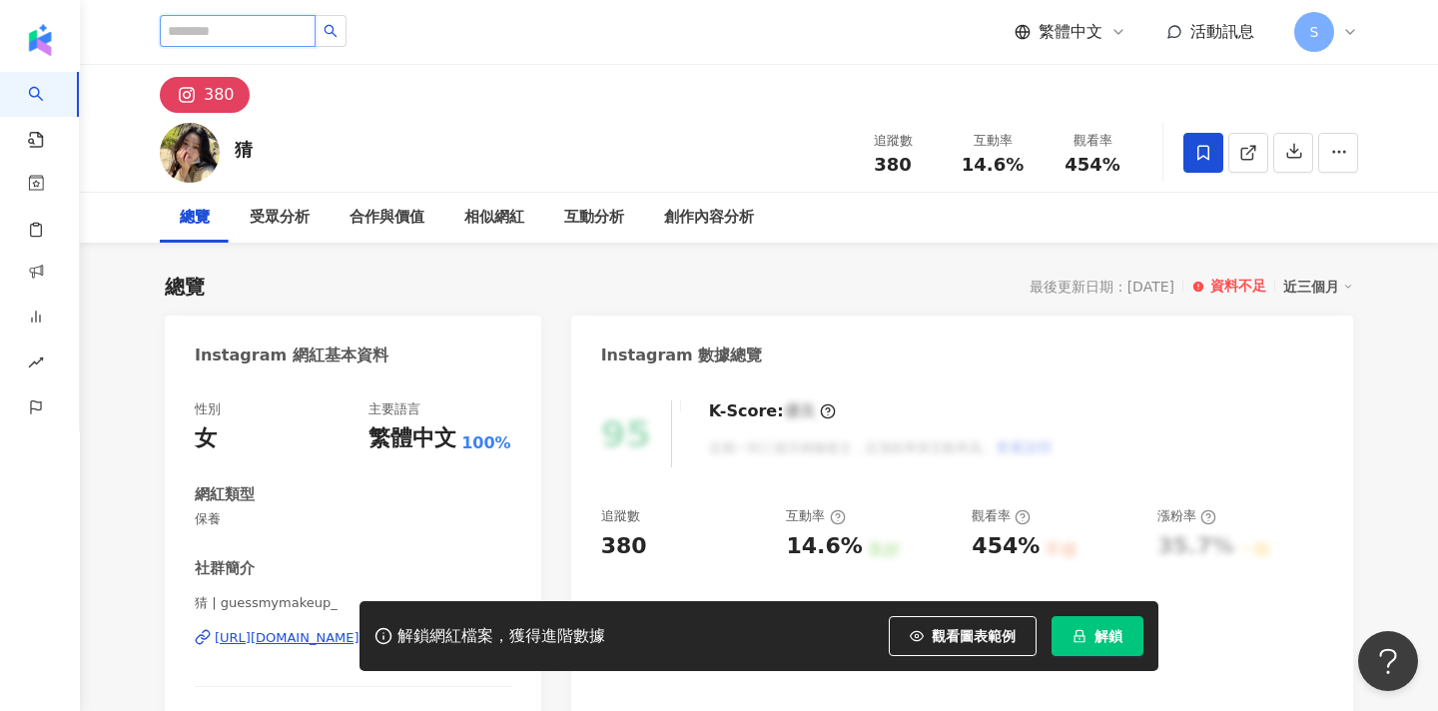
click at [286, 34] on input "search" at bounding box center [238, 31] width 156 height 32
type input "*"
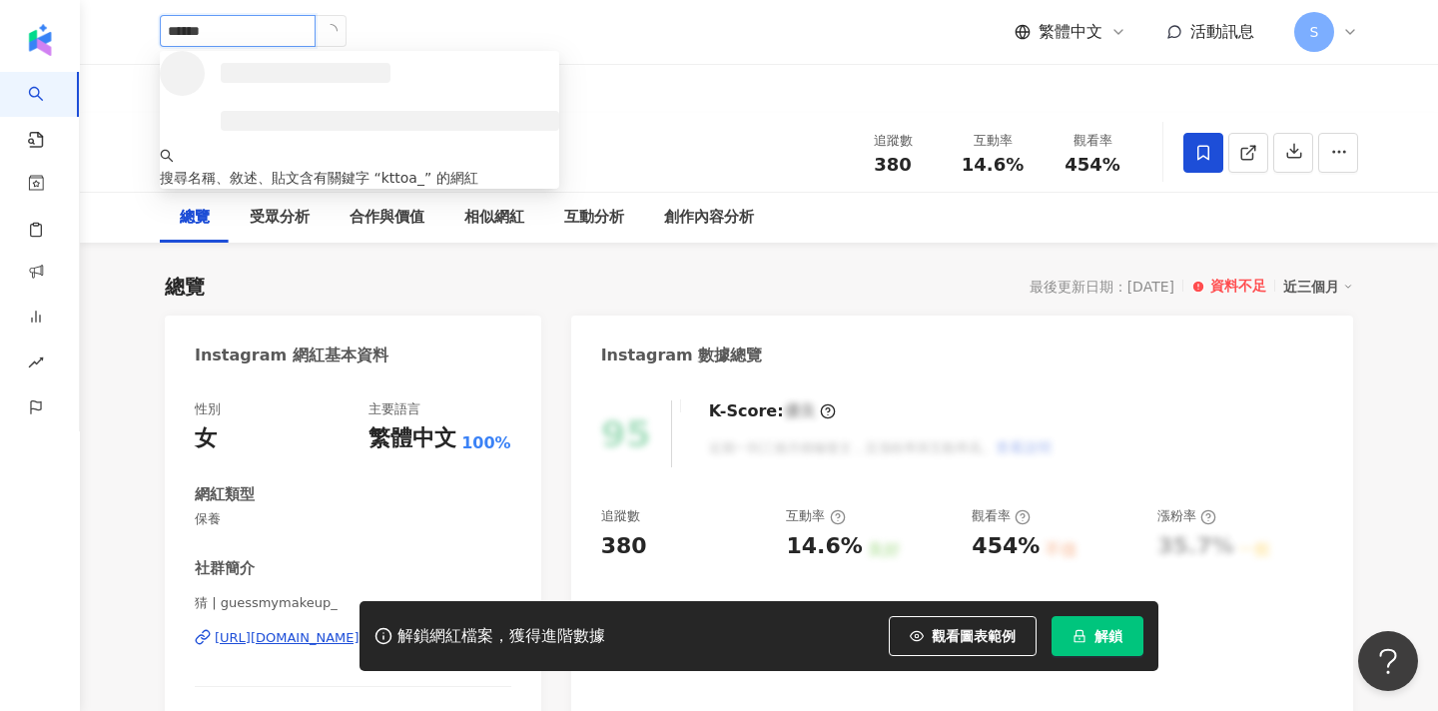
type input "*******"
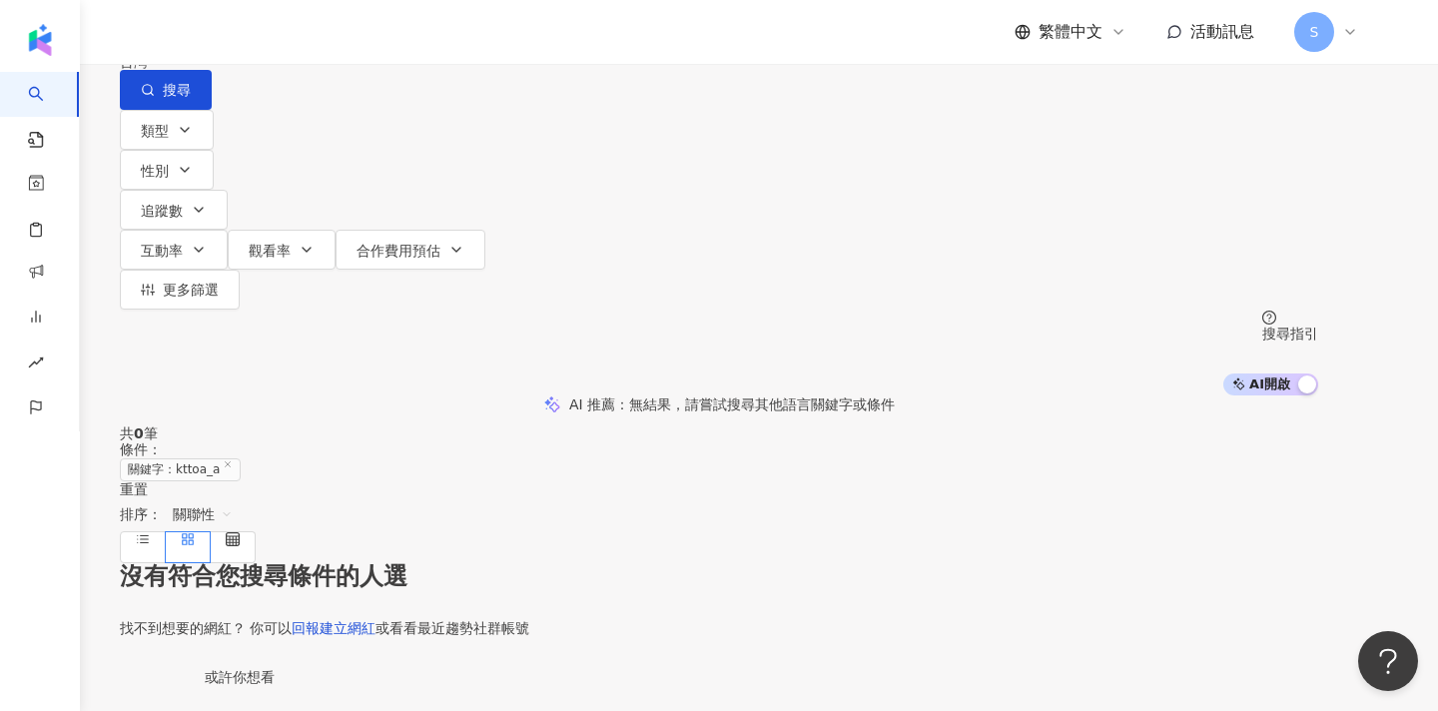
type input "*"
type input "******"
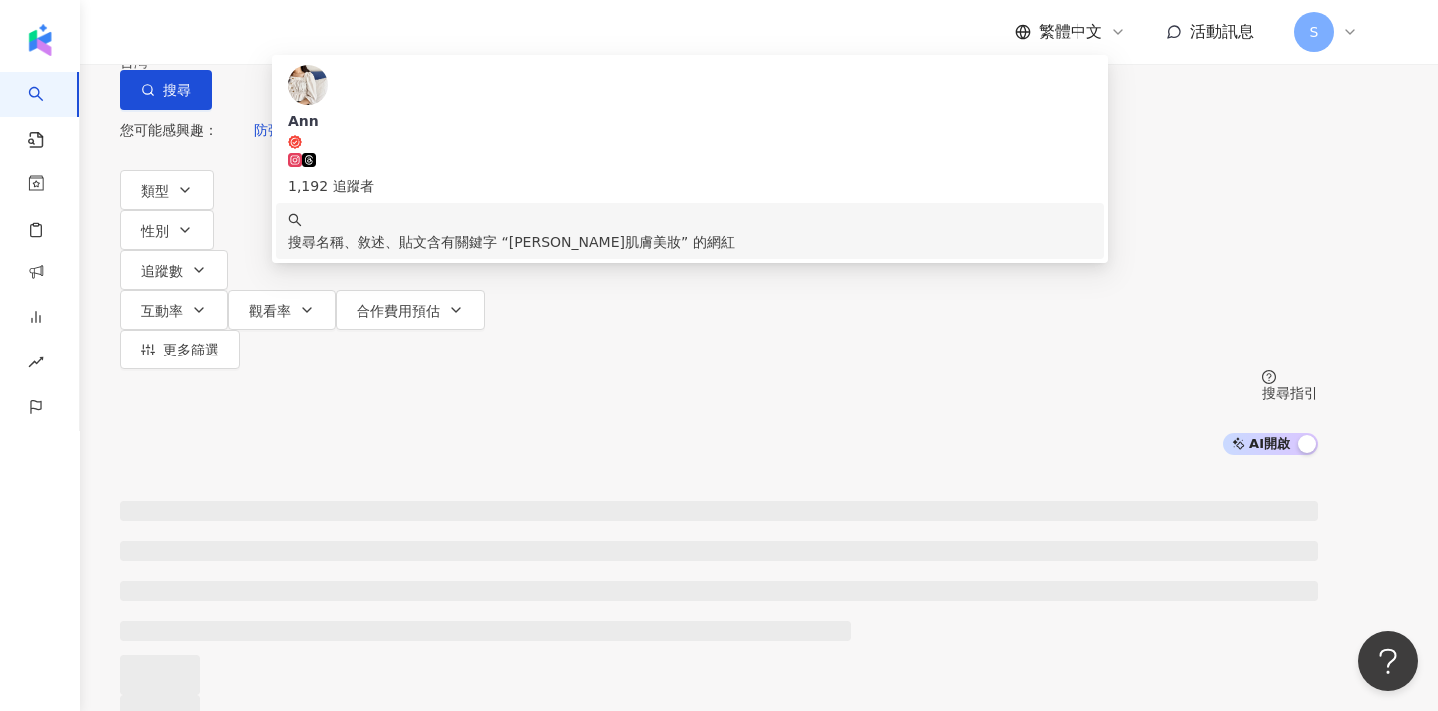
click at [597, 183] on div "1,192 追蹤者" at bounding box center [690, 175] width 805 height 44
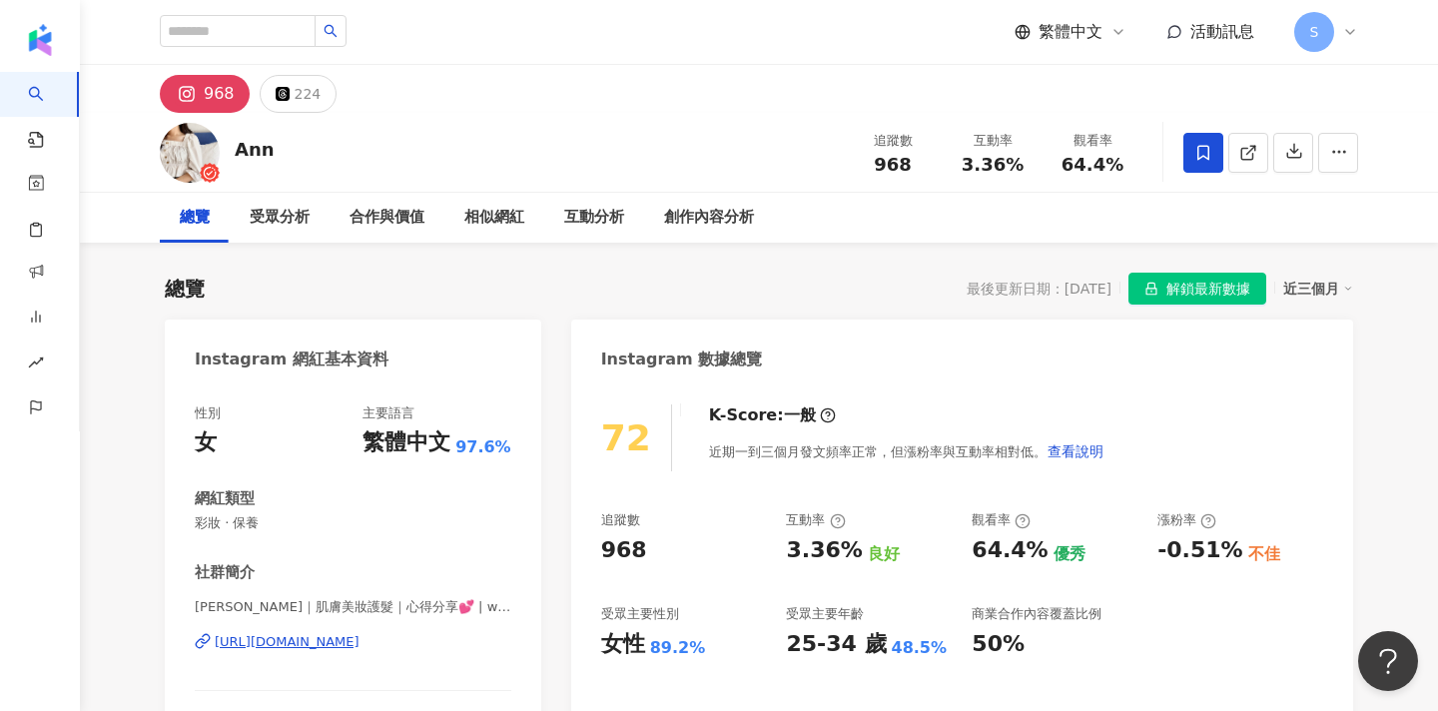
click at [1208, 164] on span at bounding box center [1204, 153] width 40 height 40
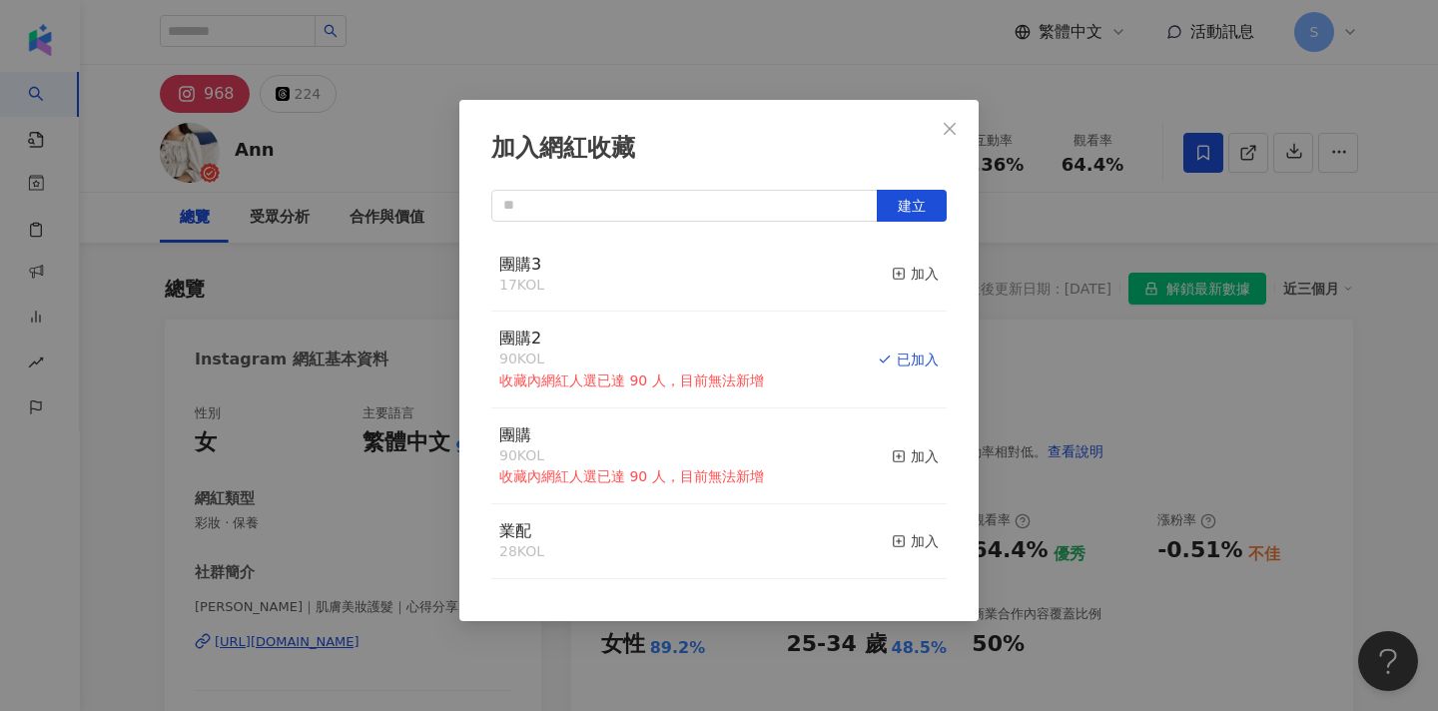
click at [1249, 269] on div "加入網紅收藏 建立 團購3 17 KOL 加入 團購2 90 KOL 收藏內網紅人選已達 90 人，目前無法新增 已加入 團購 90 KOL 收藏內網紅人選已…" at bounding box center [719, 355] width 1438 height 711
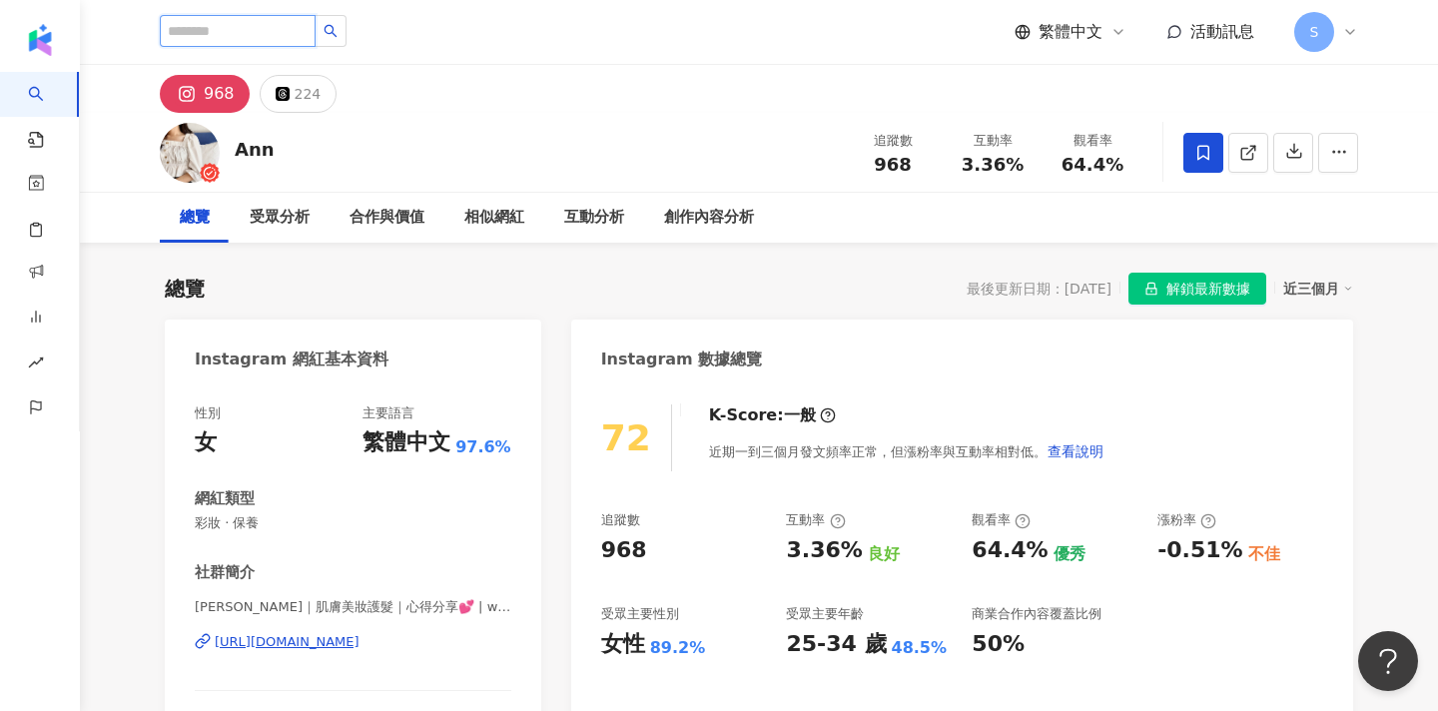
click at [303, 41] on input "search" at bounding box center [238, 31] width 156 height 32
type input "*"
drag, startPoint x: 1243, startPoint y: 159, endPoint x: 1222, endPoint y: 152, distance: 22.1
click at [1243, 159] on icon at bounding box center [1247, 153] width 11 height 11
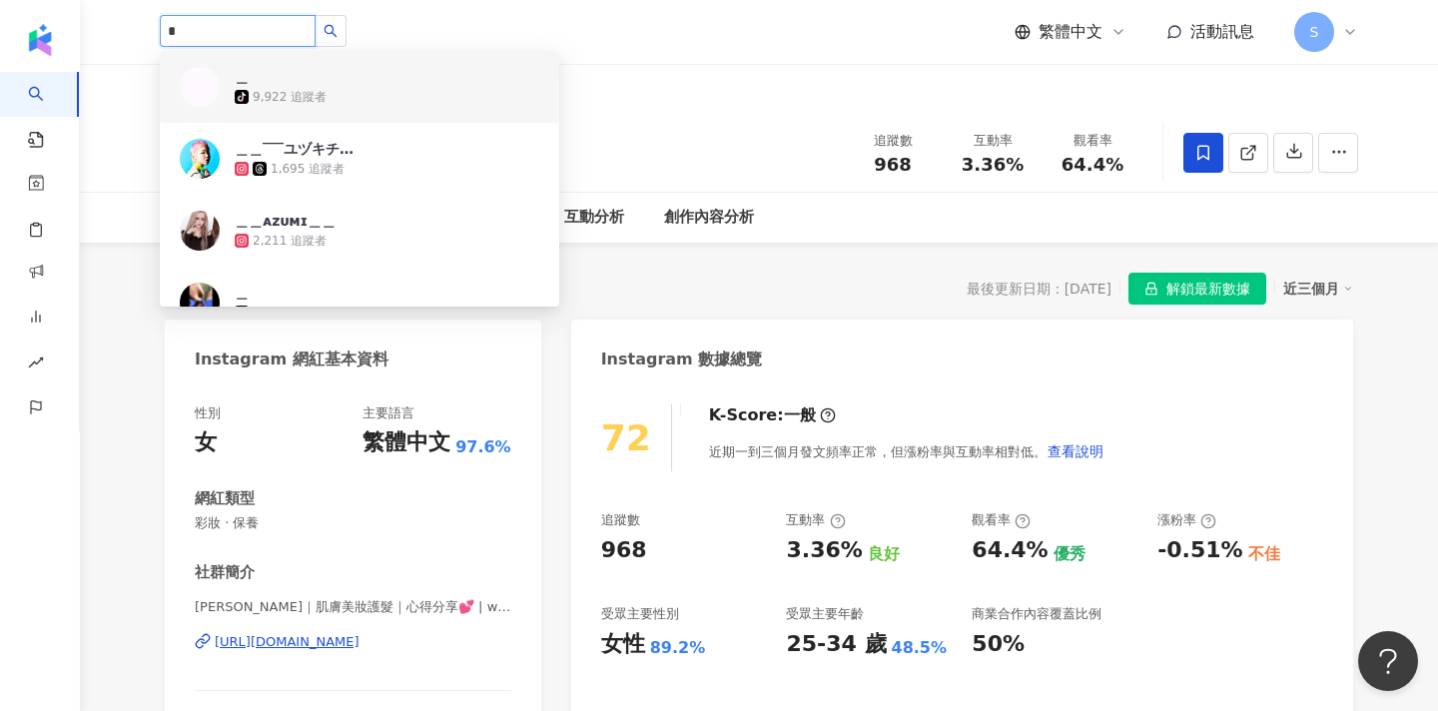
click at [316, 29] on input "*" at bounding box center [238, 31] width 156 height 32
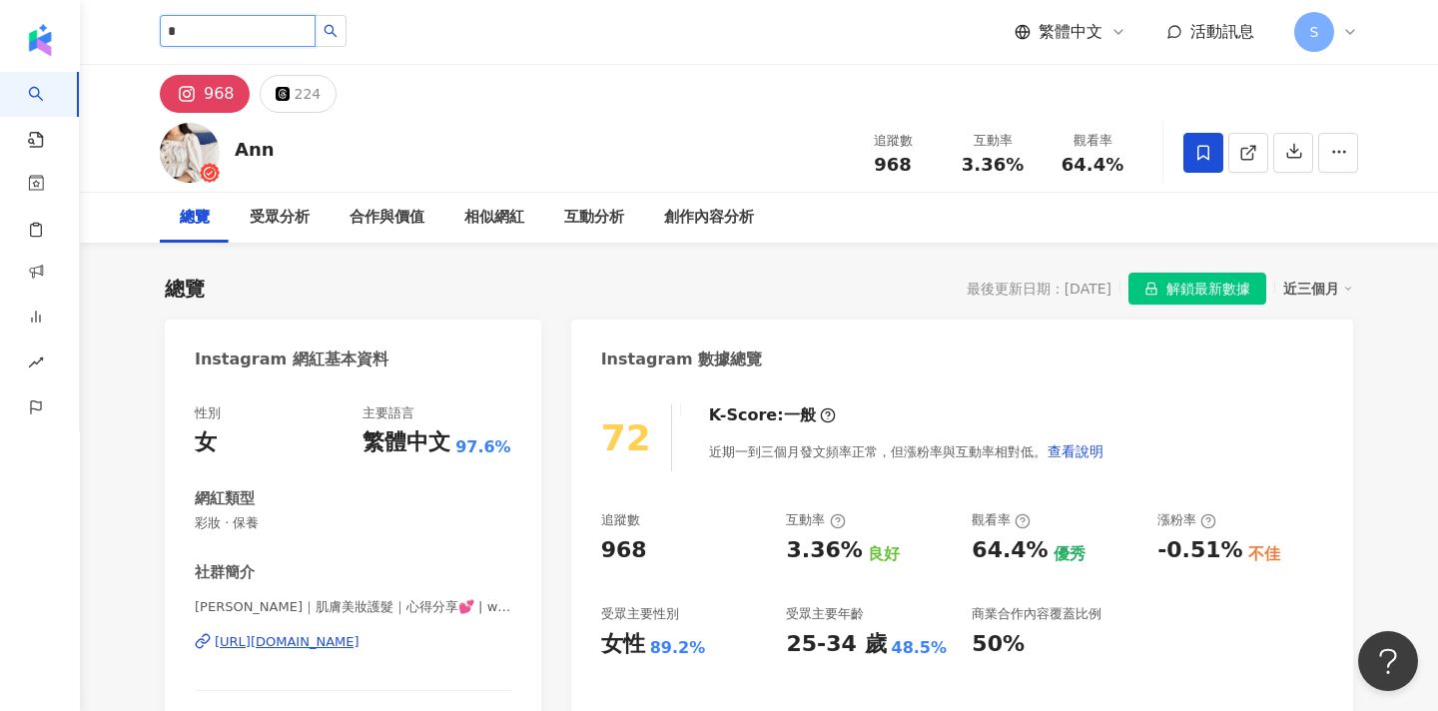
type input "*"
type input "**********"
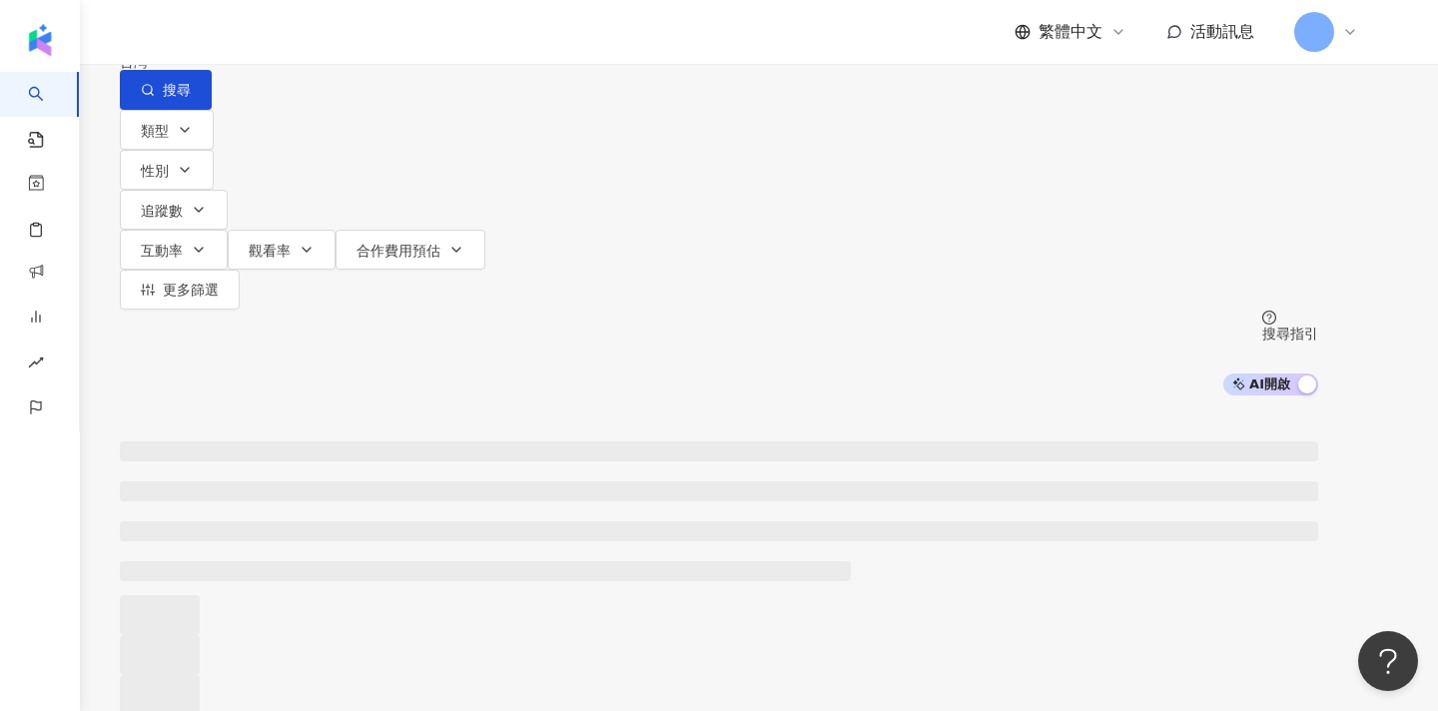
click at [355, 26] on div "繁體中文 活動訊息 S" at bounding box center [759, 32] width 1199 height 64
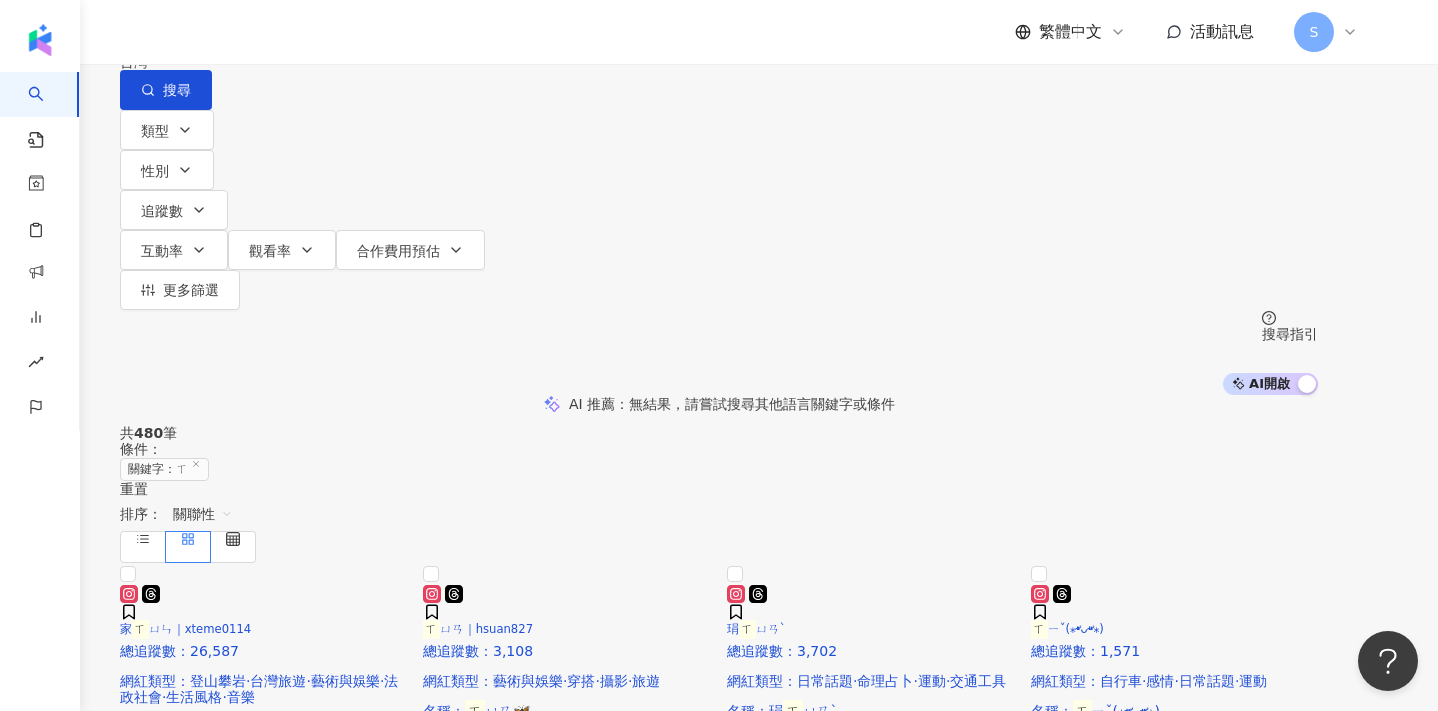
click at [411, 38] on input "*" at bounding box center [330, 19] width 162 height 38
paste input "**********"
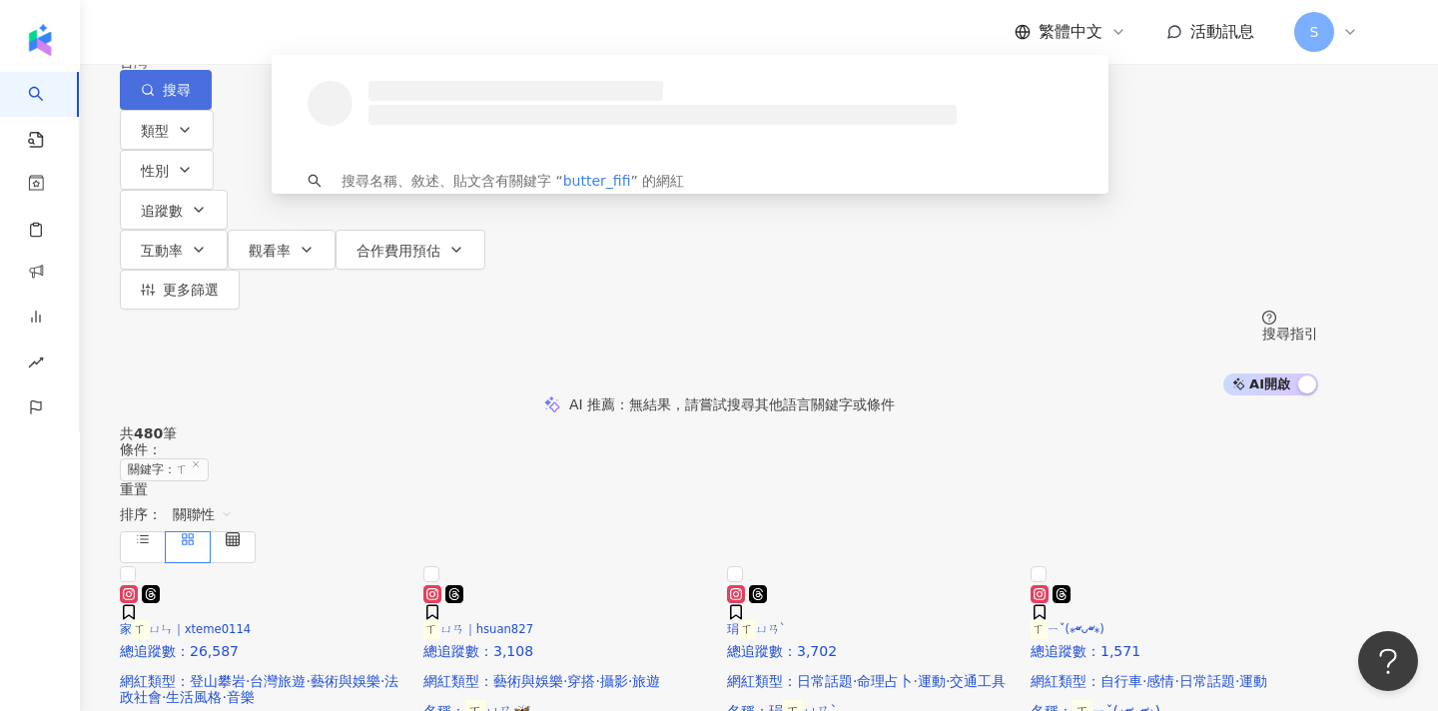
type input "**********"
click at [212, 106] on button "搜尋" at bounding box center [166, 90] width 92 height 40
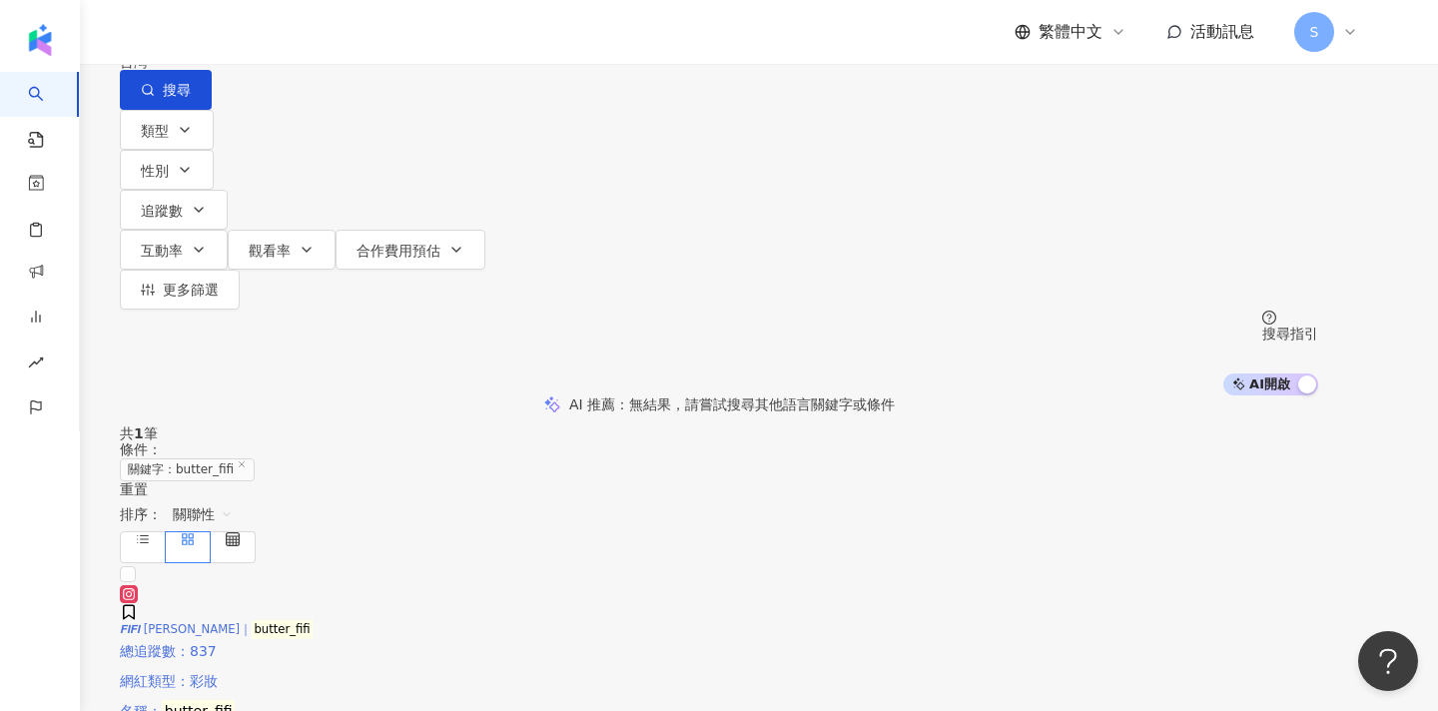
click at [120, 579] on img at bounding box center [120, 579] width 0 height 0
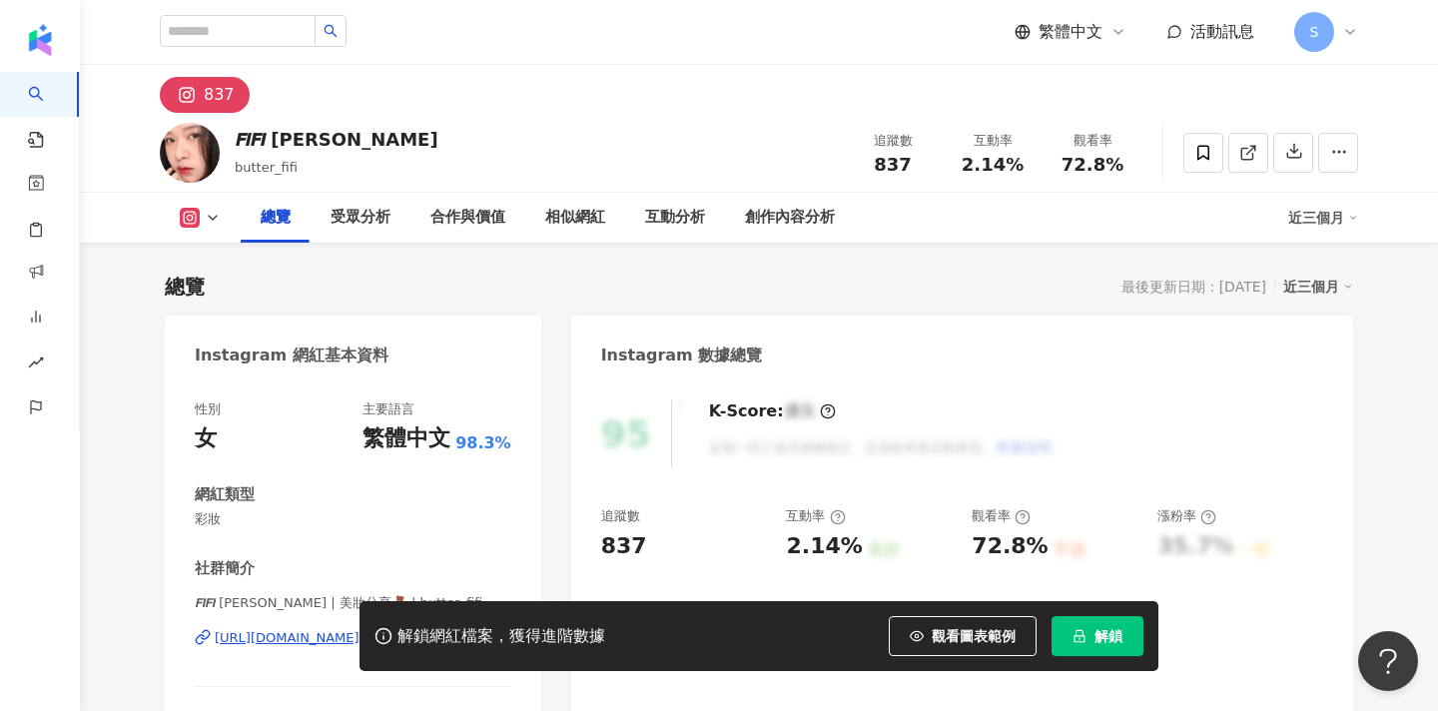
scroll to position [121, 0]
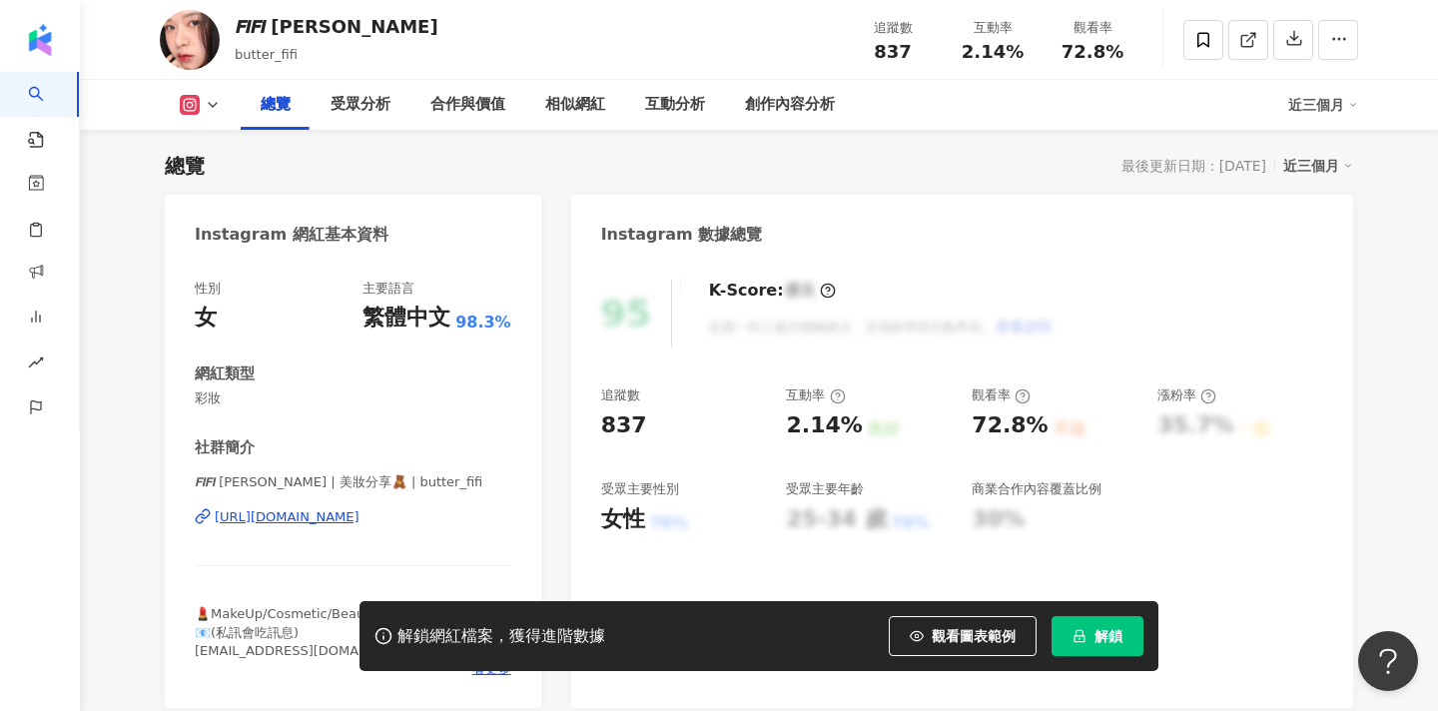
click at [194, 478] on div "性別 女 主要語言 繁體中文 98.3% 網紅類型 彩妝 社群簡介 𝙁𝙄𝙁𝙄 [PERSON_NAME] | 美妝分享🧸 | butter_fifi [URL…" at bounding box center [353, 484] width 377 height 448
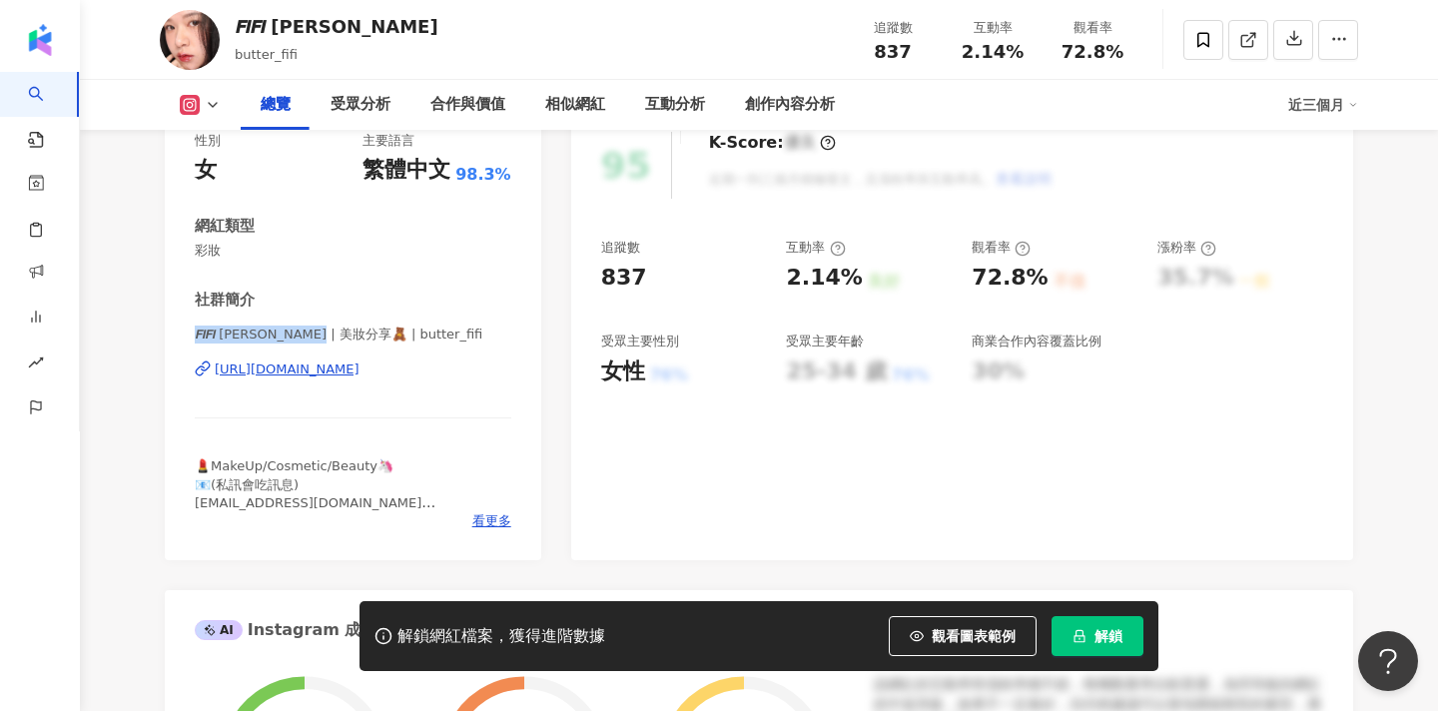
scroll to position [278, 0]
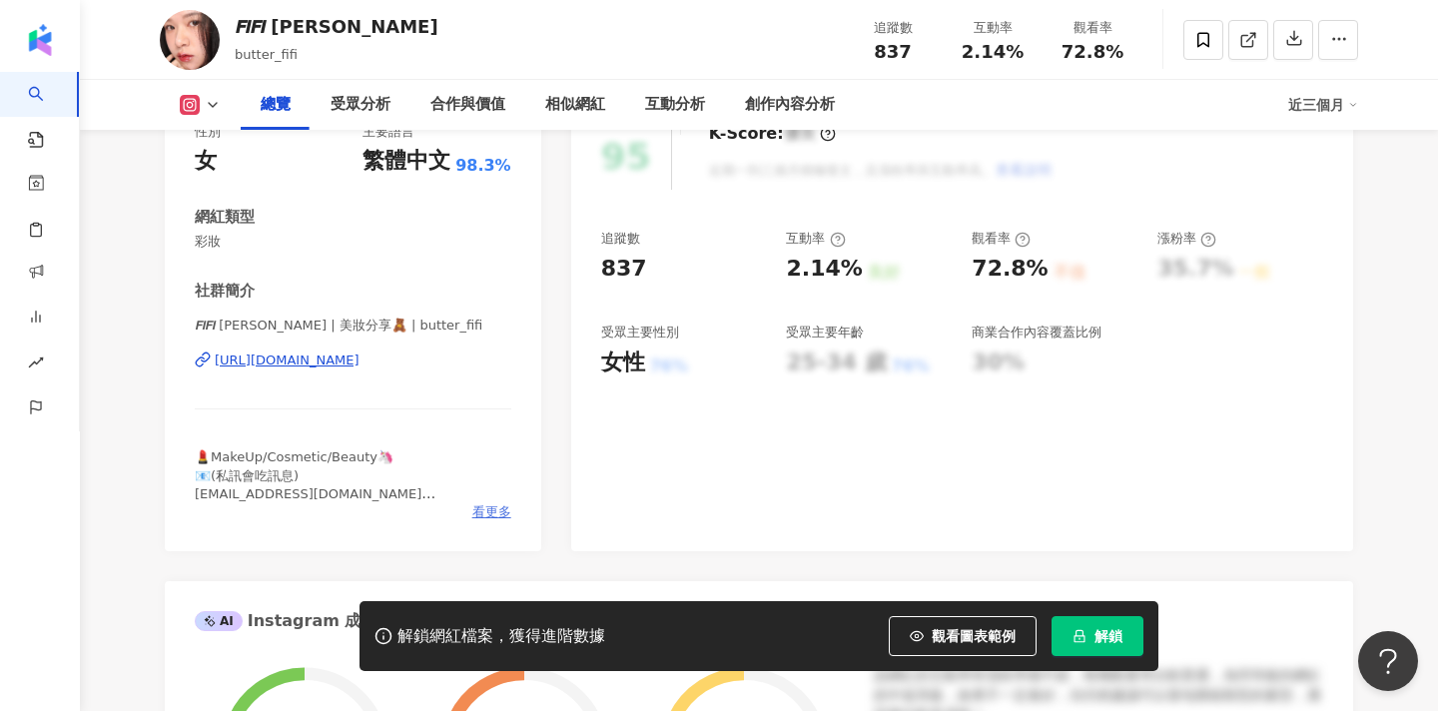
click at [494, 511] on span "看更多" at bounding box center [491, 512] width 39 height 18
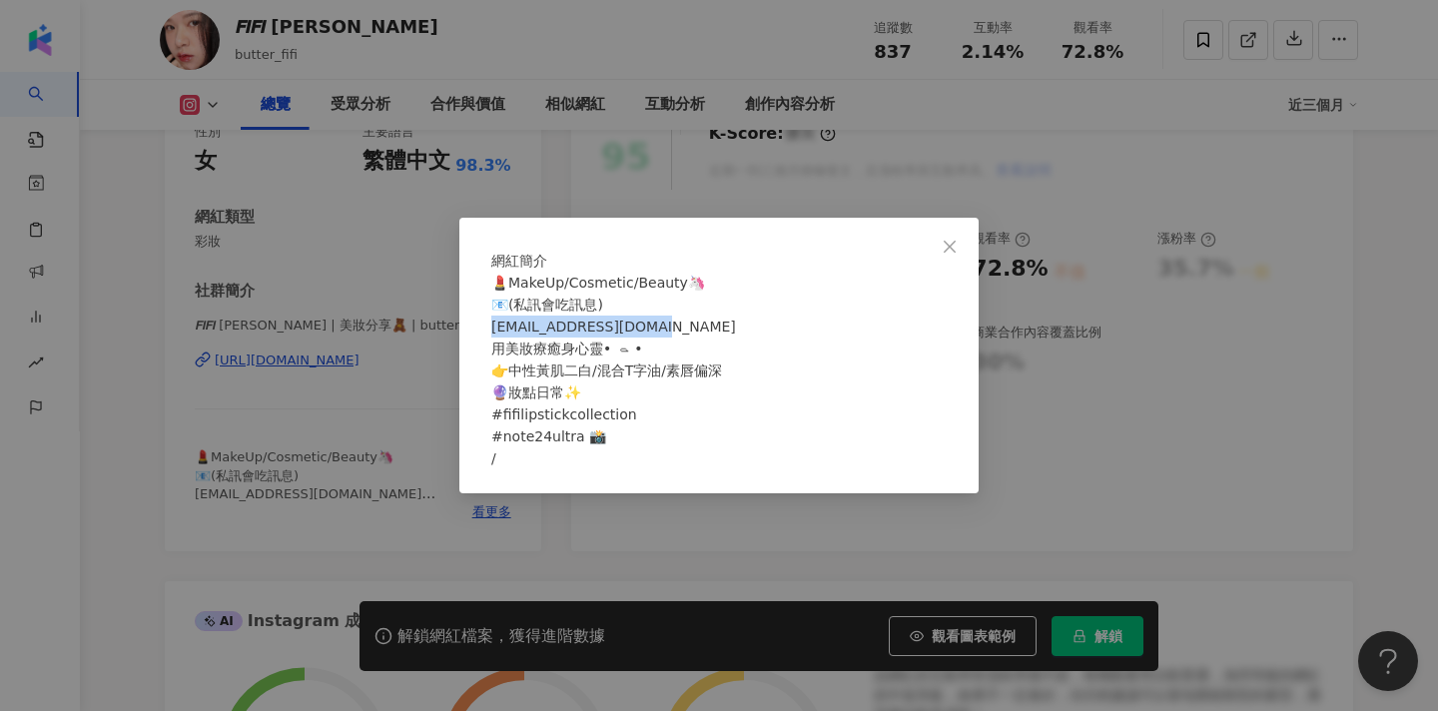
drag, startPoint x: 667, startPoint y: 339, endPoint x: 499, endPoint y: 330, distance: 168.0
click at [498, 338] on div "💄MakeUp/Cosmetic/Beauty🦄 📧(私訊會吃訊息) [EMAIL_ADDRESS][DOMAIN_NAME] 用美妝療癒身心靈• ࡇ • 👉…" at bounding box center [718, 371] width 455 height 198
copy span "[EMAIL_ADDRESS][DOMAIN_NAME] 用美"
click at [976, 218] on div "網紅簡介 💄MakeUp/Cosmetic/Beauty🦄 📧(私訊會吃訊息) [EMAIL_ADDRESS][DOMAIN_NAME] 用美妝療癒身心靈• …" at bounding box center [718, 356] width 519 height 276
click at [958, 239] on icon "close" at bounding box center [950, 247] width 16 height 16
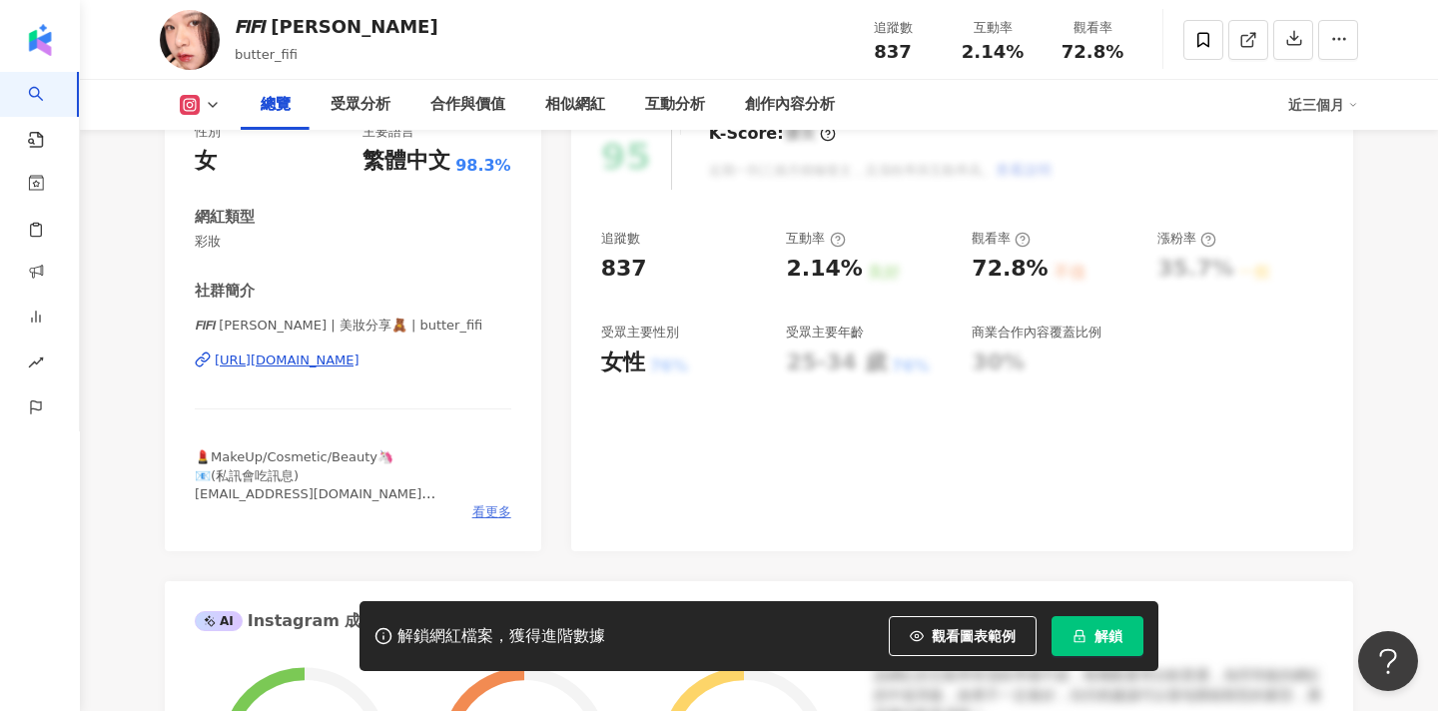
click at [487, 507] on span "看更多" at bounding box center [491, 512] width 39 height 18
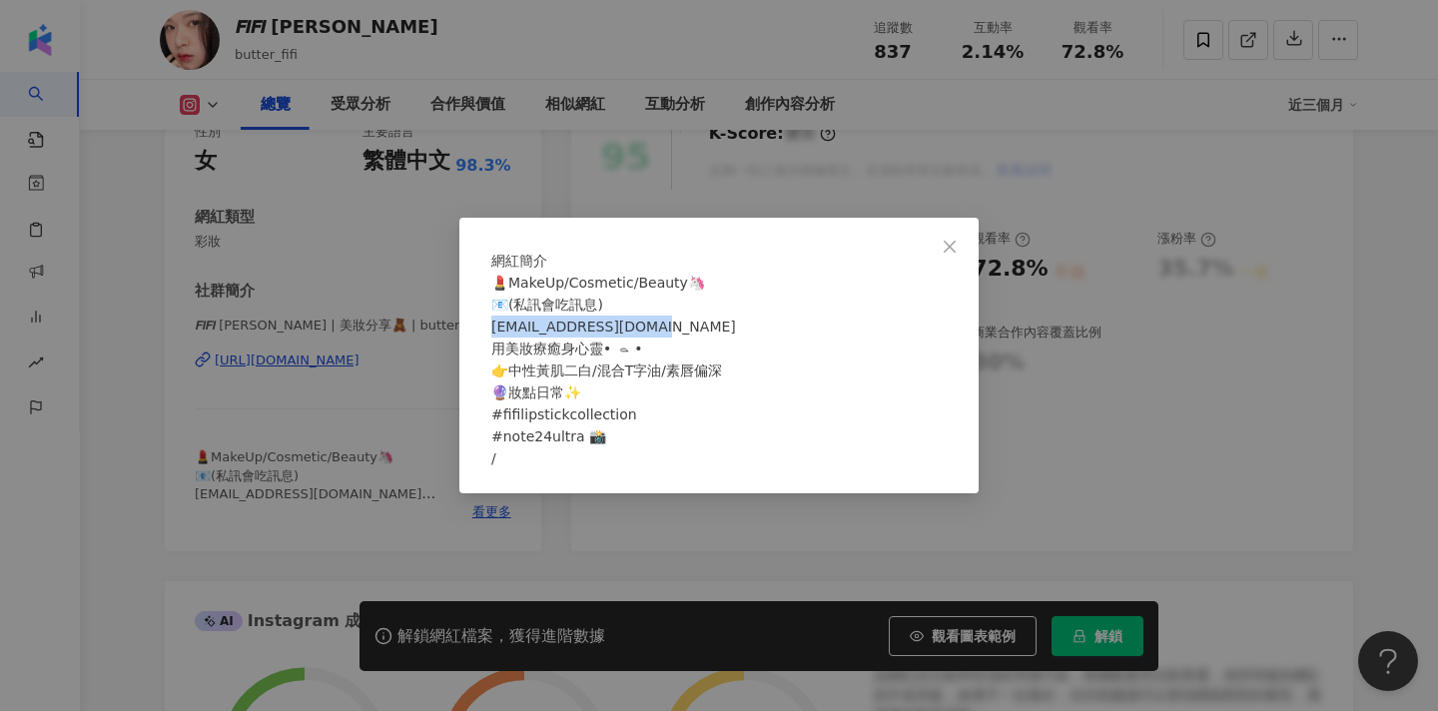
drag, startPoint x: 674, startPoint y: 335, endPoint x: 490, endPoint y: 329, distance: 183.9
click at [490, 329] on div "網紅簡介 💄MakeUp/Cosmetic/Beauty🦄 📧(私訊會吃訊息) [EMAIL_ADDRESS][DOMAIN_NAME] 用美妝療癒身心靈• …" at bounding box center [718, 356] width 519 height 276
click at [790, 366] on div "💄MakeUp/Cosmetic/Beauty🦄 📧(私訊會吃訊息) [EMAIL_ADDRESS][DOMAIN_NAME] 用美妝療癒身心靈• ࡇ • 👉…" at bounding box center [718, 371] width 455 height 198
click at [588, 138] on div "網紅簡介 💄MakeUp/Cosmetic/Beauty🦄 📧(私訊會吃訊息) [EMAIL_ADDRESS][DOMAIN_NAME] 用美妝療癒身心靈• …" at bounding box center [719, 355] width 1438 height 711
